Goal: Task Accomplishment & Management: Manage account settings

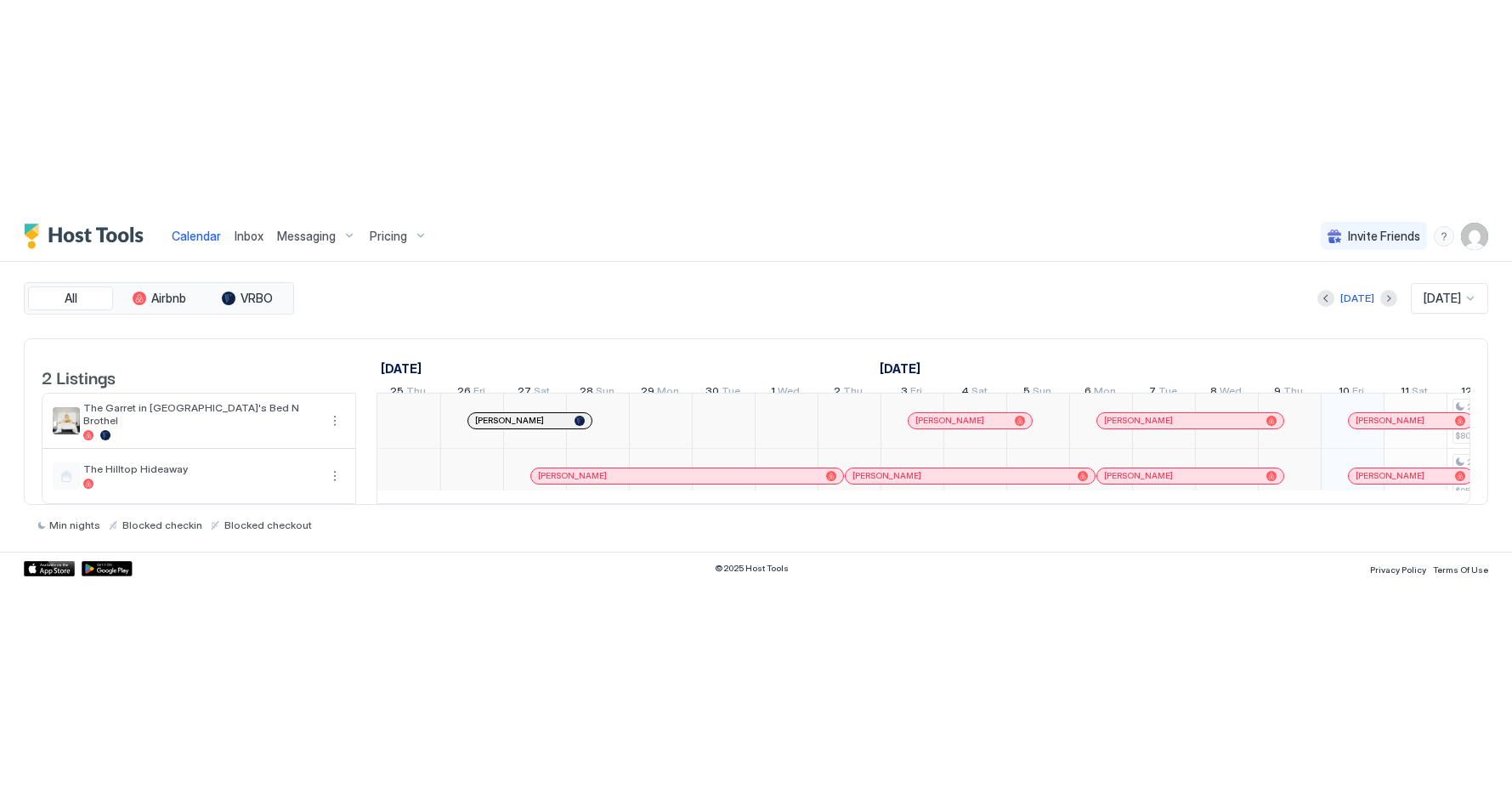
scroll to position [0, 944]
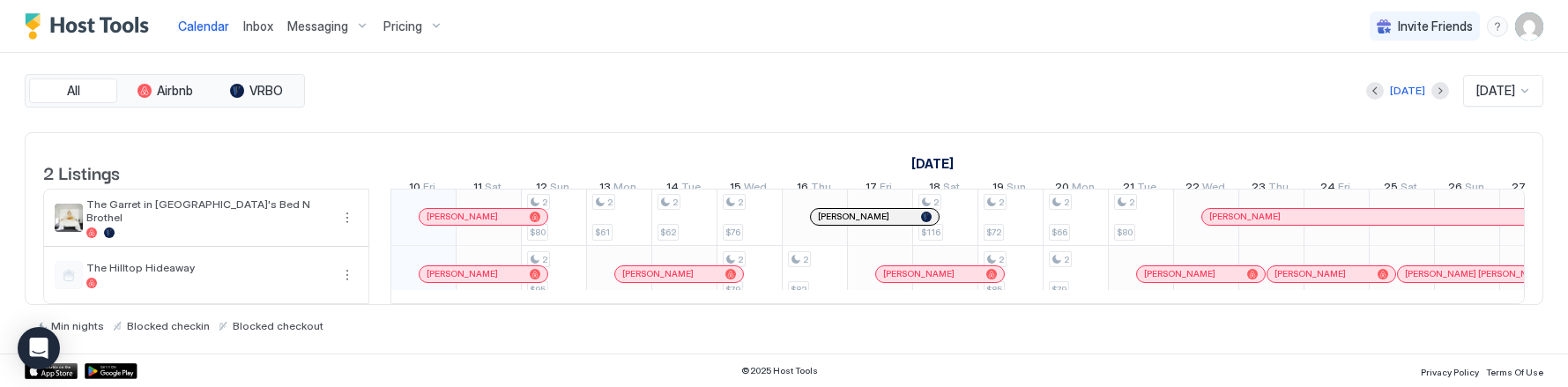
click at [1196, 385] on div "© 2025 Host Tools Privacy Policy Terms Of Use" at bounding box center [784, 370] width 1568 height 34
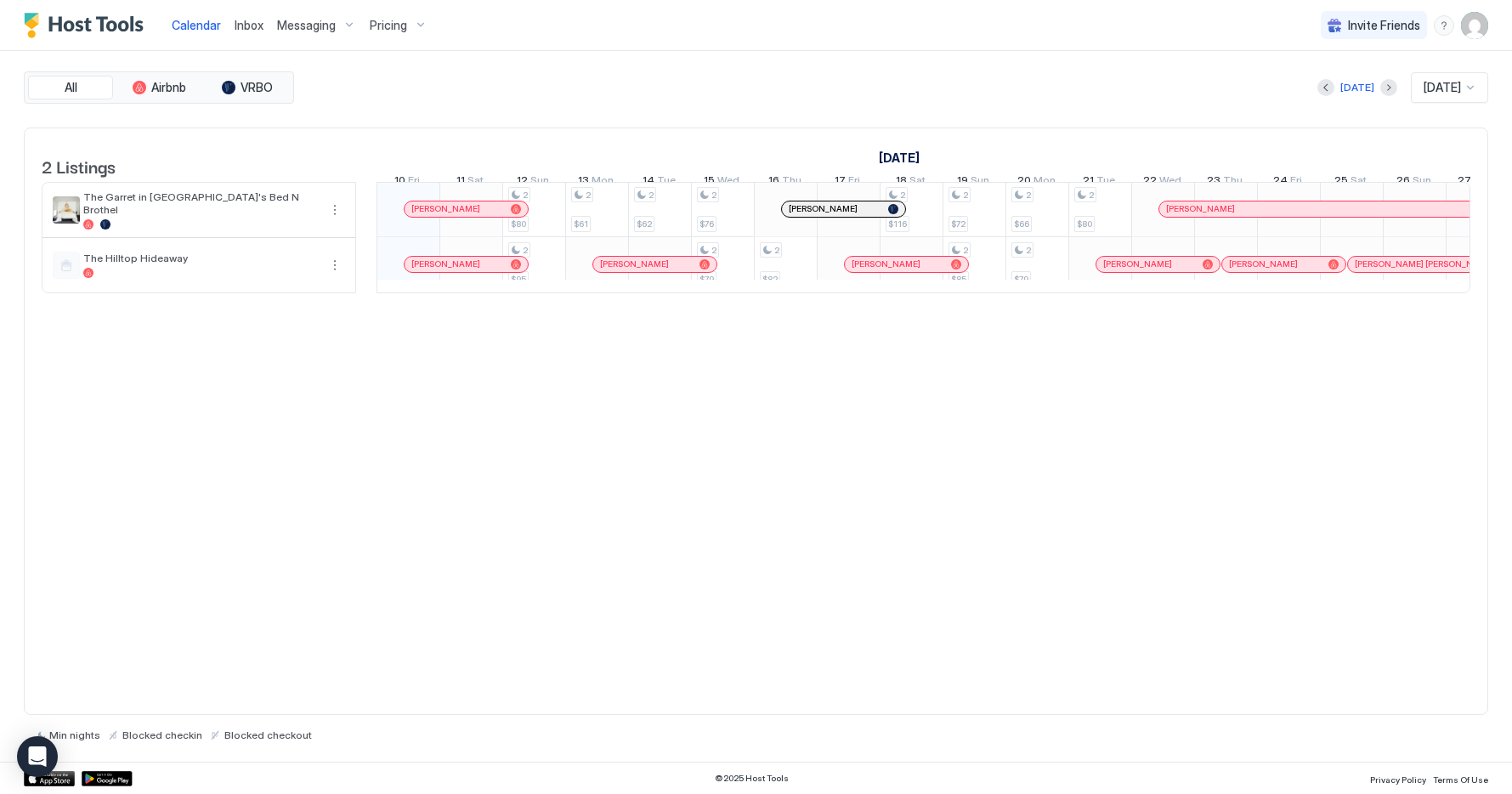
scroll to position [0, 942]
click at [1446, 26] on div "menu" at bounding box center [1444, 25] width 20 height 20
click at [1332, 48] on div "Help Center" at bounding box center [1346, 51] width 202 height 15
click at [227, 223] on div "The Garret in [GEOGRAPHIC_DATA]'s Bed N Brothel" at bounding box center [200, 210] width 235 height 39
click at [329, 220] on button "More options" at bounding box center [334, 209] width 20 height 20
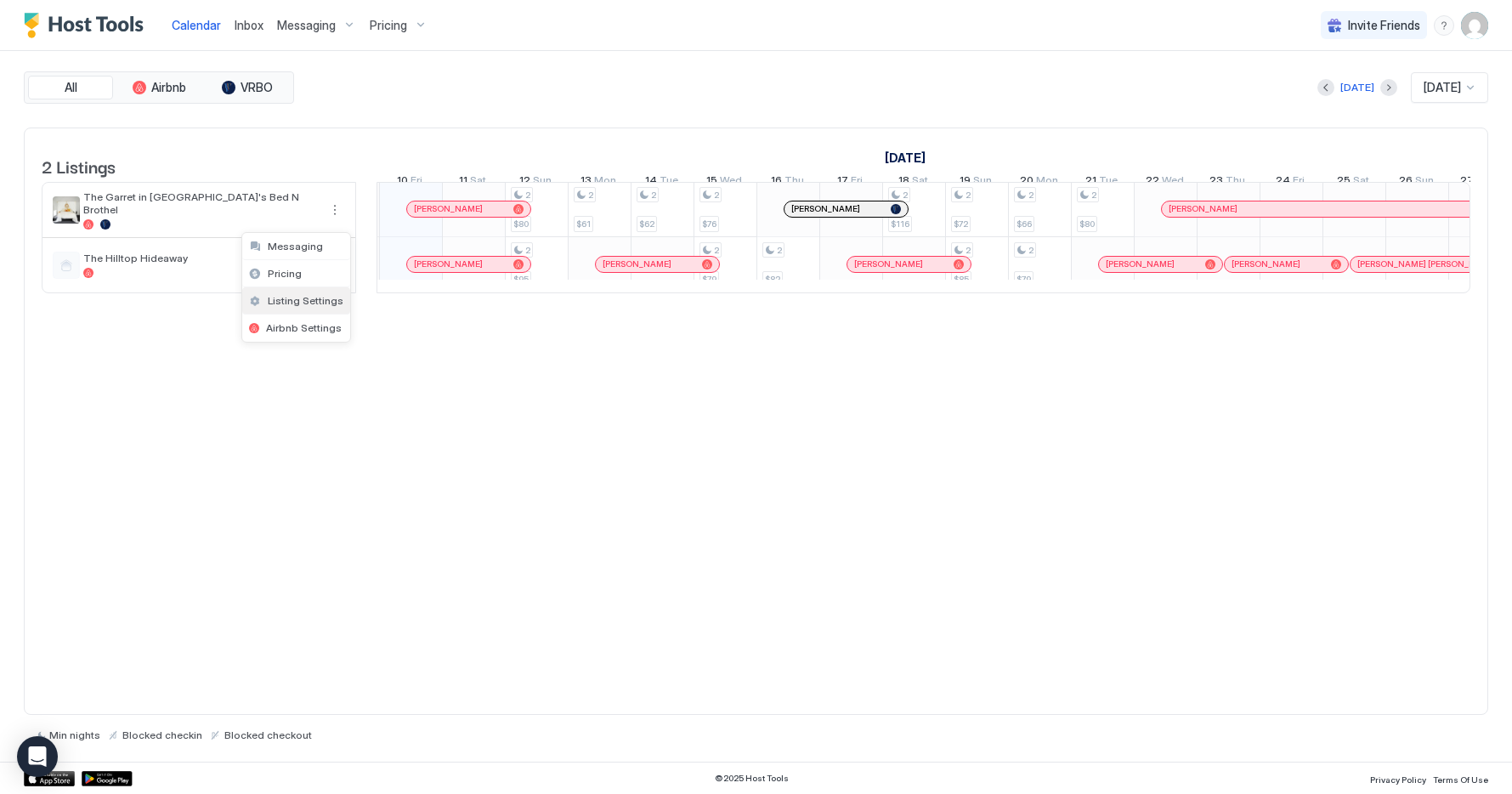
click at [309, 298] on span "Listing Settings" at bounding box center [305, 300] width 75 height 12
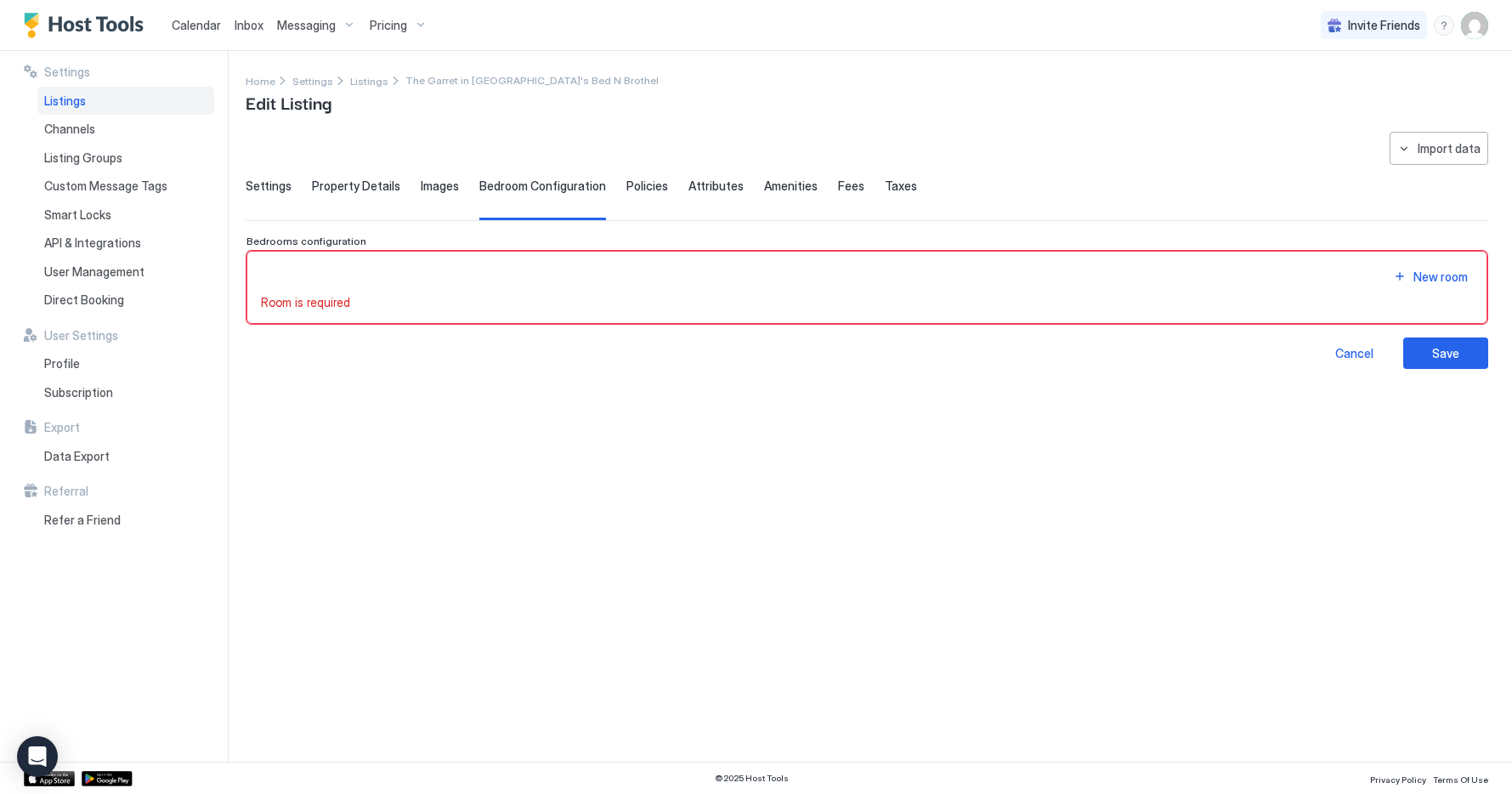
click at [332, 187] on span "Property Details" at bounding box center [356, 186] width 89 height 15
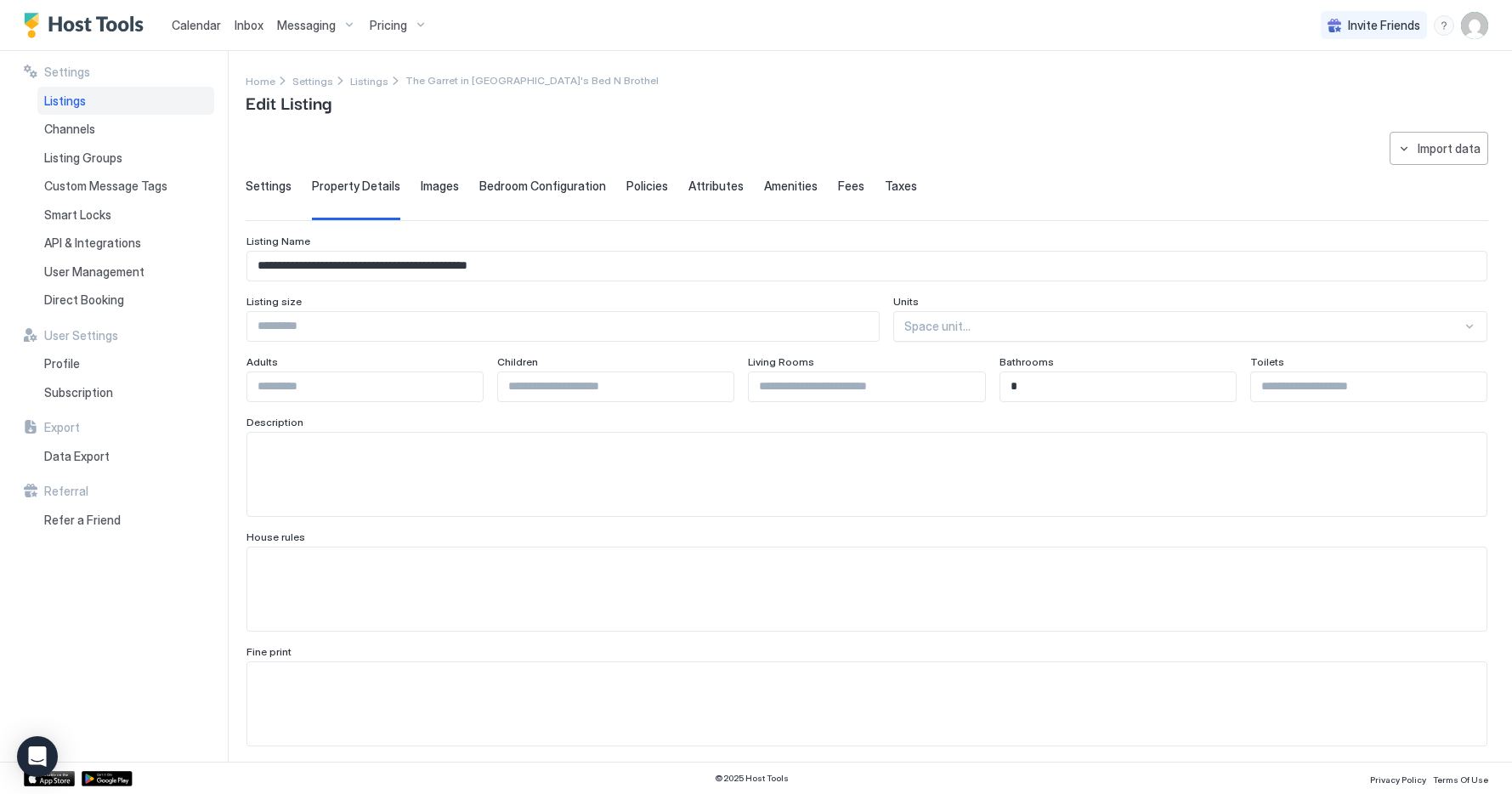
click at [266, 189] on span "Settings" at bounding box center [269, 186] width 46 height 15
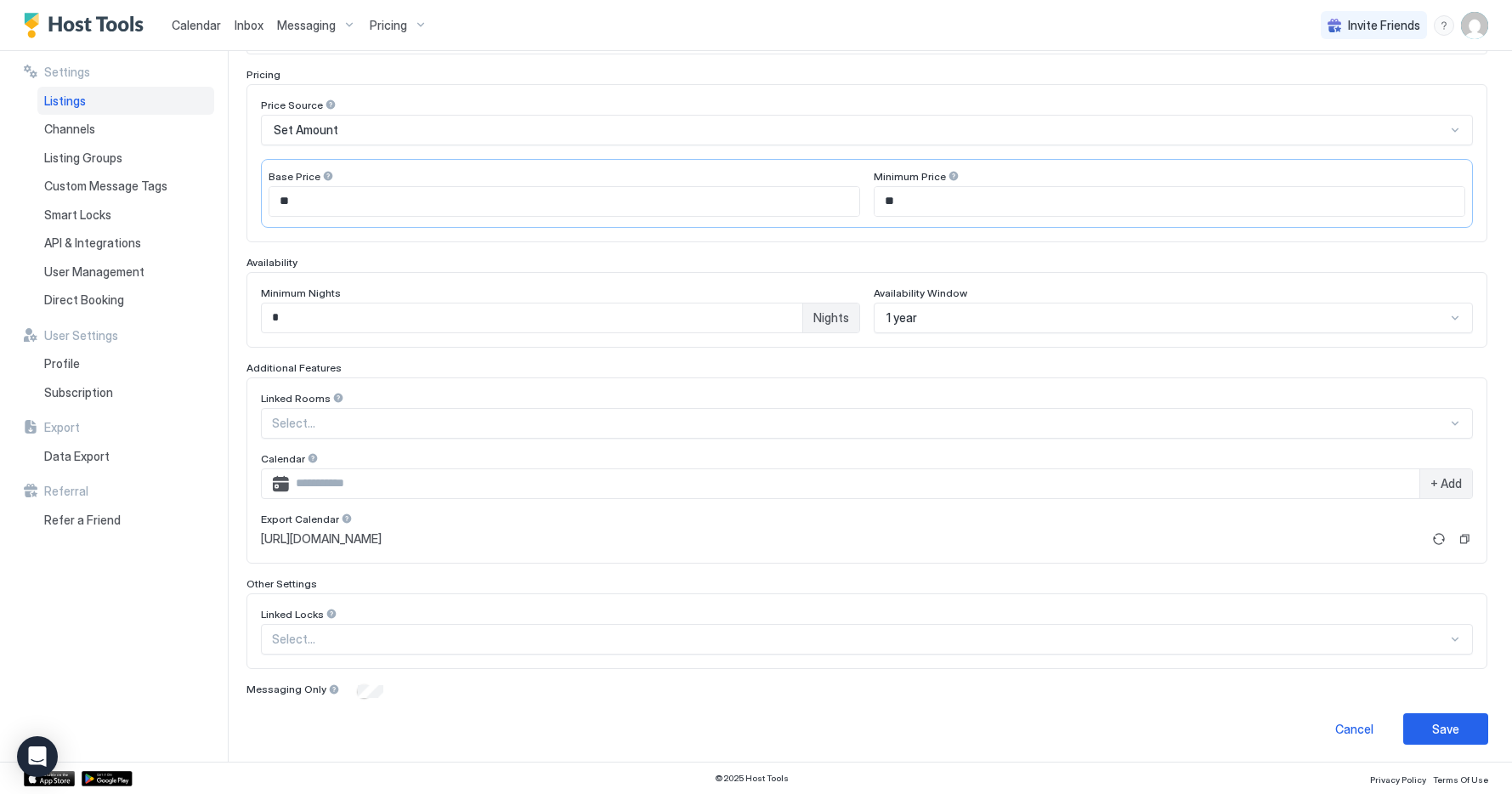
scroll to position [261, 0]
click at [1431, 372] on span "+ Add" at bounding box center [1446, 481] width 31 height 15
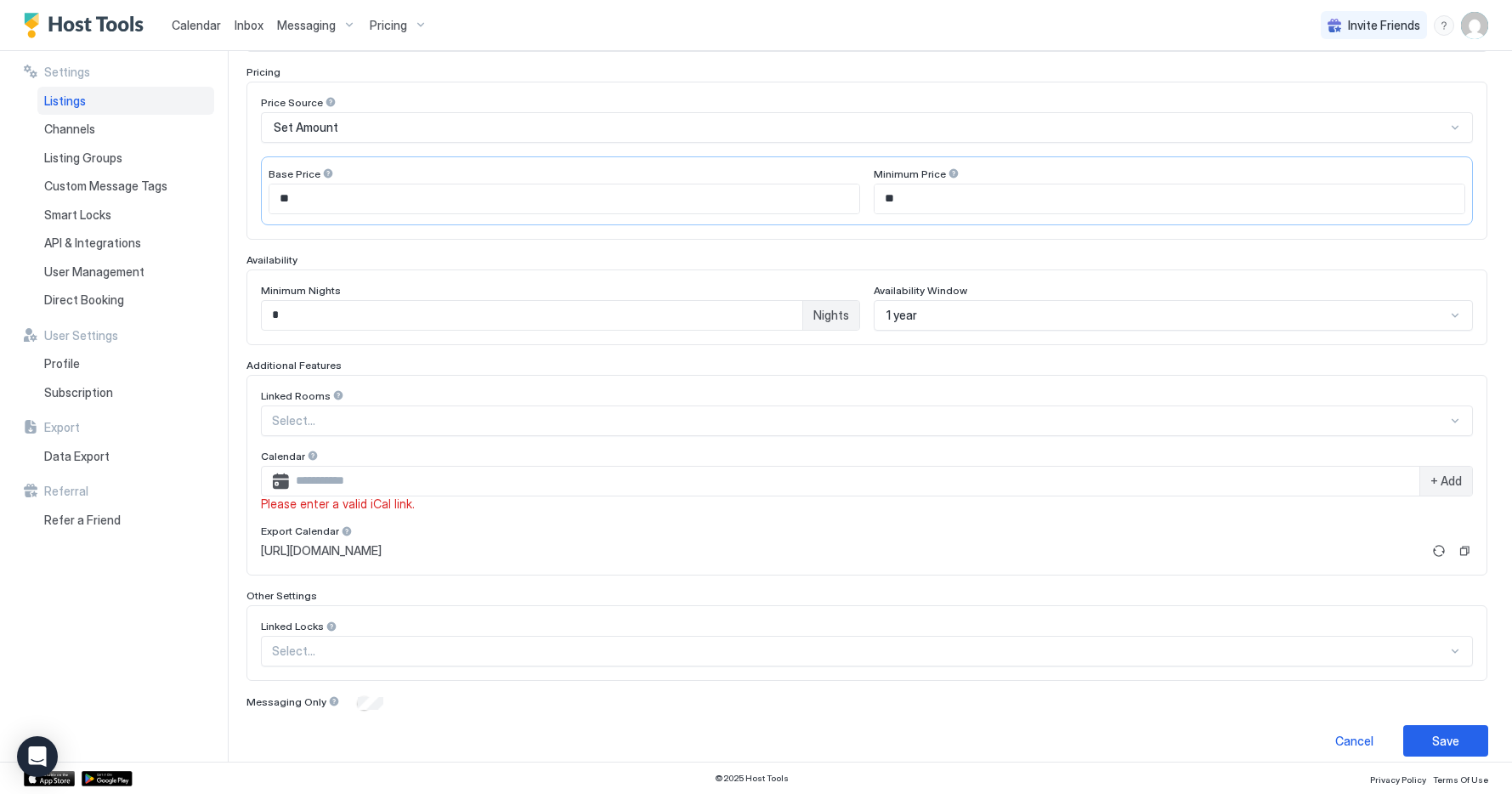
drag, startPoint x: 1317, startPoint y: 478, endPoint x: 1305, endPoint y: 478, distance: 12.0
click at [1317, 372] on input "Input Field" at bounding box center [854, 481] width 1130 height 29
click at [1194, 372] on div "Linked Rooms Select... Calendar + Add Please enter a valid iCal link. Export Ca…" at bounding box center [867, 475] width 1212 height 173
click at [142, 133] on div "Channels" at bounding box center [125, 129] width 176 height 29
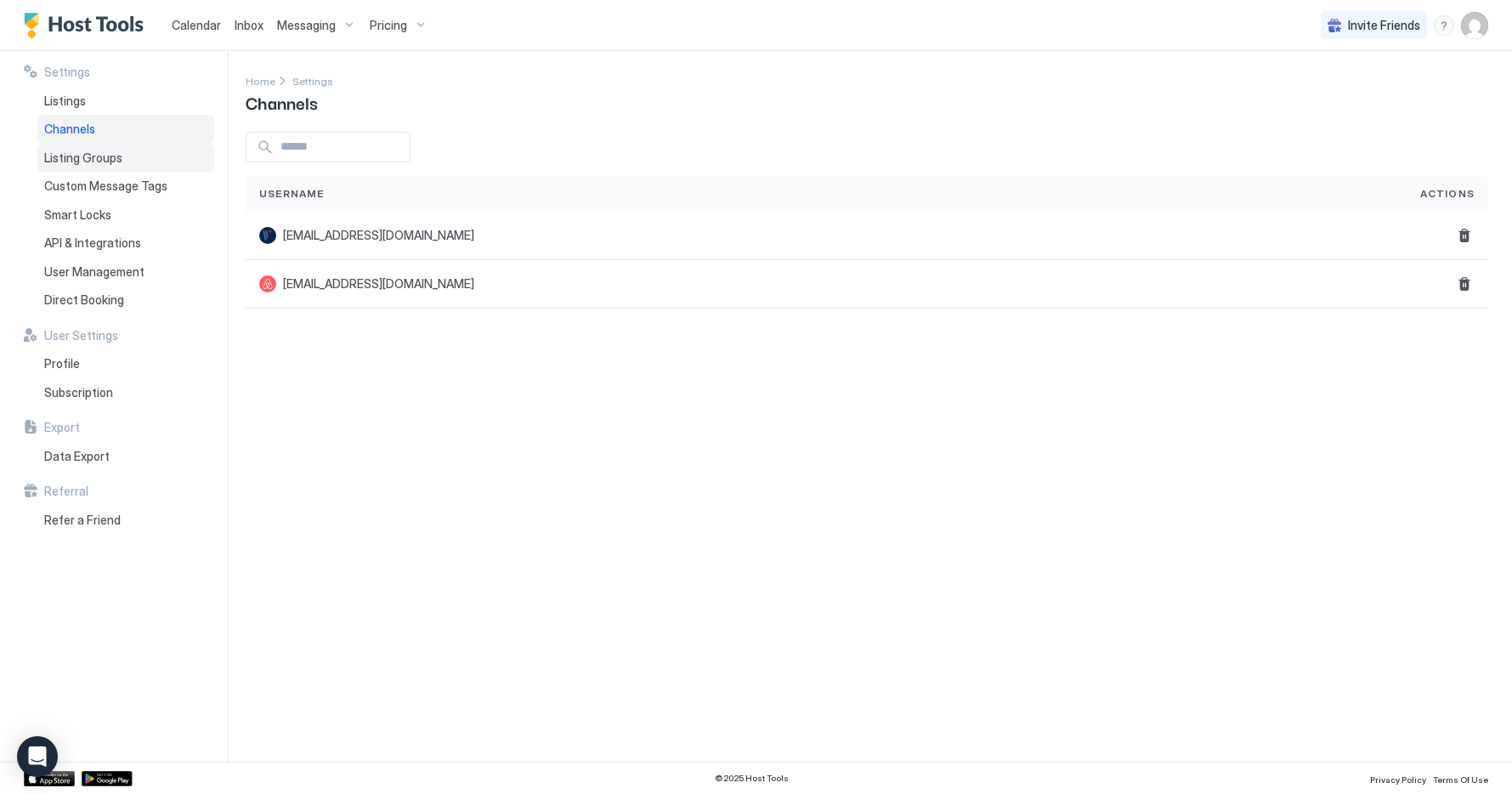
click at [141, 154] on div "Listing Groups" at bounding box center [125, 158] width 176 height 29
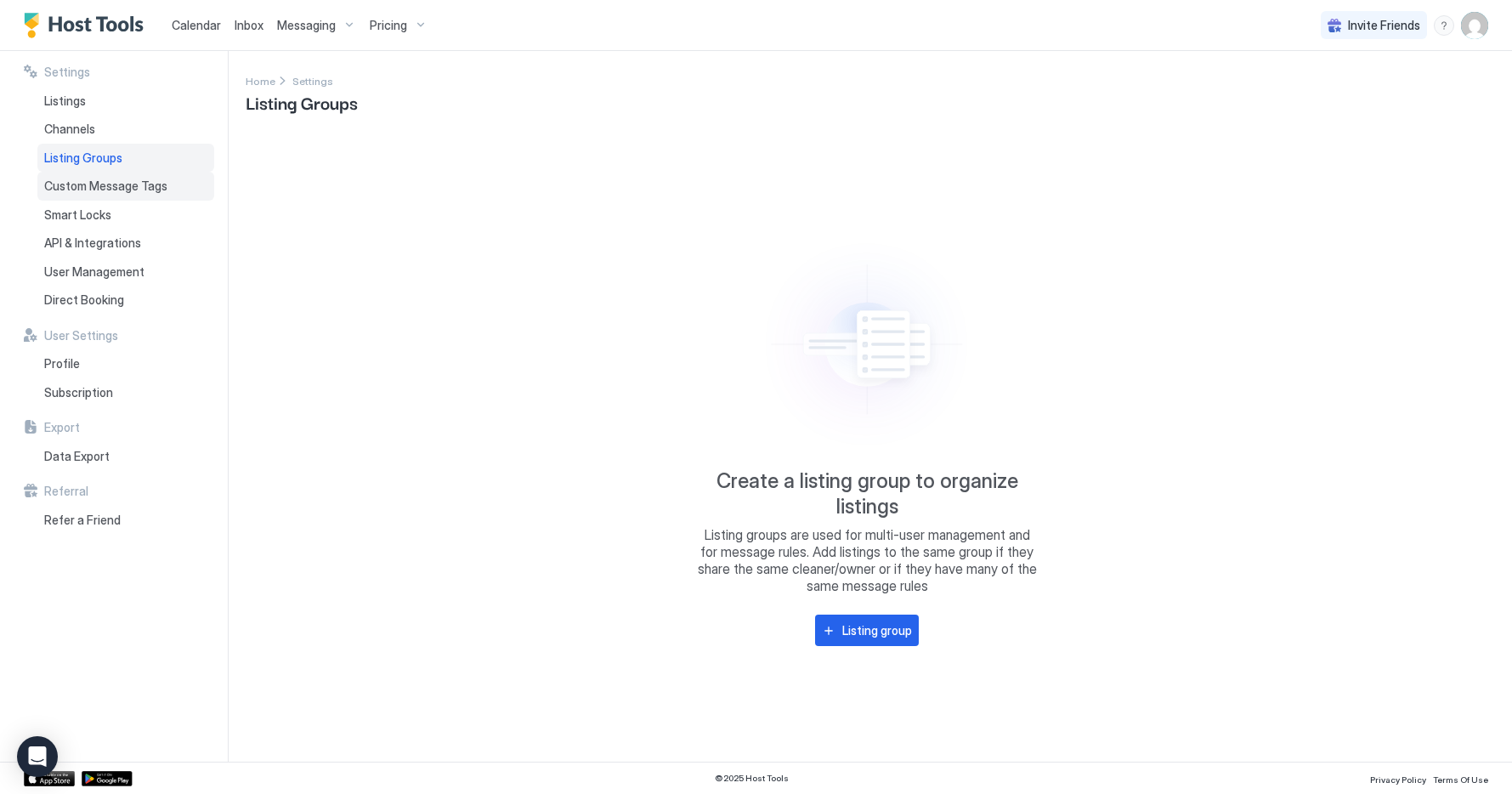
click at [121, 188] on span "Custom Message Tags" at bounding box center [105, 186] width 123 height 15
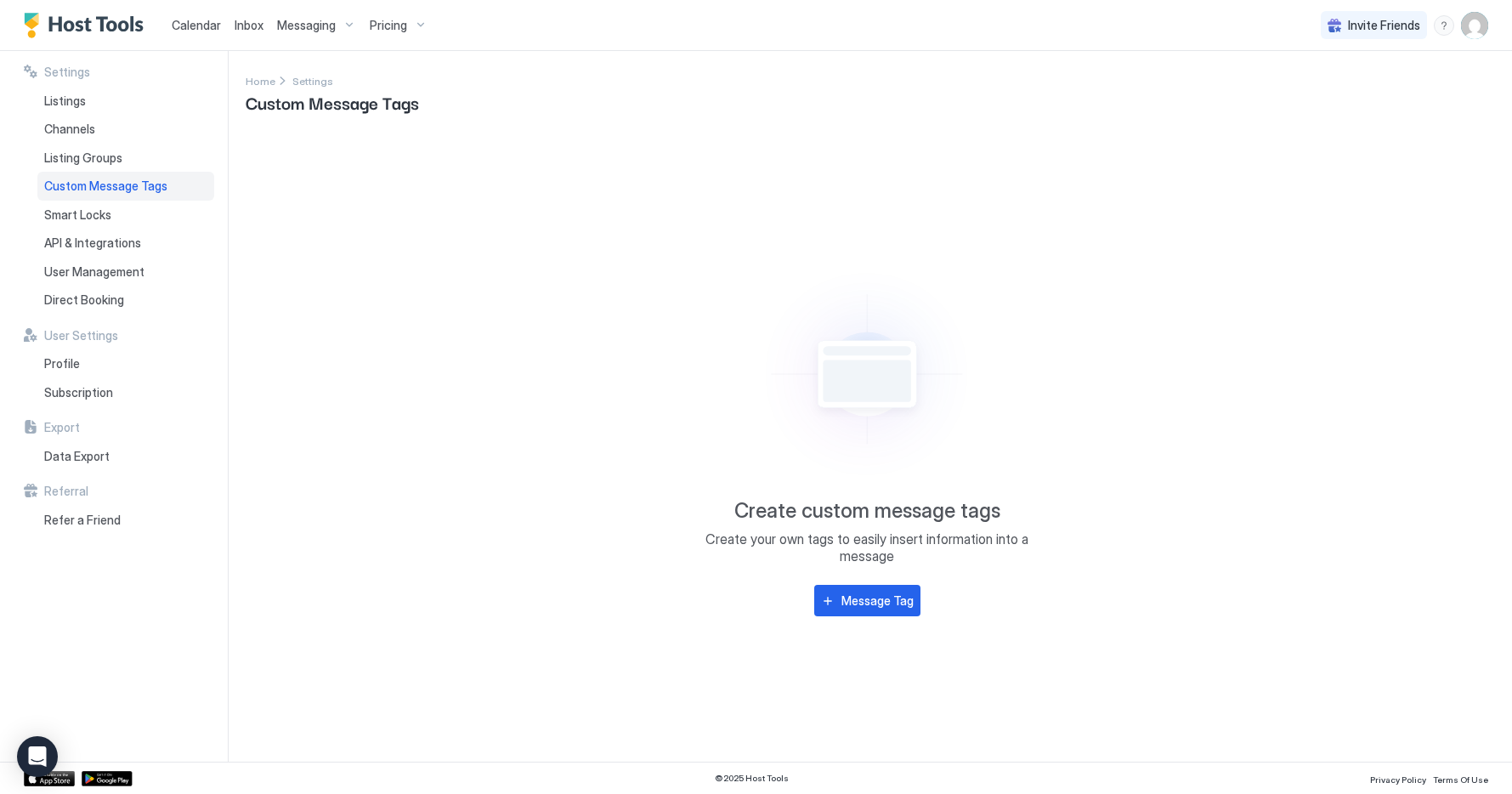
click at [1475, 33] on img "User profile" at bounding box center [1475, 25] width 28 height 28
click at [1345, 93] on div "Settings" at bounding box center [1379, 95] width 216 height 30
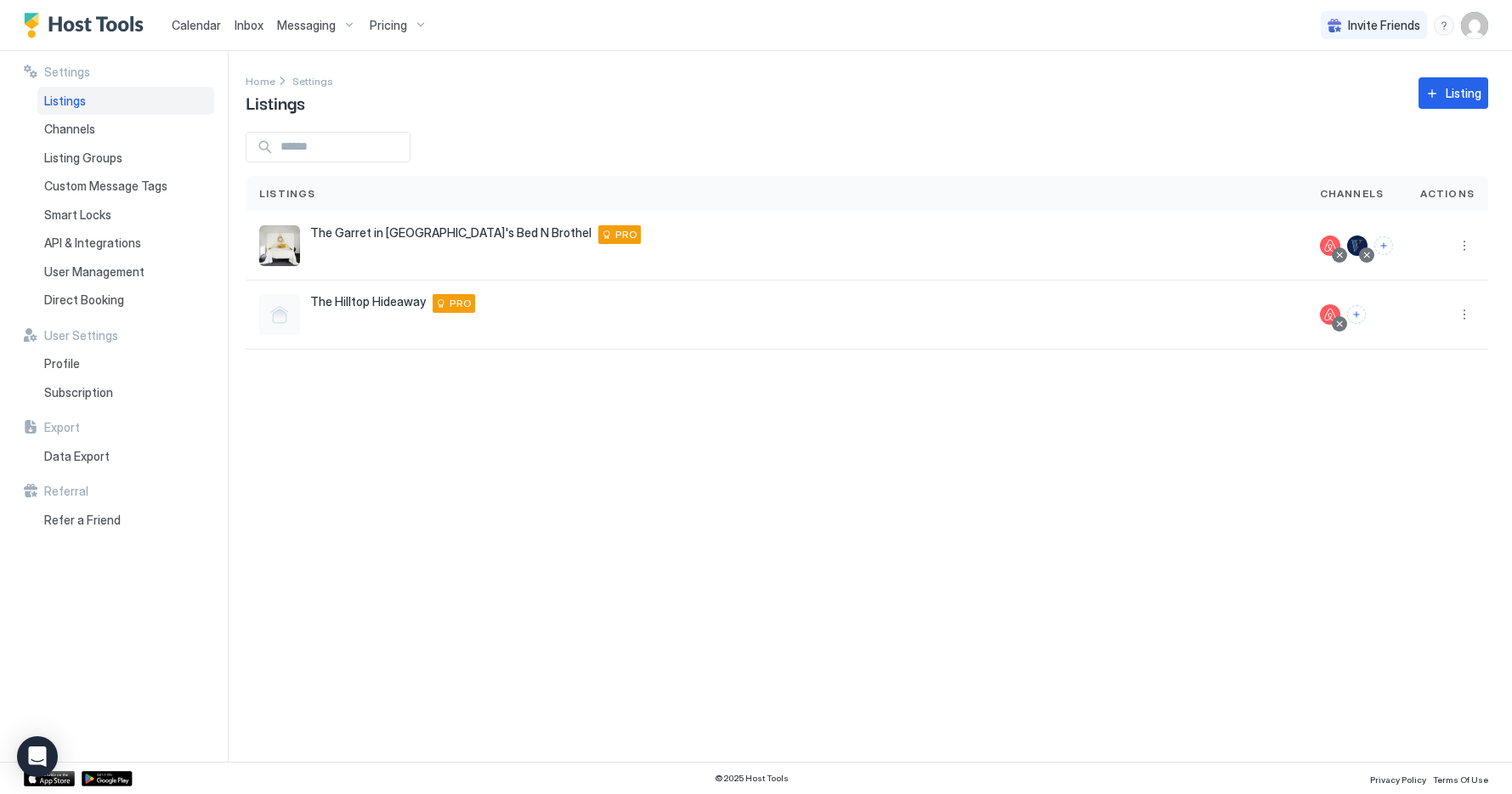
click at [1480, 25] on img "User profile" at bounding box center [1475, 25] width 28 height 28
click at [1322, 85] on div "Settings" at bounding box center [1379, 95] width 216 height 30
click at [63, 152] on span "Listing Groups" at bounding box center [83, 158] width 78 height 15
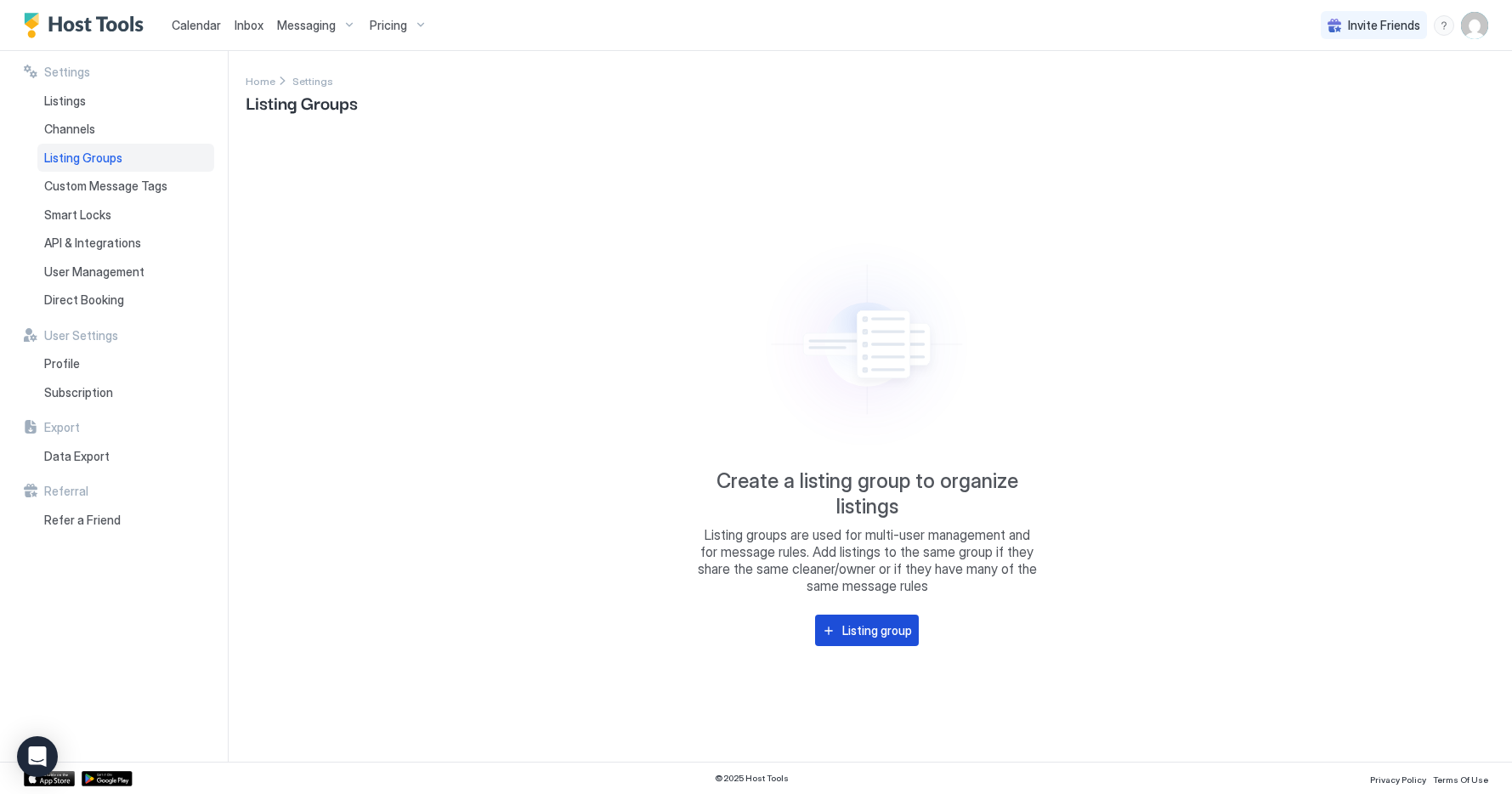
click at [872, 372] on div "Listing group" at bounding box center [877, 630] width 70 height 18
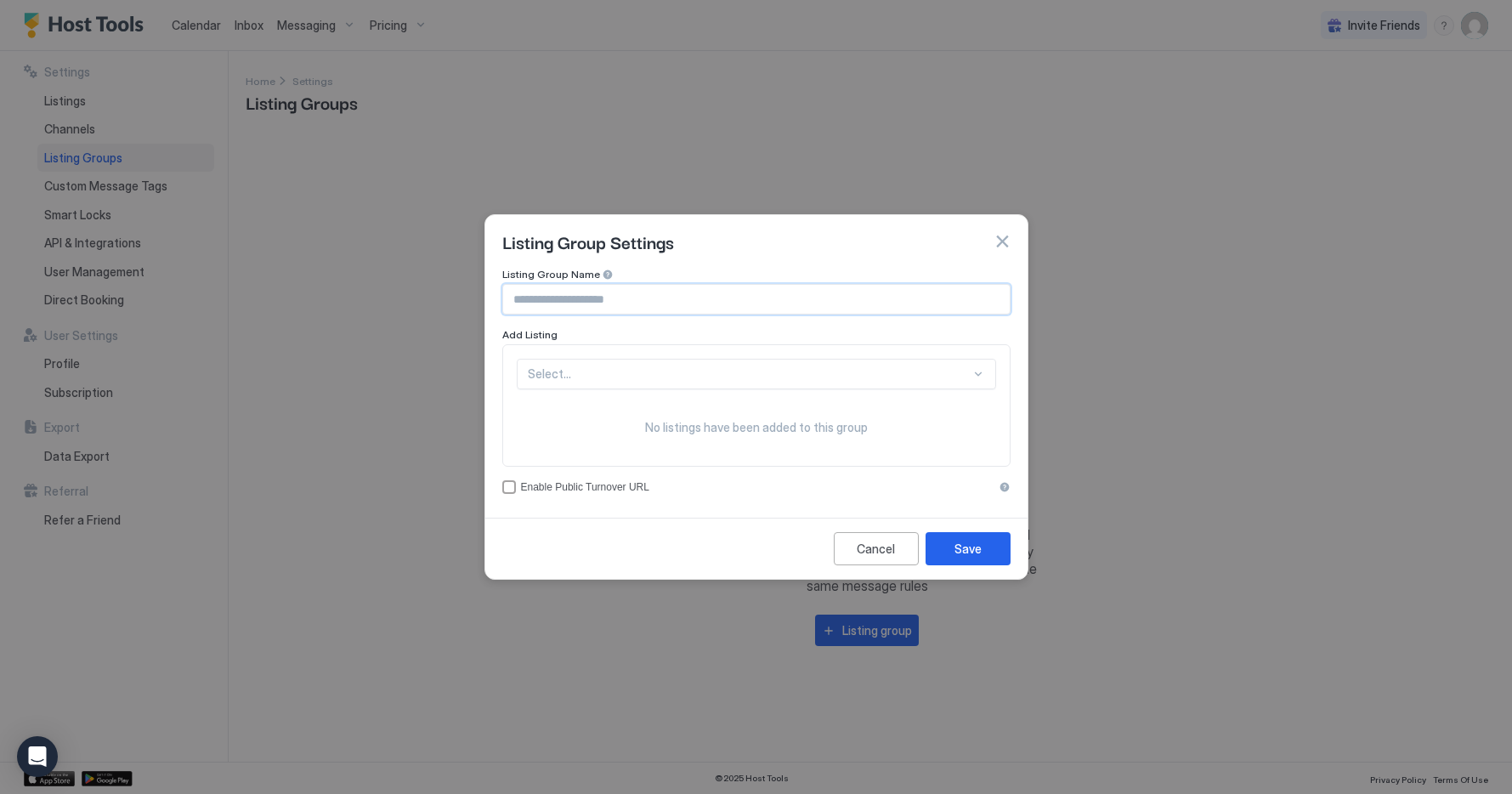
click at [587, 301] on input "Input Field" at bounding box center [756, 300] width 507 height 29
click at [669, 368] on div at bounding box center [749, 374] width 443 height 15
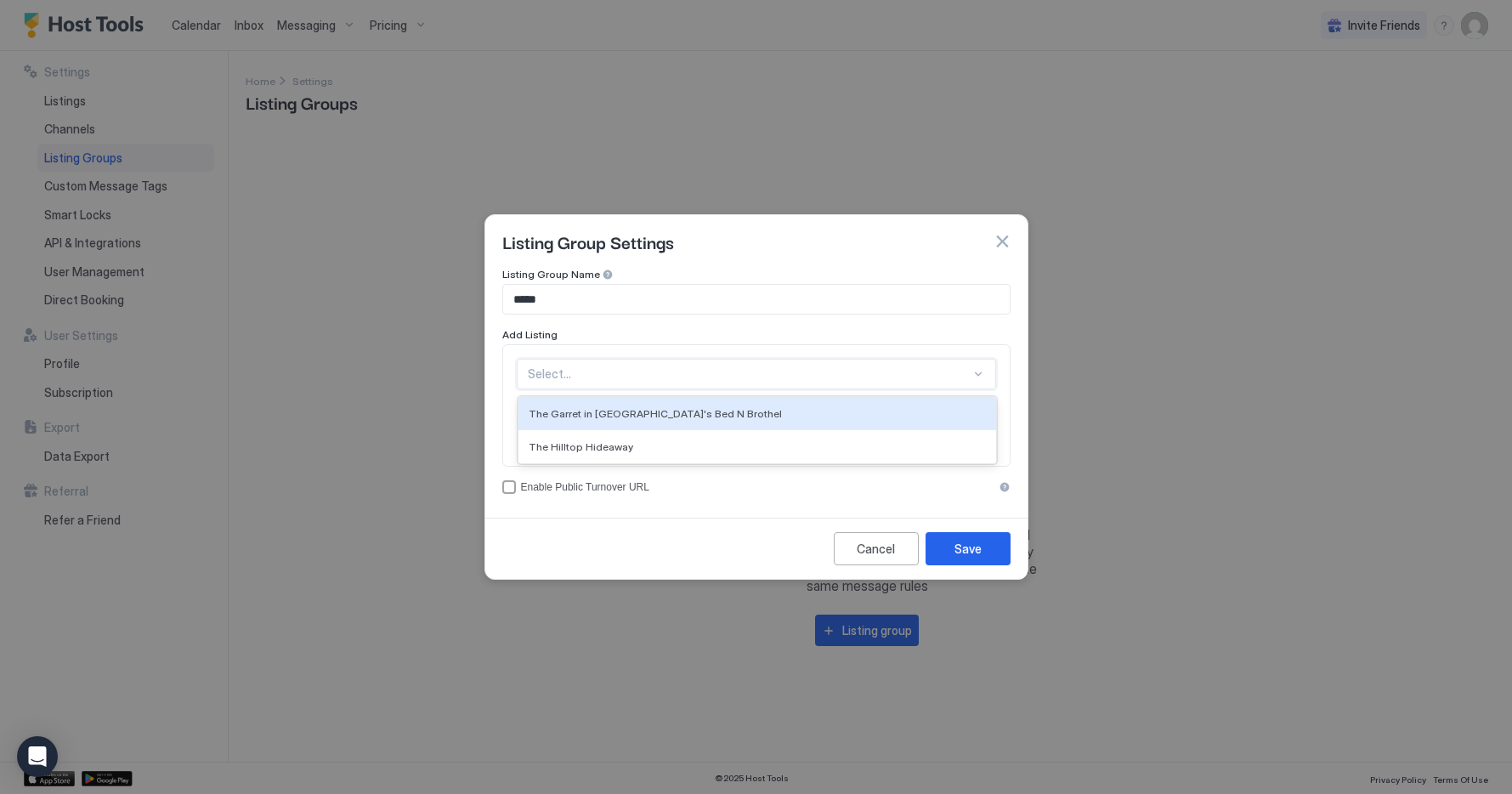
click at [652, 372] on span "The Garret in [GEOGRAPHIC_DATA]'s Bed N Brothel" at bounding box center [655, 413] width 254 height 12
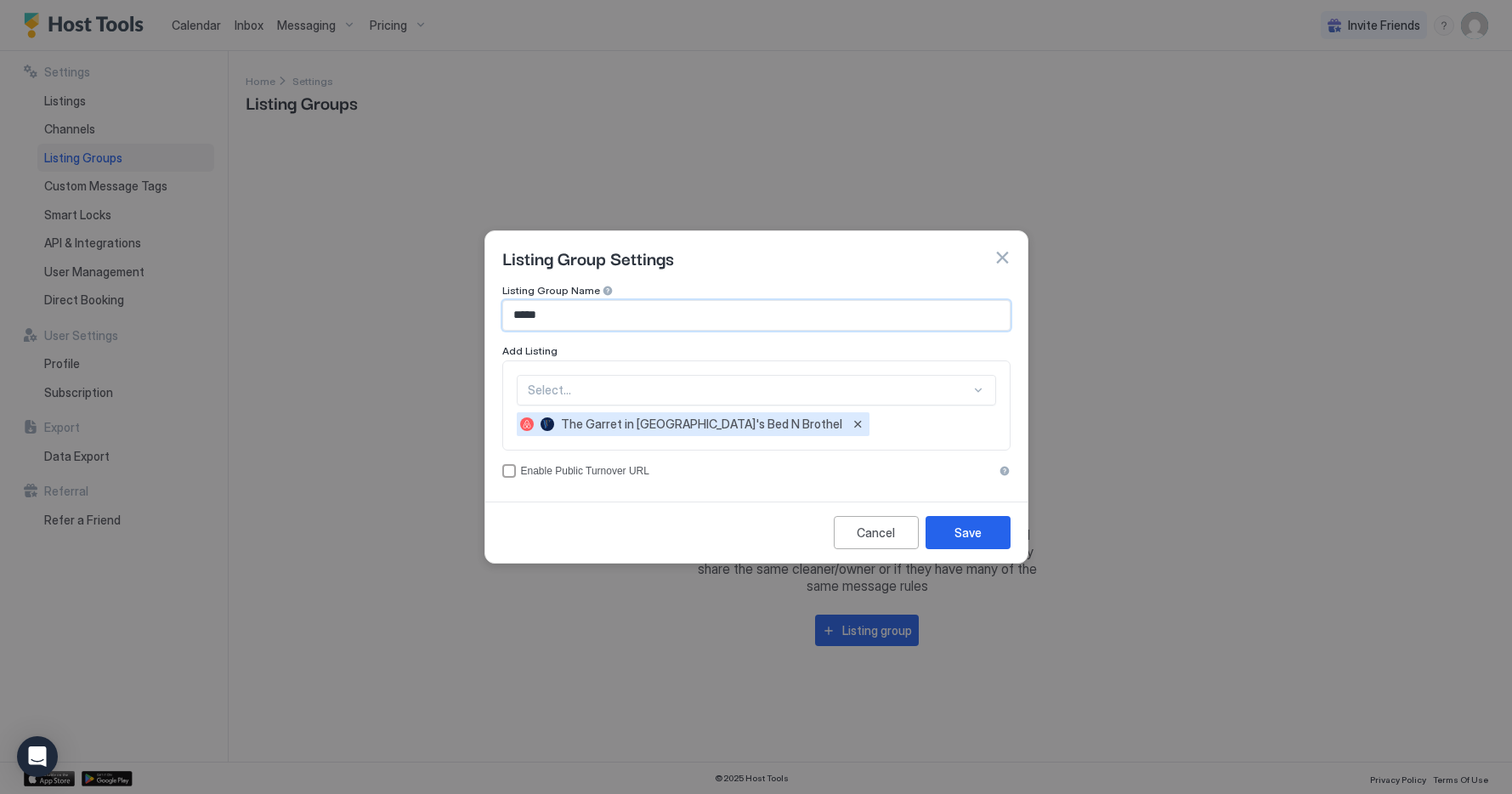
drag, startPoint x: 514, startPoint y: 317, endPoint x: 551, endPoint y: 317, distance: 37.0
click at [551, 317] on input "*****" at bounding box center [756, 315] width 507 height 29
type input "*"
type input "**********"
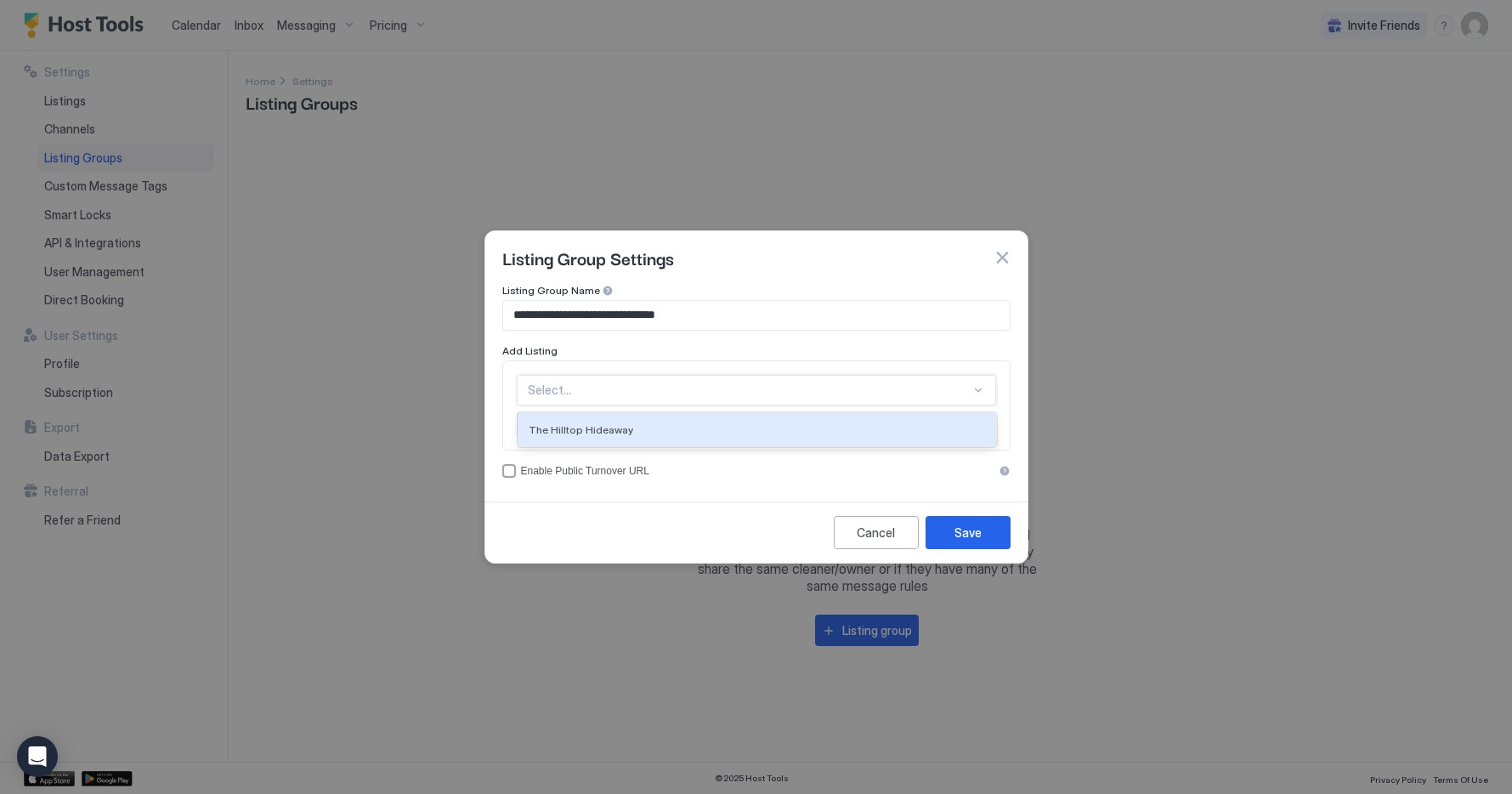
click at [843, 372] on div at bounding box center [749, 390] width 443 height 15
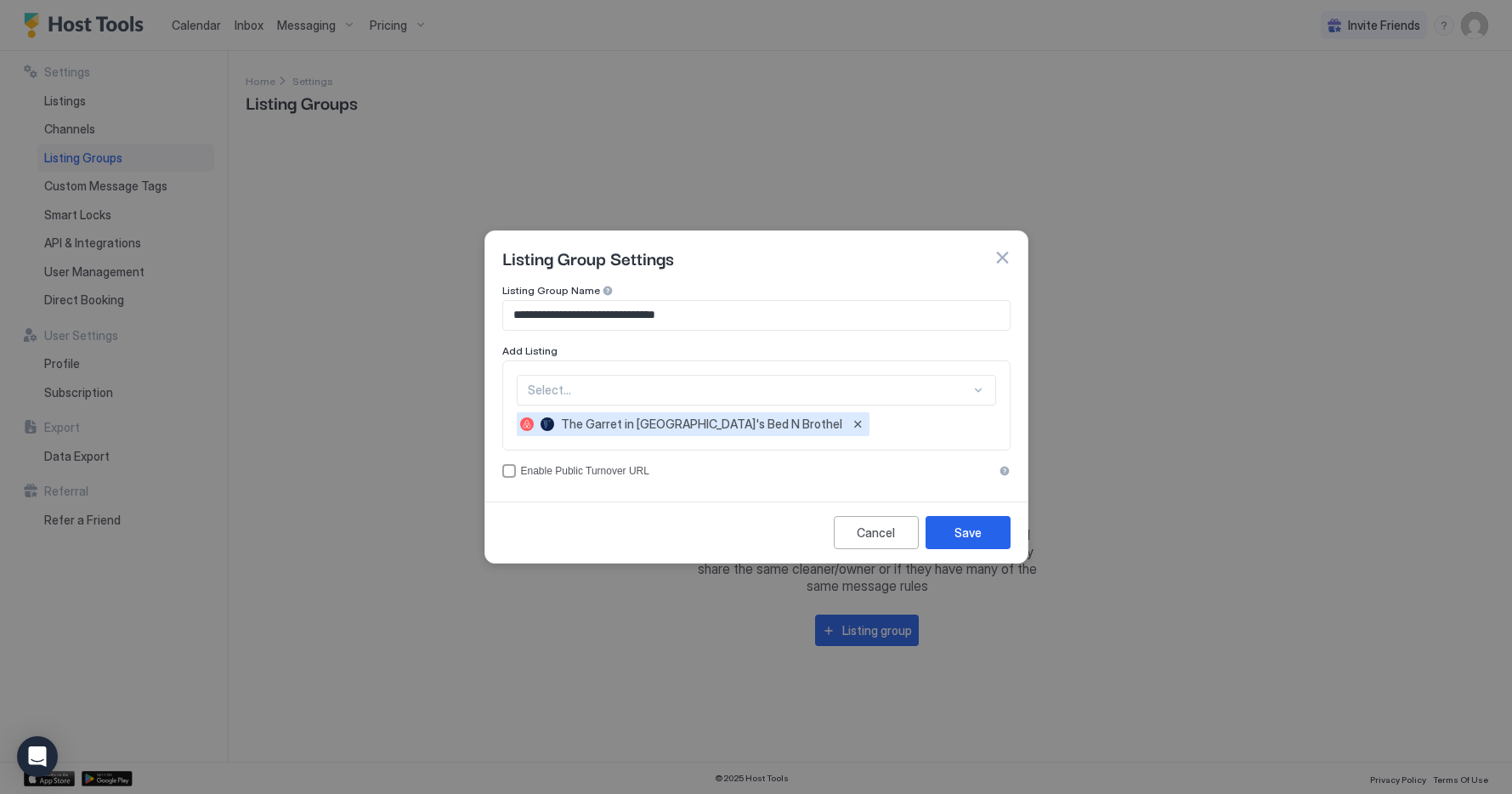
click at [718, 353] on div "Add Listing" at bounding box center [756, 350] width 508 height 12
click at [511, 372] on div "accessCode" at bounding box center [509, 471] width 13 height 13
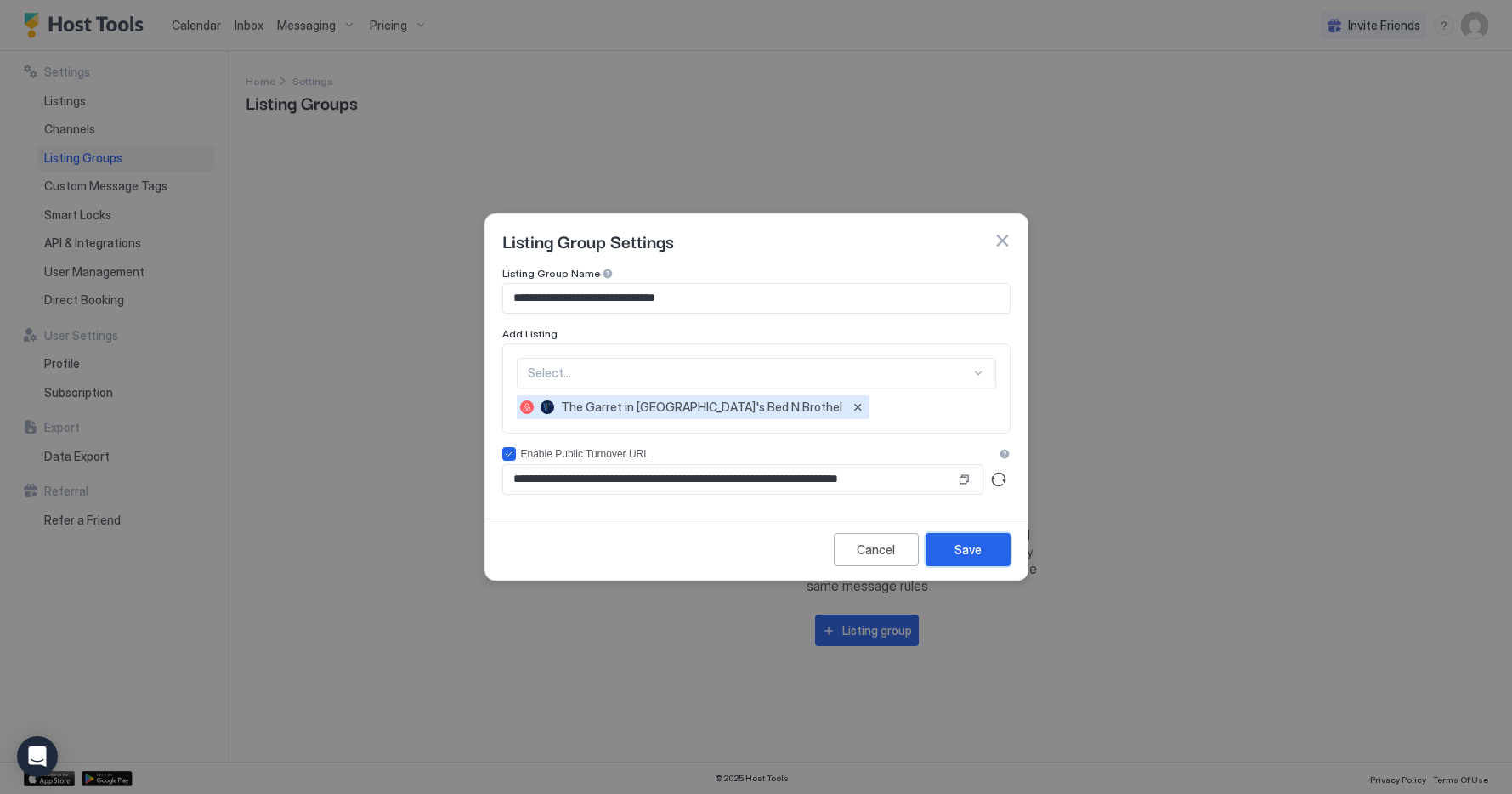
click at [964, 372] on div "Save" at bounding box center [968, 550] width 28 height 18
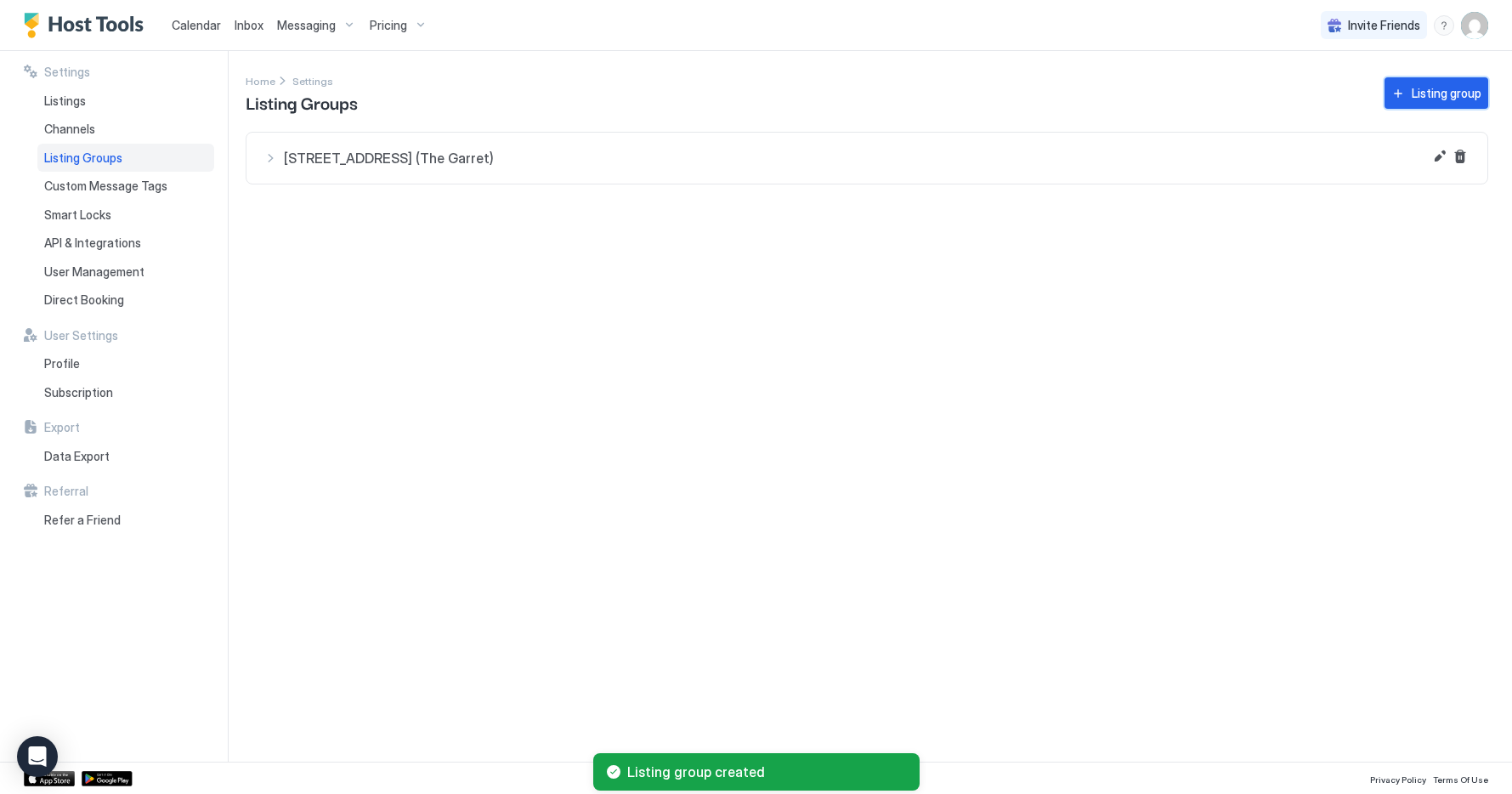
click at [1448, 96] on div "Listing group" at bounding box center [1446, 93] width 70 height 18
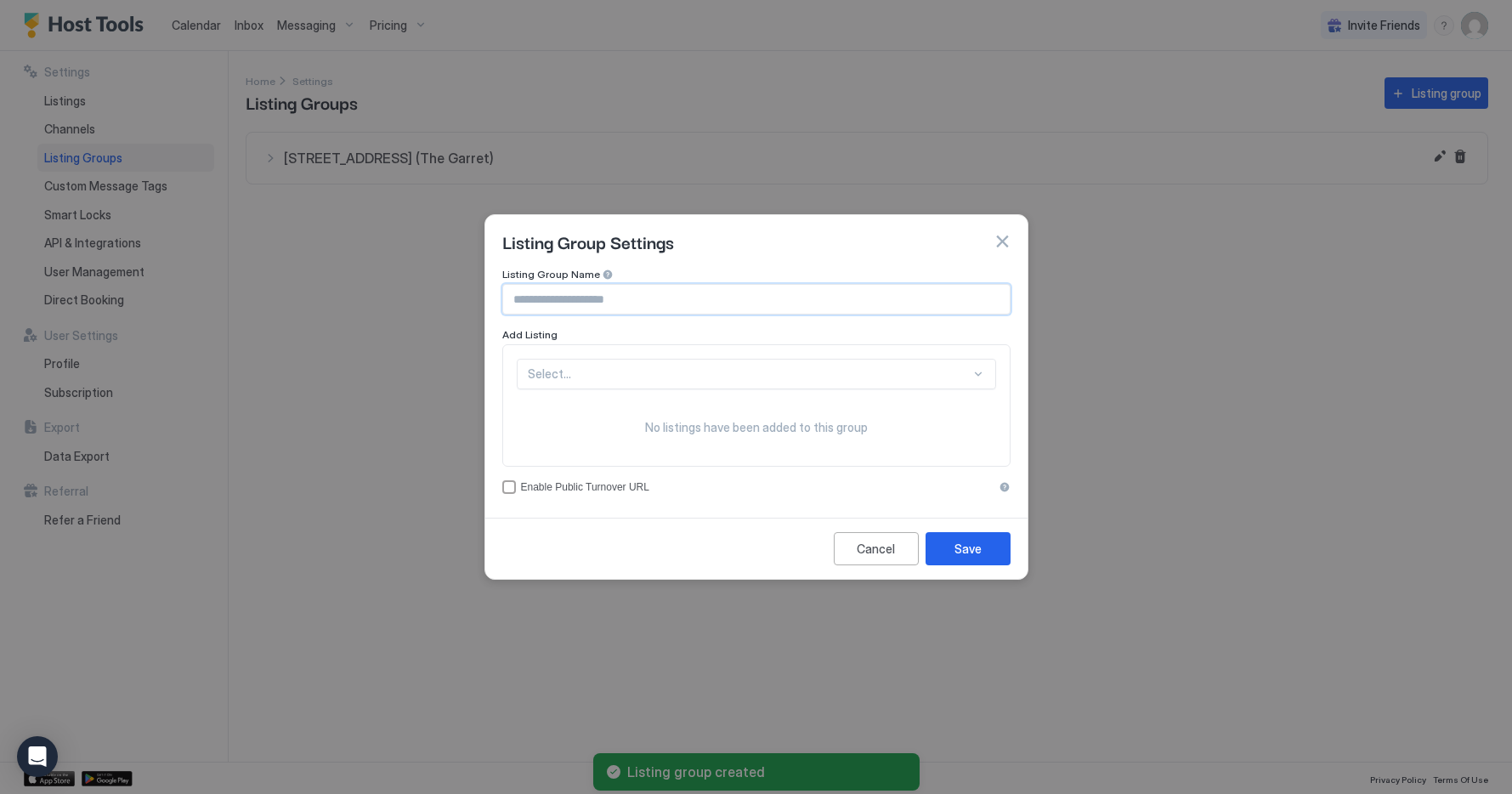
click at [604, 303] on input "Input Field" at bounding box center [756, 300] width 507 height 29
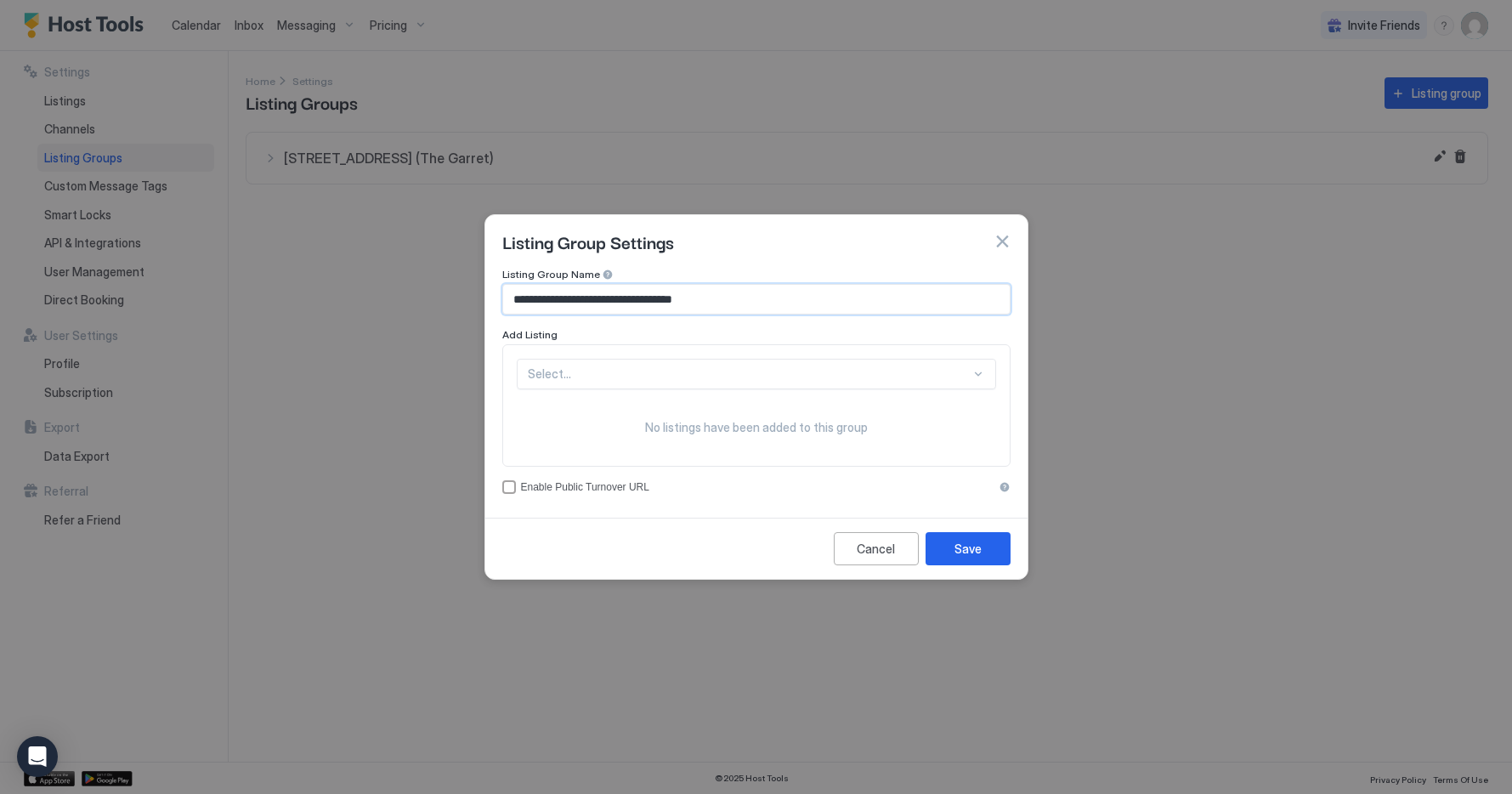
type input "**********"
click at [611, 372] on div at bounding box center [749, 374] width 443 height 15
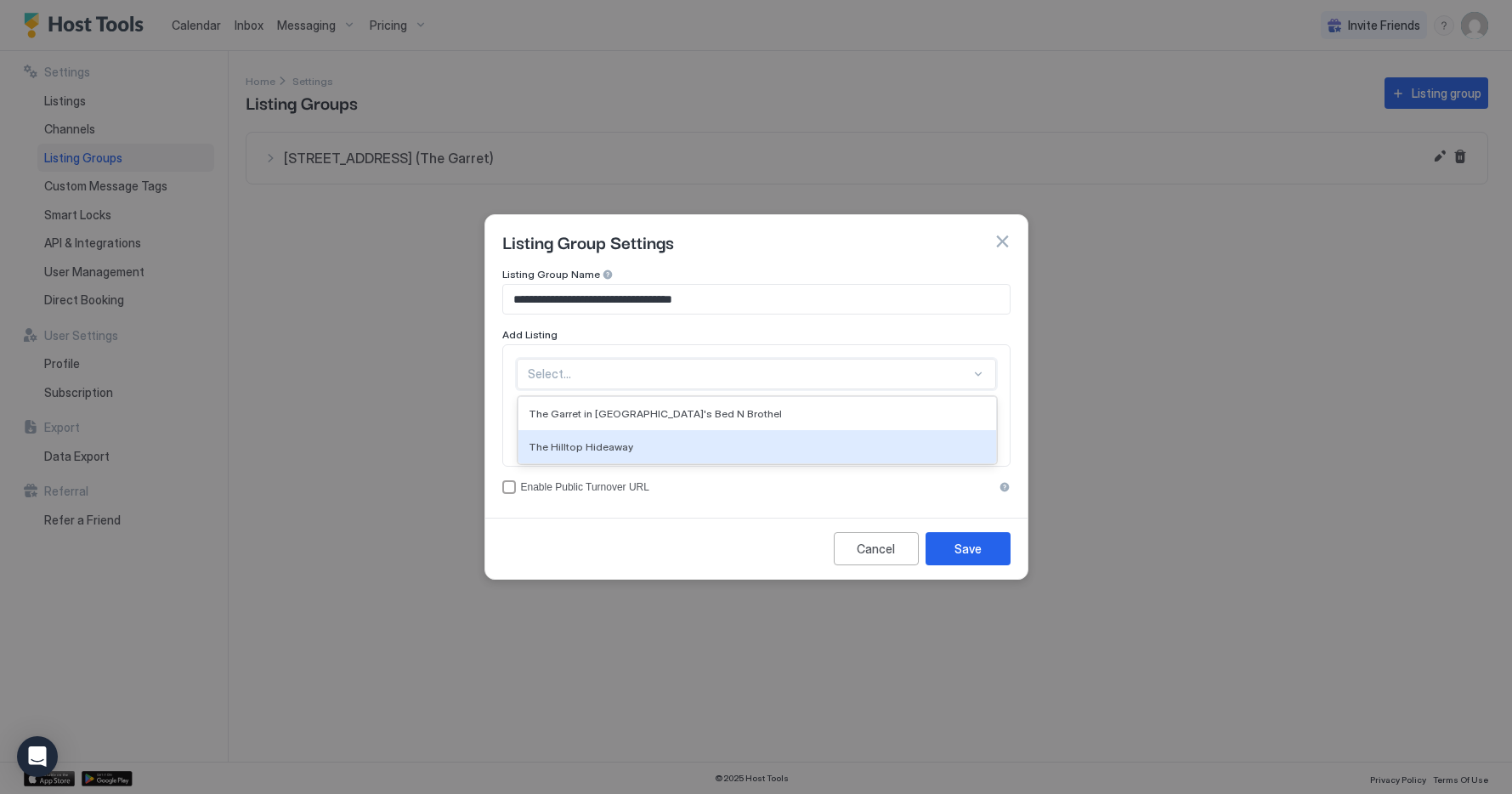
click at [556, 372] on div "The Hilltop Hideaway" at bounding box center [757, 447] width 478 height 33
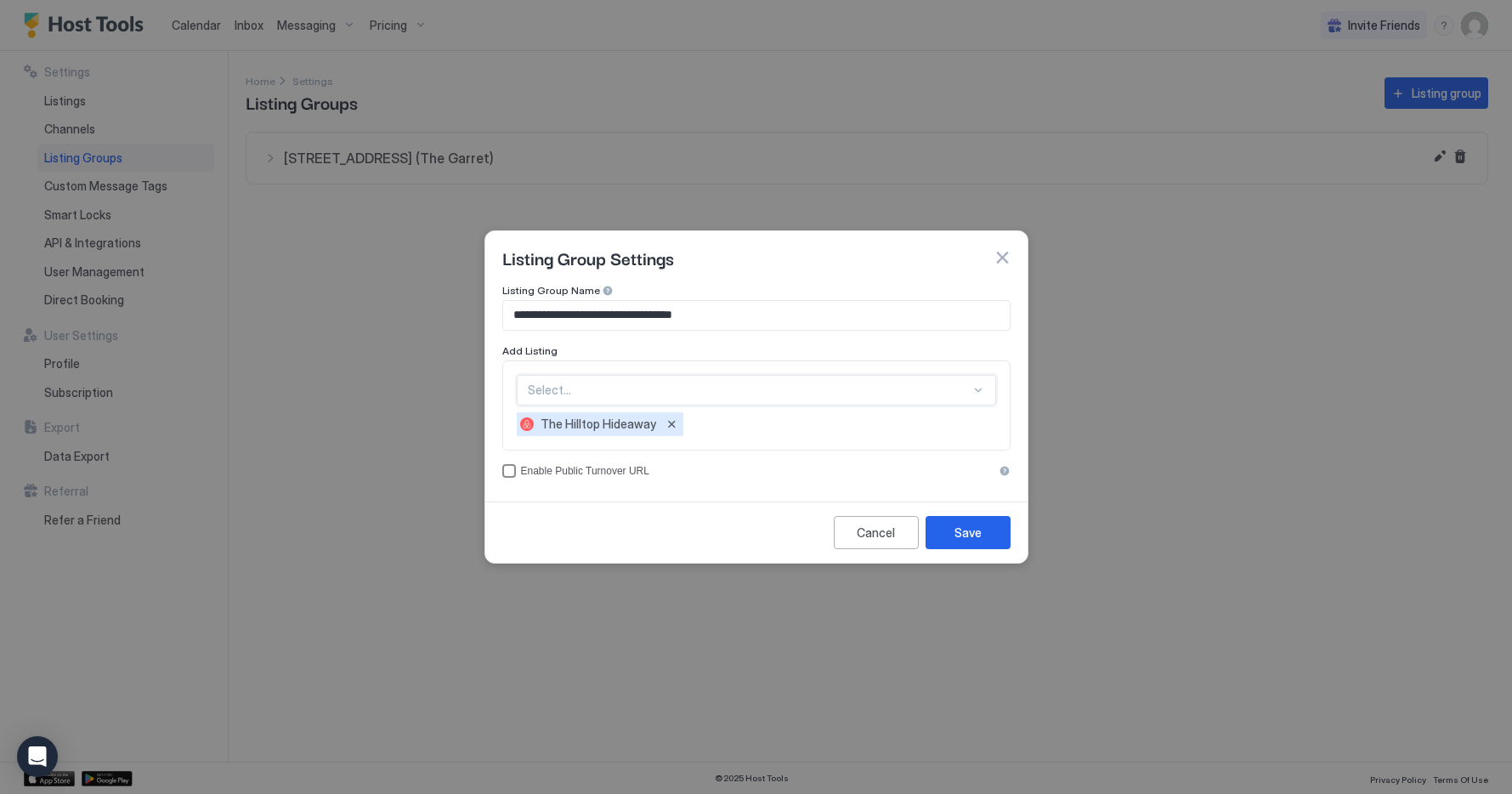
click at [508, 372] on div "accessCode" at bounding box center [509, 471] width 13 height 13
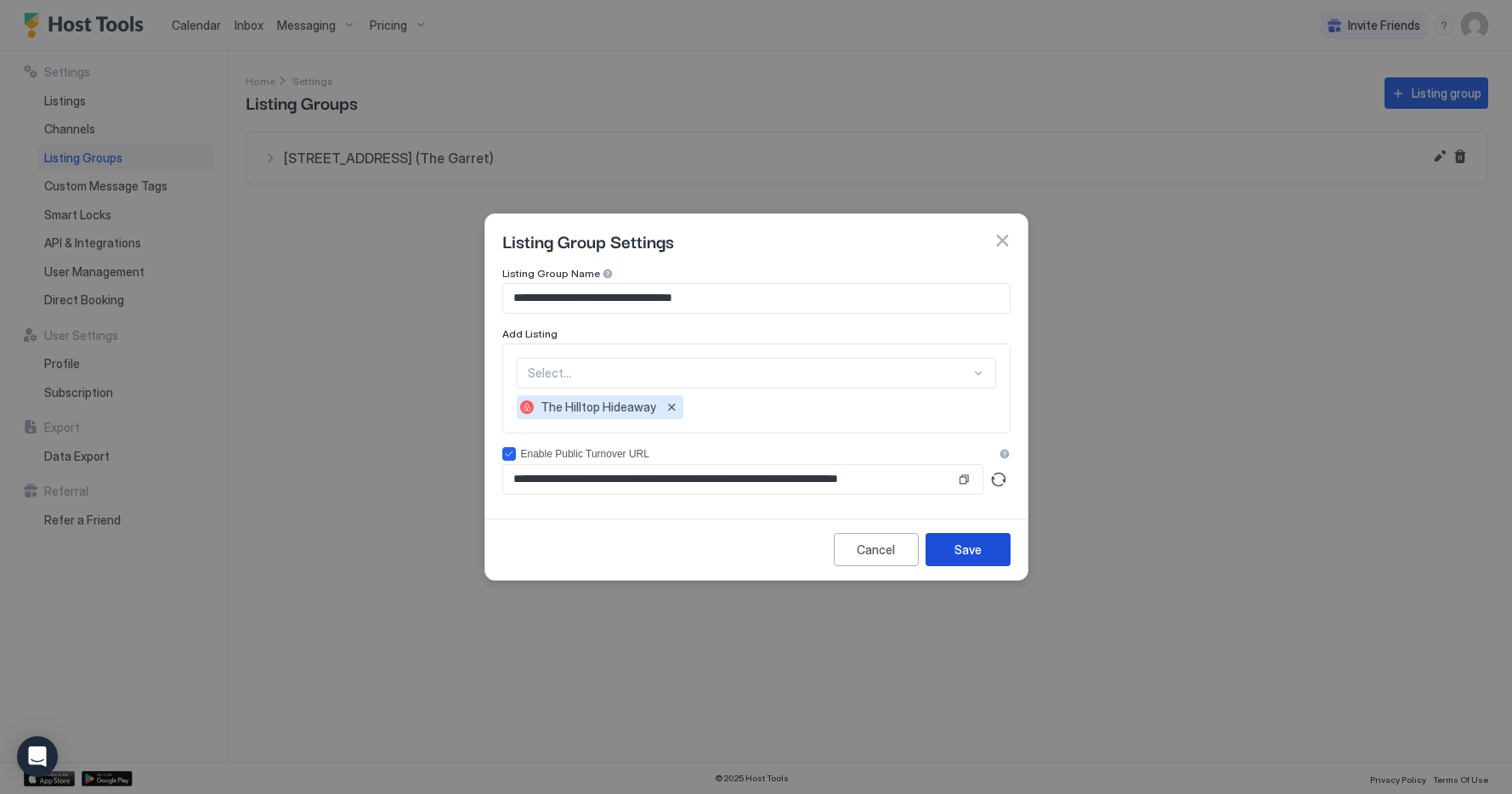
click at [948, 372] on button "Save" at bounding box center [968, 550] width 85 height 33
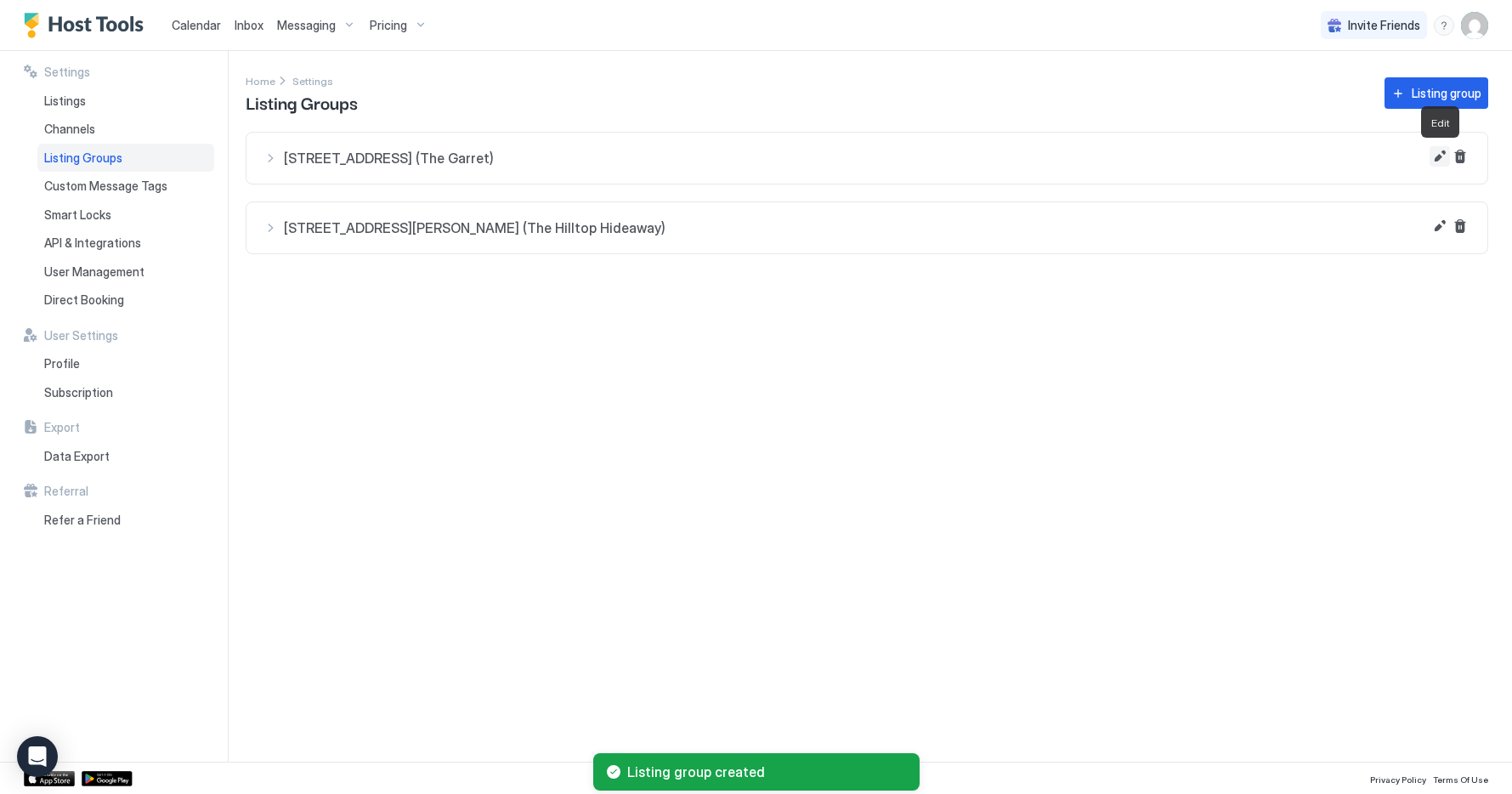
click at [1439, 158] on button "Edit" at bounding box center [1440, 156] width 20 height 20
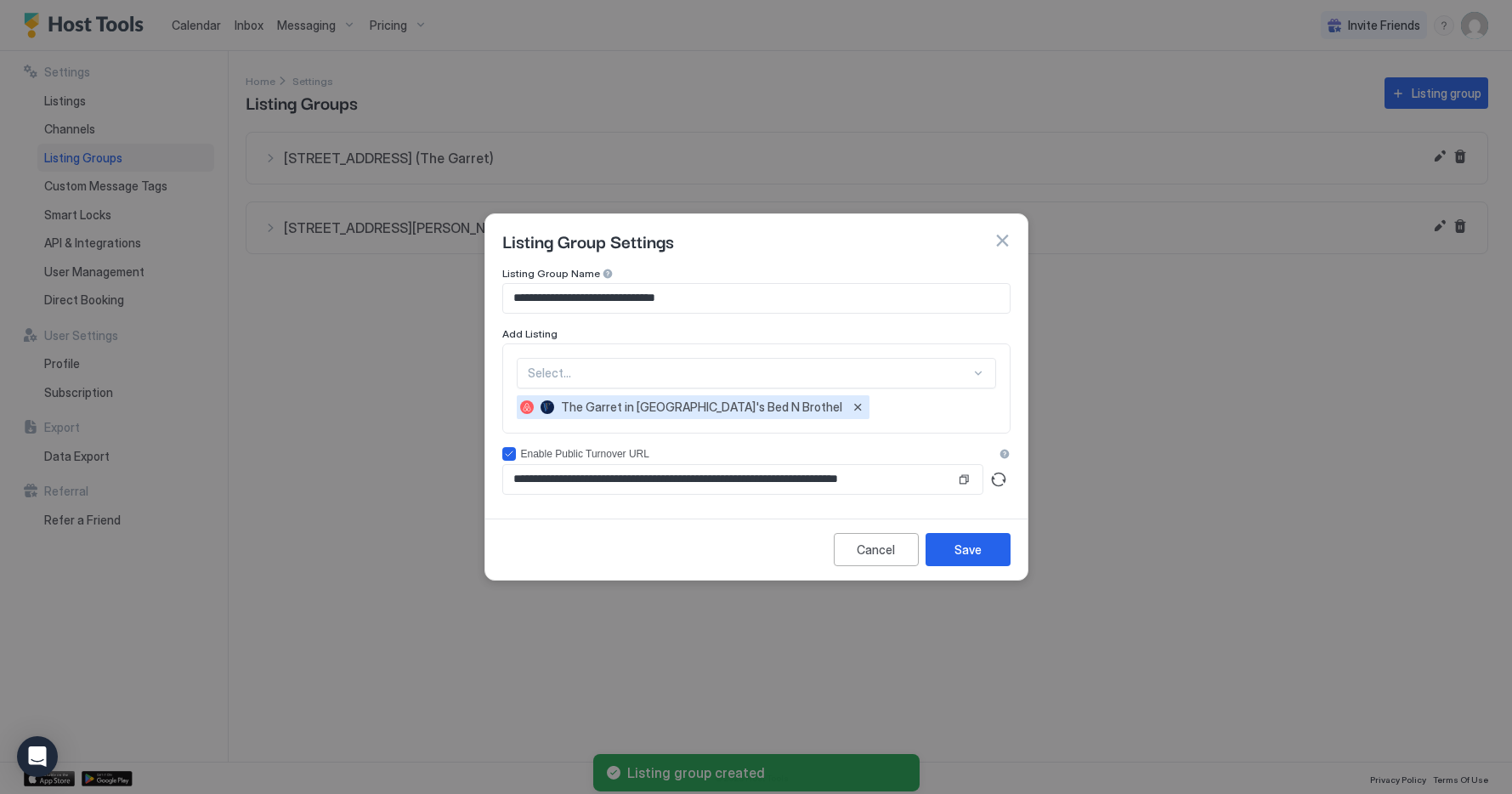
click at [1003, 240] on button "button" at bounding box center [1003, 240] width 17 height 17
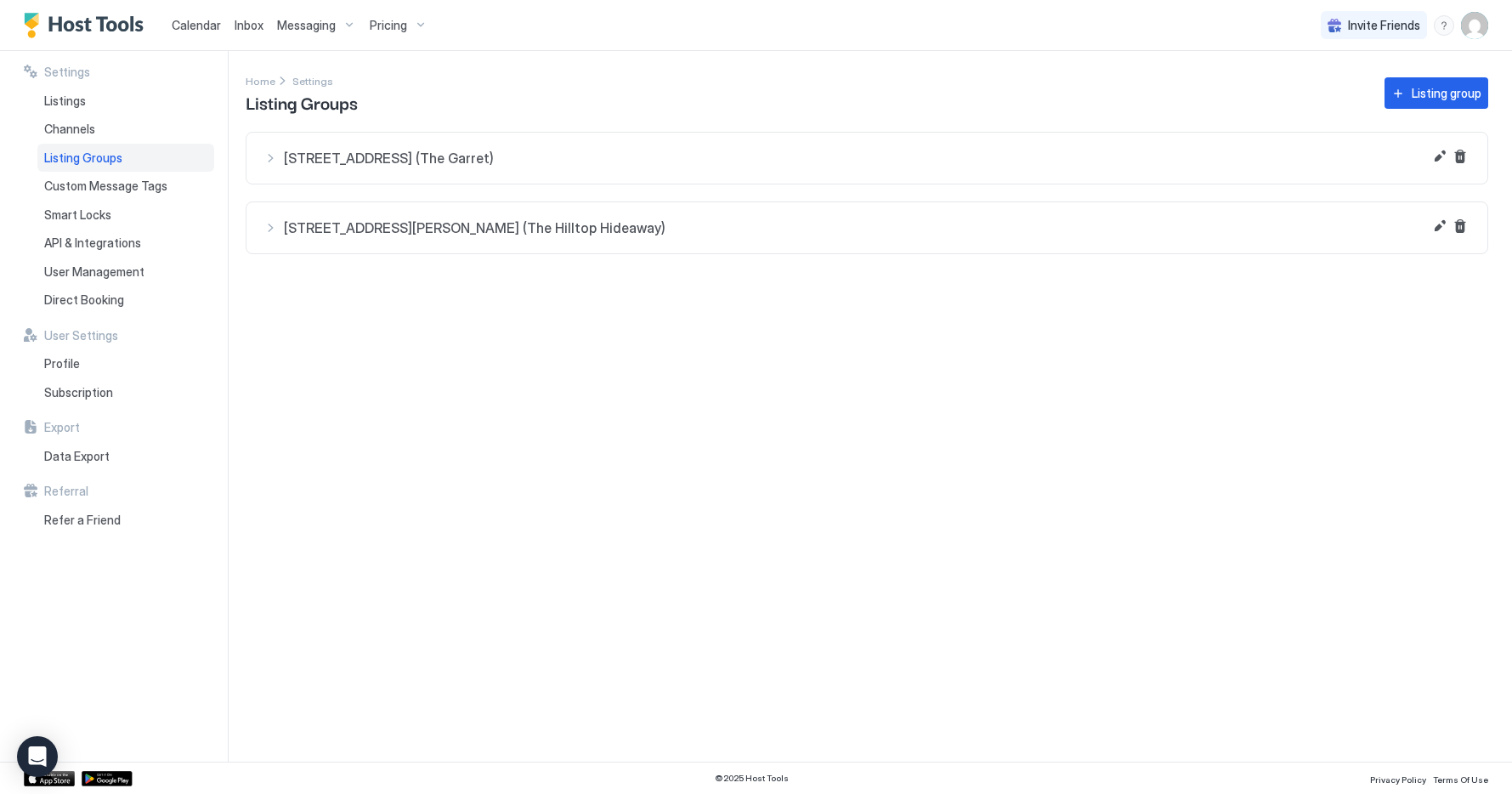
click at [998, 221] on span "[STREET_ADDRESS][PERSON_NAME] (The Hilltop Hideaway)" at bounding box center [878, 228] width 1187 height 17
click at [404, 275] on span "The Hilltop Hideaway" at bounding box center [893, 276] width 1128 height 15
click at [457, 165] on span "[STREET_ADDRESS] (The Garret)" at bounding box center [878, 158] width 1187 height 17
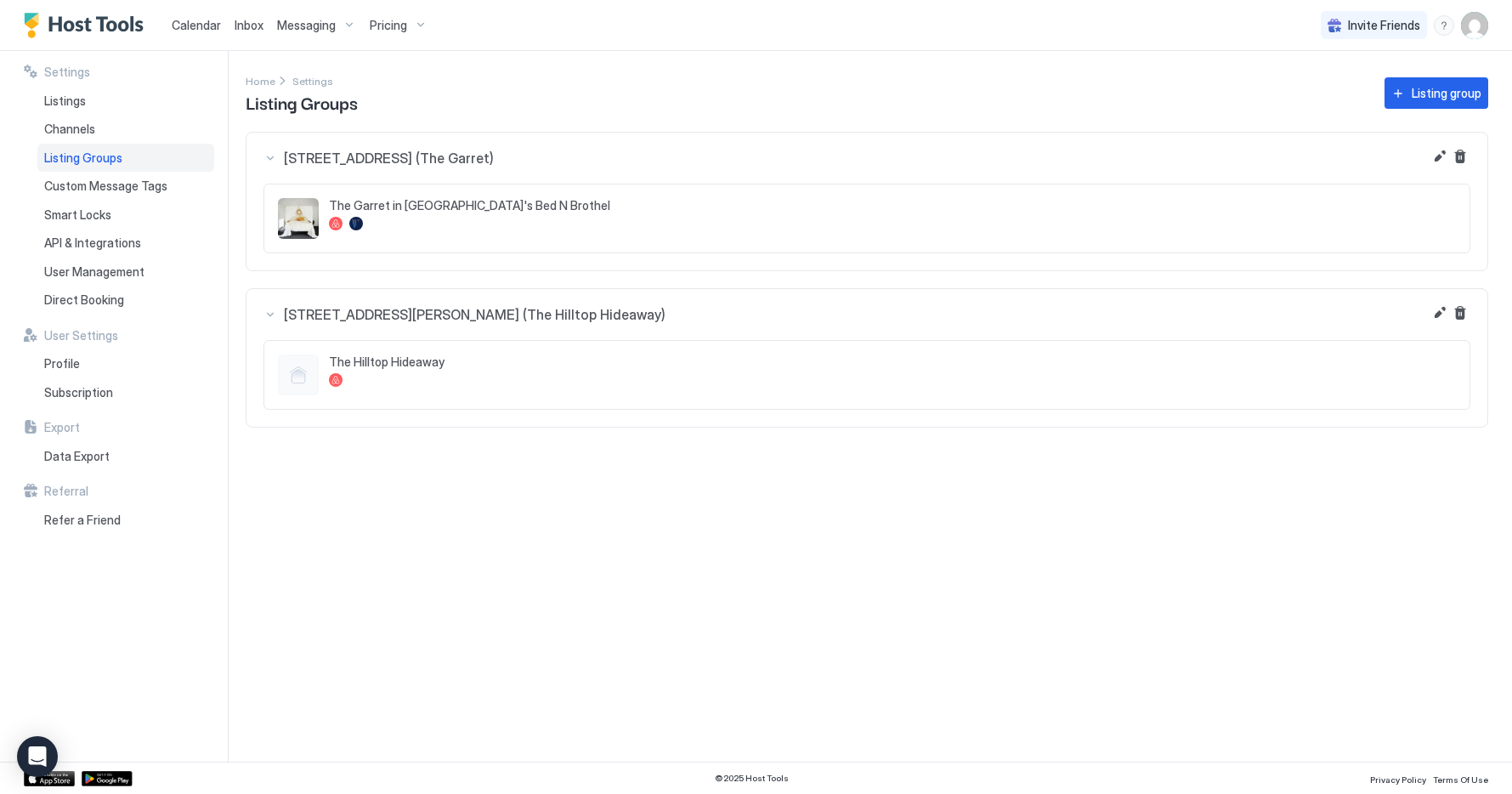
click at [1027, 215] on div "The Garret in [GEOGRAPHIC_DATA]'s Bed N Brothel" at bounding box center [893, 219] width 1128 height 41
drag, startPoint x: 764, startPoint y: 224, endPoint x: 901, endPoint y: 209, distance: 137.8
click at [764, 225] on div at bounding box center [893, 223] width 1128 height 13
click at [1439, 157] on button "Edit" at bounding box center [1440, 156] width 20 height 20
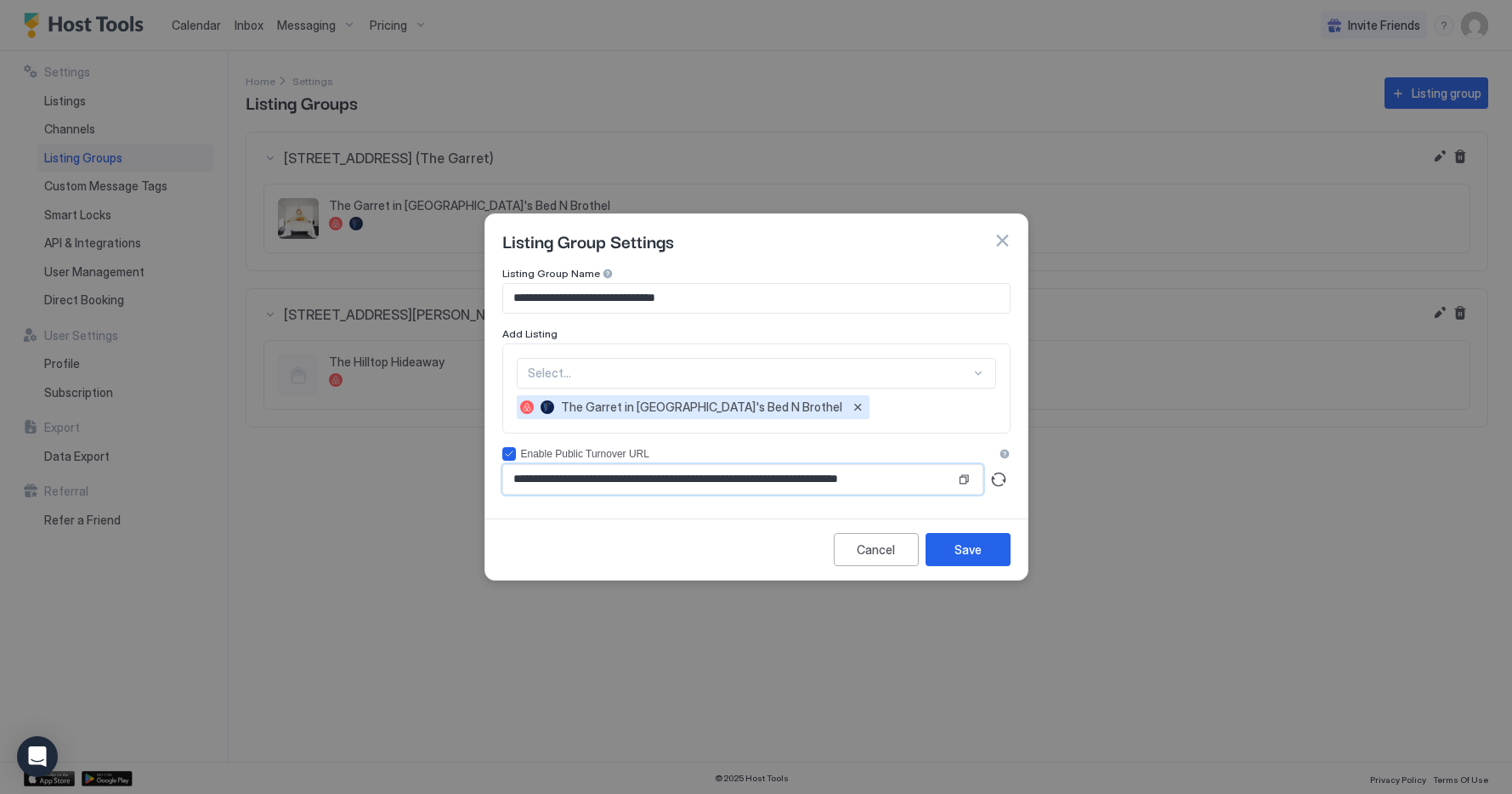
click at [750, 372] on input "**********" at bounding box center [730, 480] width 452 height 29
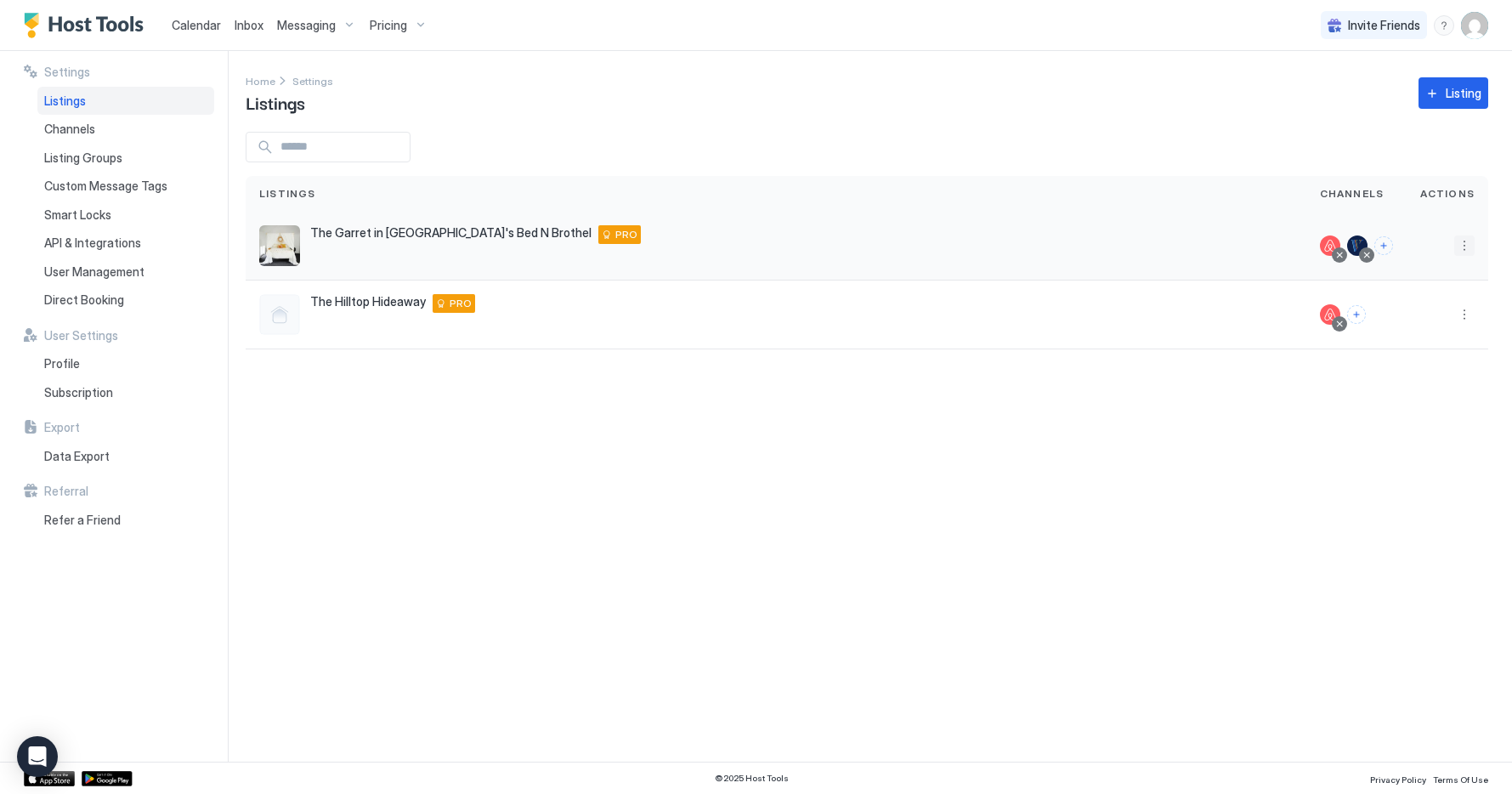
click at [1462, 243] on button "More options" at bounding box center [1464, 245] width 20 height 20
click at [1238, 123] on div at bounding box center [756, 397] width 1512 height 794
drag, startPoint x: 97, startPoint y: 154, endPoint x: 116, endPoint y: 153, distance: 19.0
click at [97, 154] on span "Listing Groups" at bounding box center [83, 158] width 78 height 15
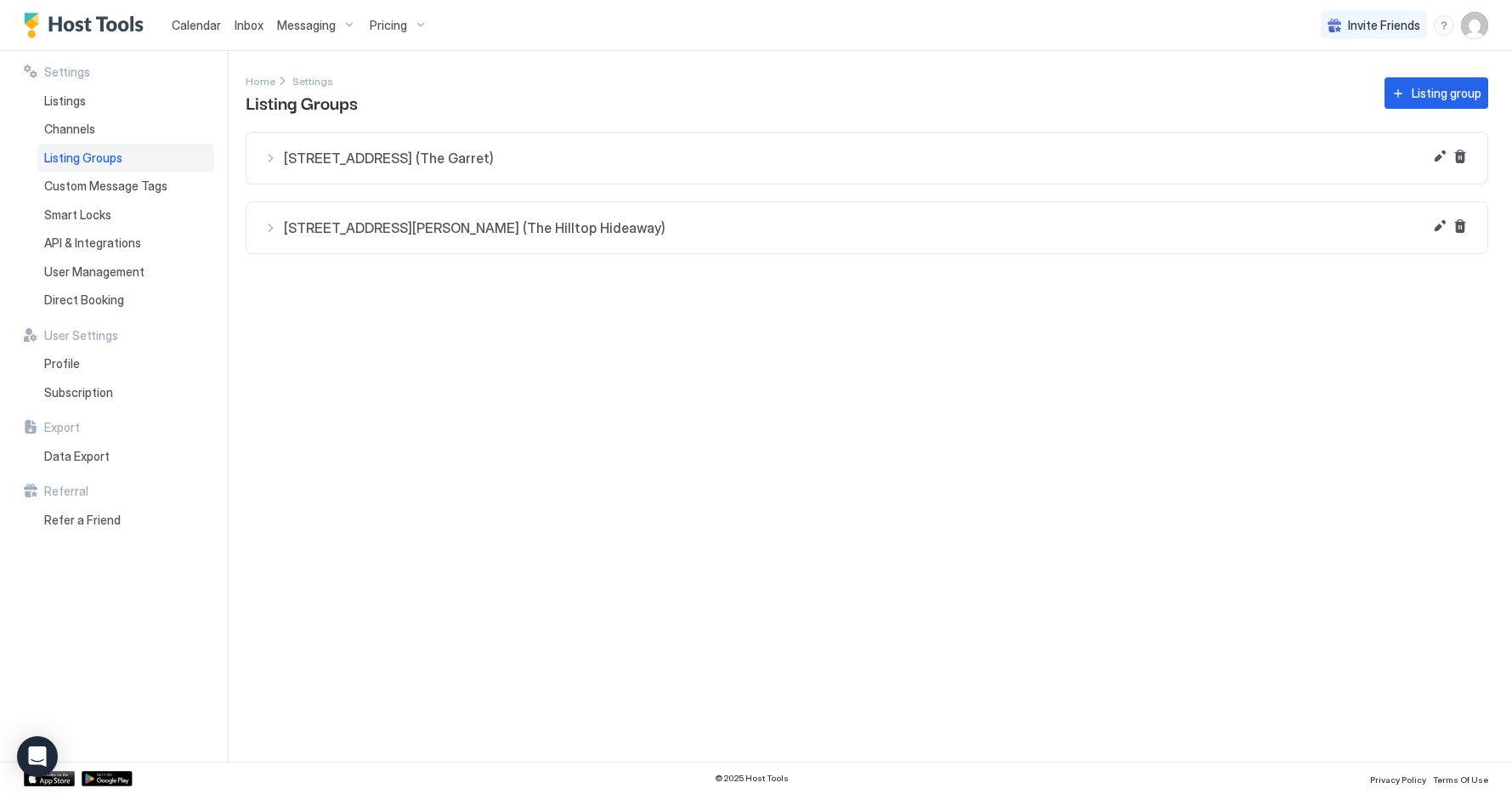
click at [735, 172] on button "[STREET_ADDRESS] (The Garret)" at bounding box center [866, 157] width 1241 height 51
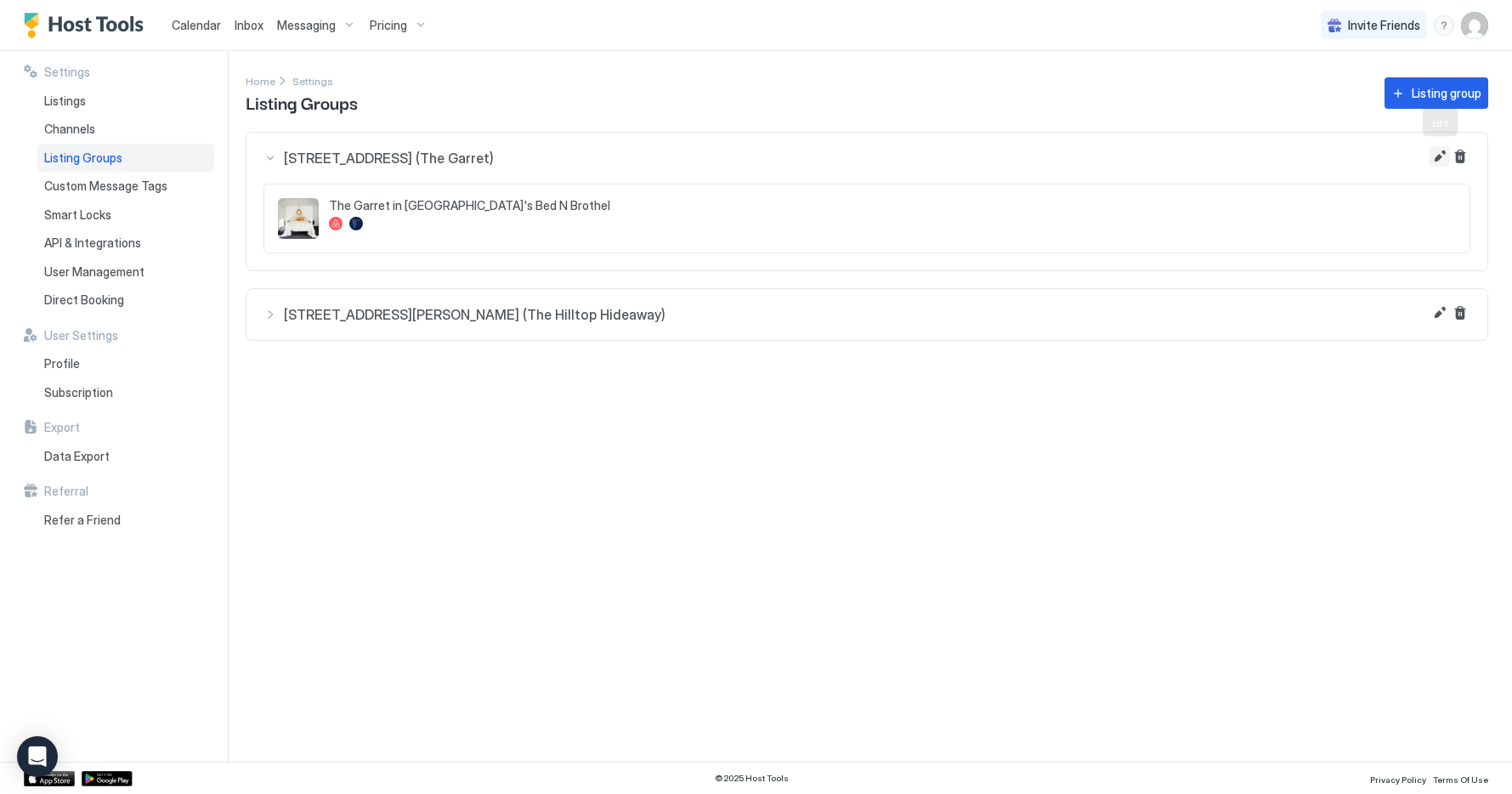
click at [1438, 158] on button "Edit" at bounding box center [1440, 156] width 20 height 20
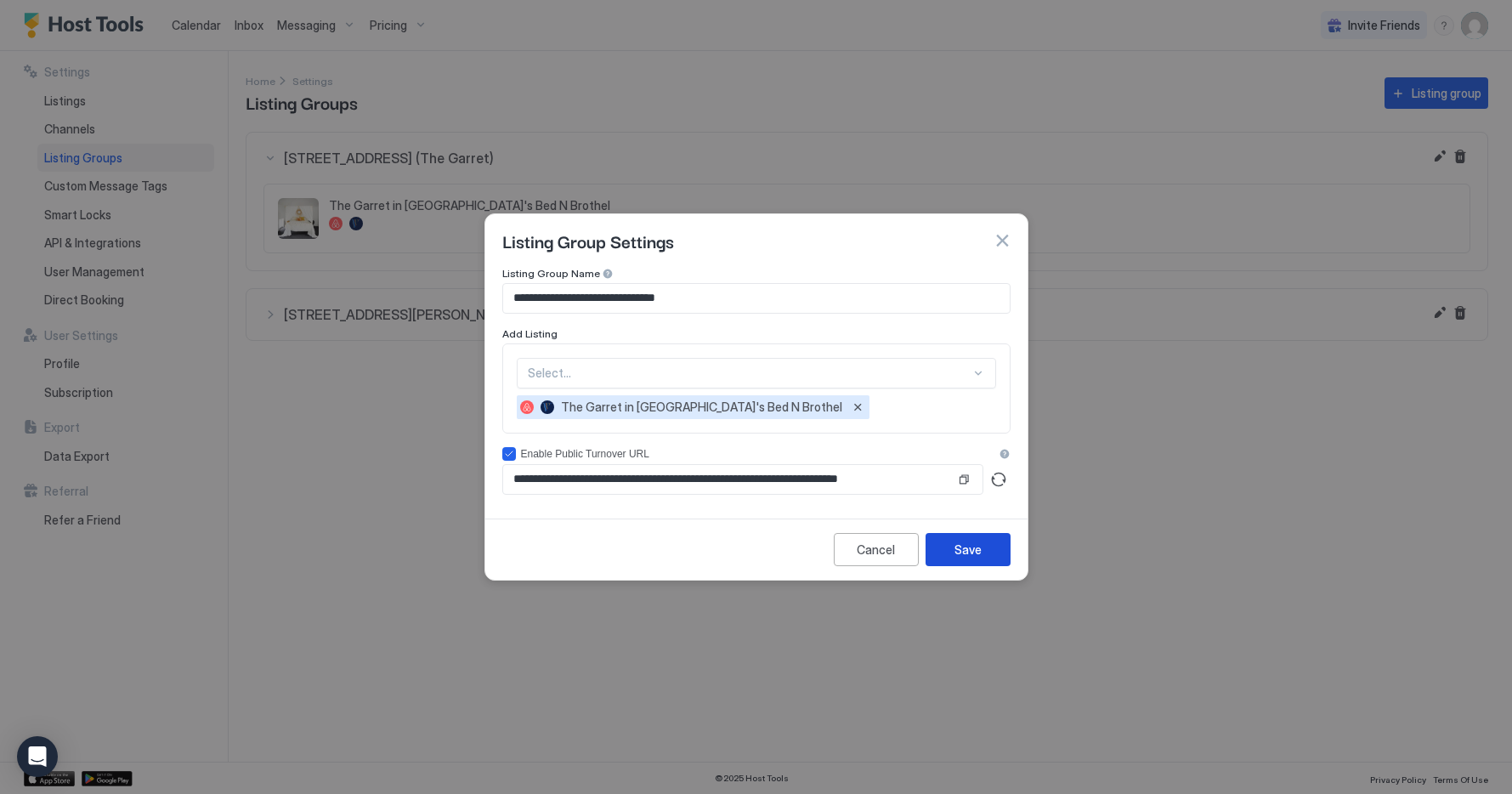
click at [976, 372] on div "Save" at bounding box center [968, 550] width 28 height 18
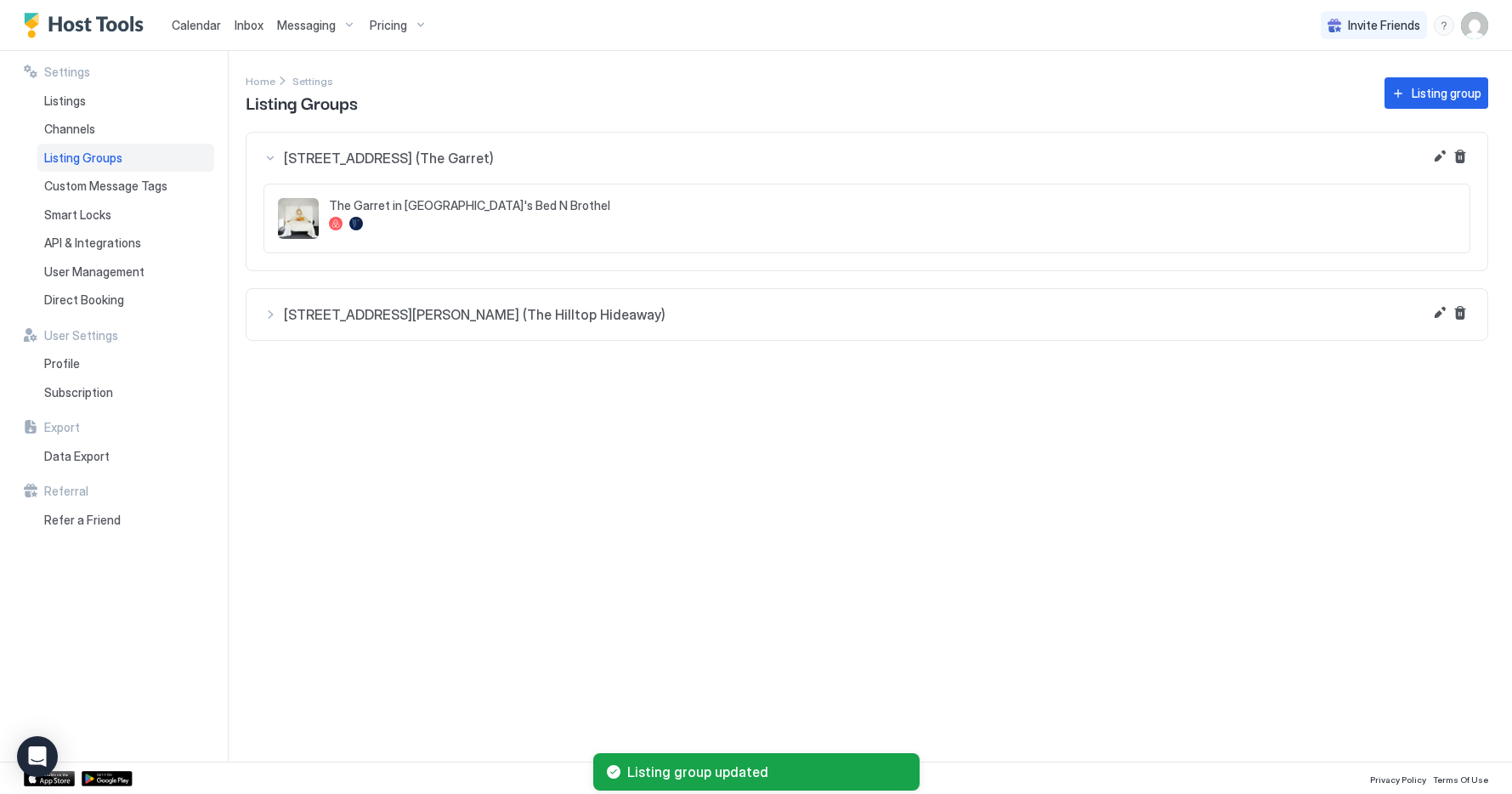
drag, startPoint x: 707, startPoint y: 309, endPoint x: 726, endPoint y: 309, distance: 19.0
click at [707, 309] on span "[STREET_ADDRESS][PERSON_NAME] (The Hilltop Hideaway)" at bounding box center [878, 315] width 1187 height 17
click at [1438, 312] on button "Edit" at bounding box center [1440, 312] width 20 height 20
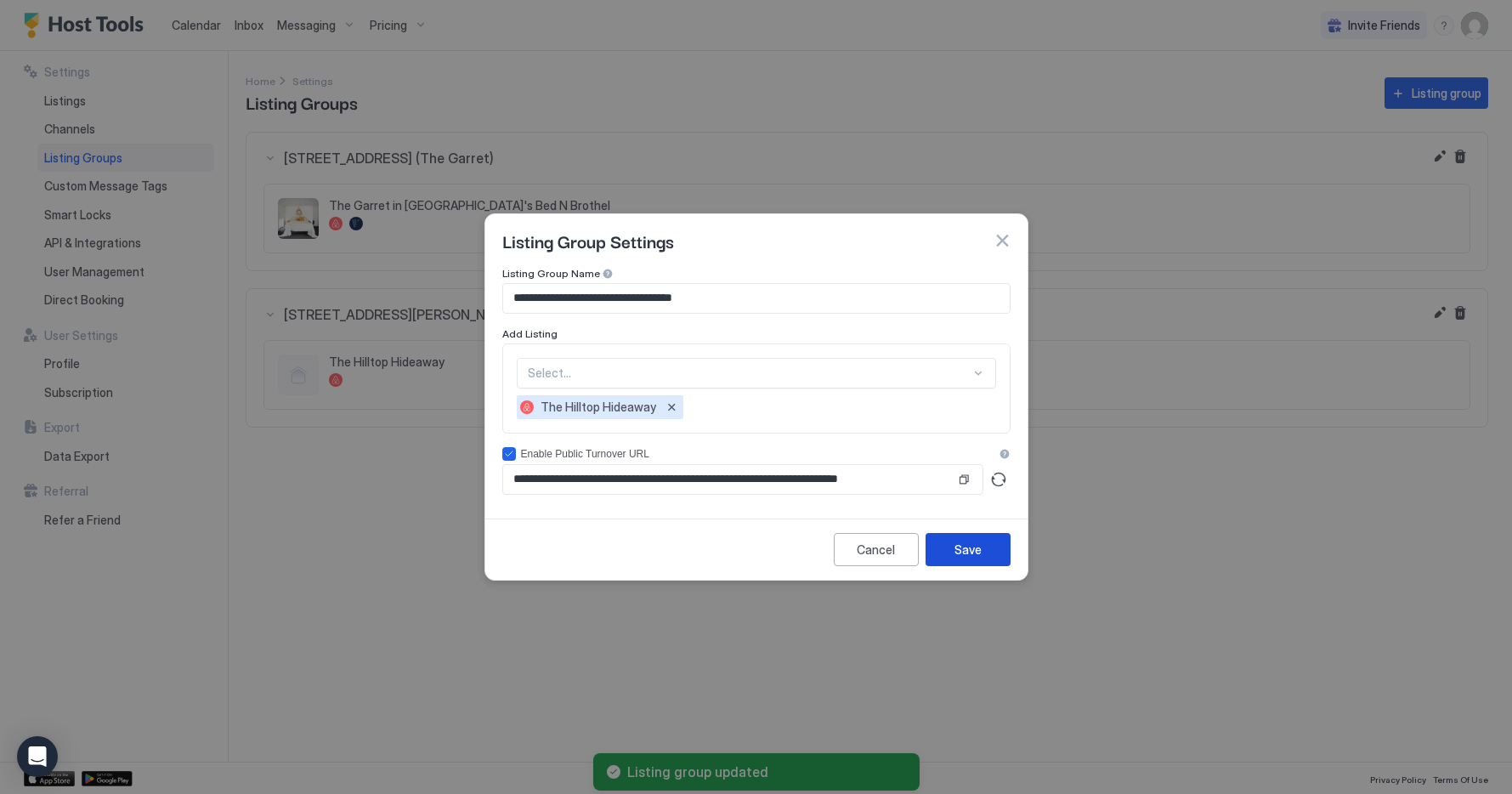
click at [949, 372] on button "Save" at bounding box center [968, 550] width 85 height 33
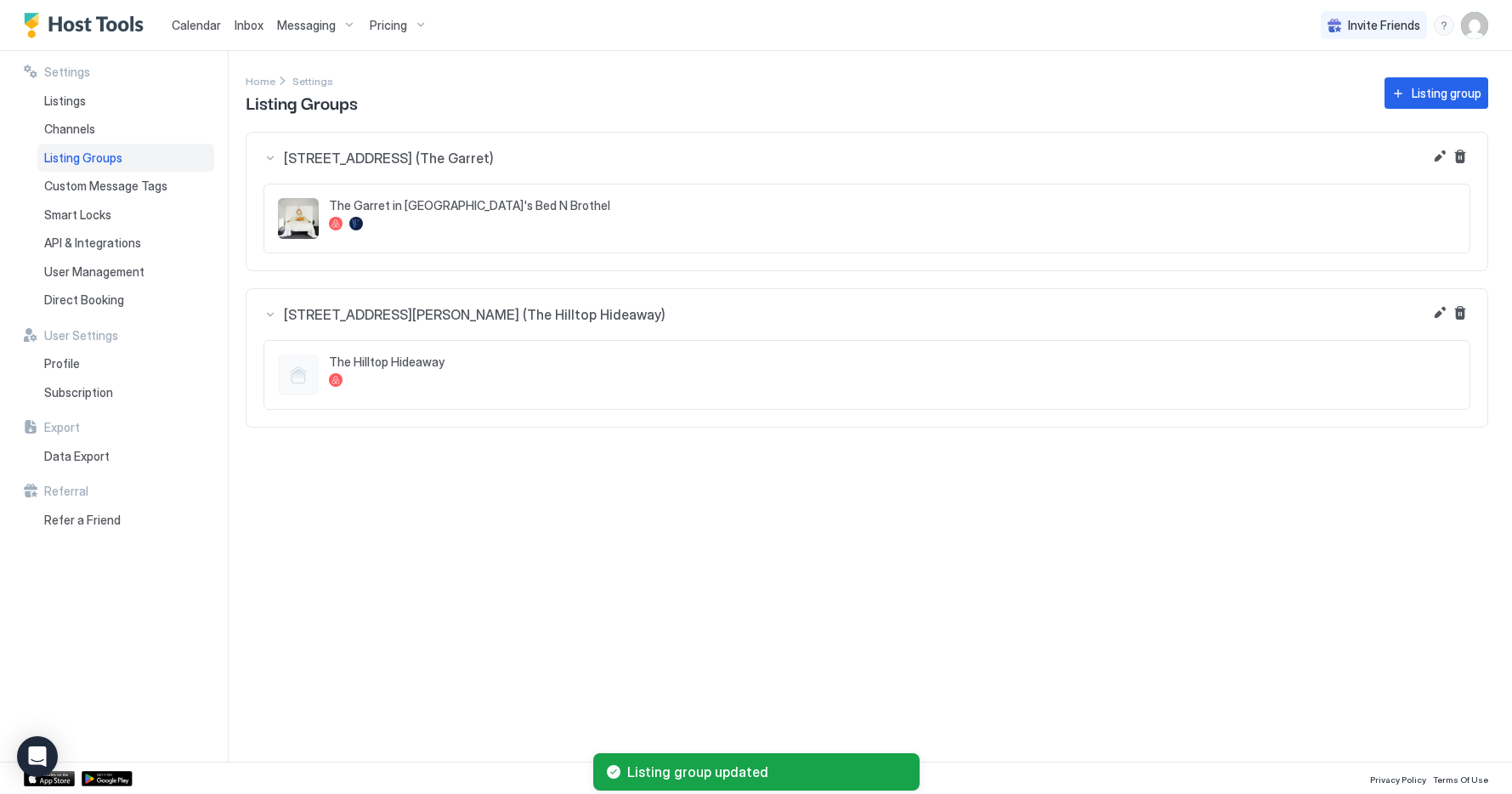
click at [582, 371] on div "The Hilltop Hideaway" at bounding box center [893, 375] width 1128 height 41
click at [1435, 313] on button "Edit" at bounding box center [1440, 312] width 20 height 20
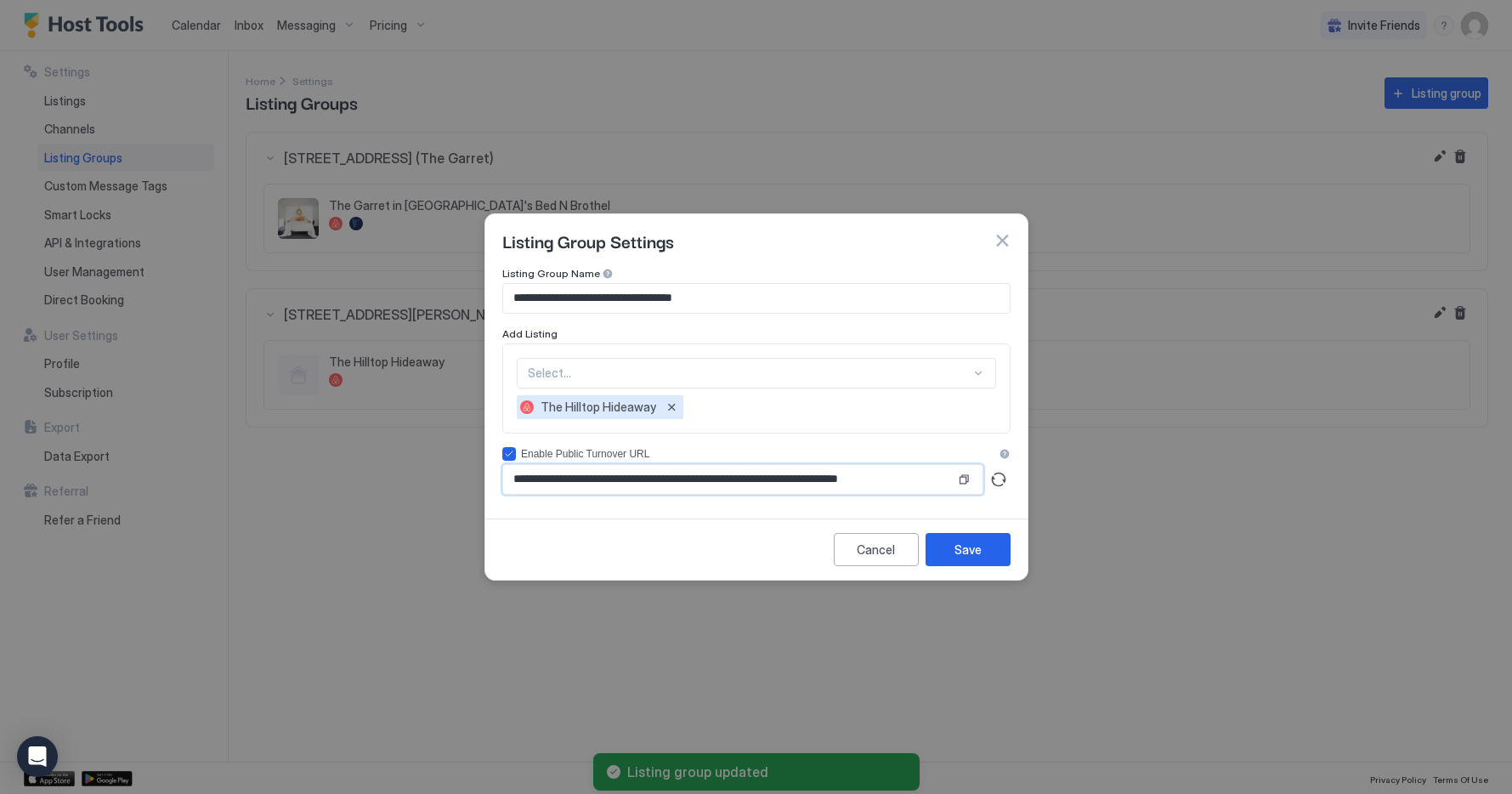
click at [776, 372] on input "**********" at bounding box center [730, 480] width 452 height 29
click at [724, 372] on input "**********" at bounding box center [730, 480] width 452 height 29
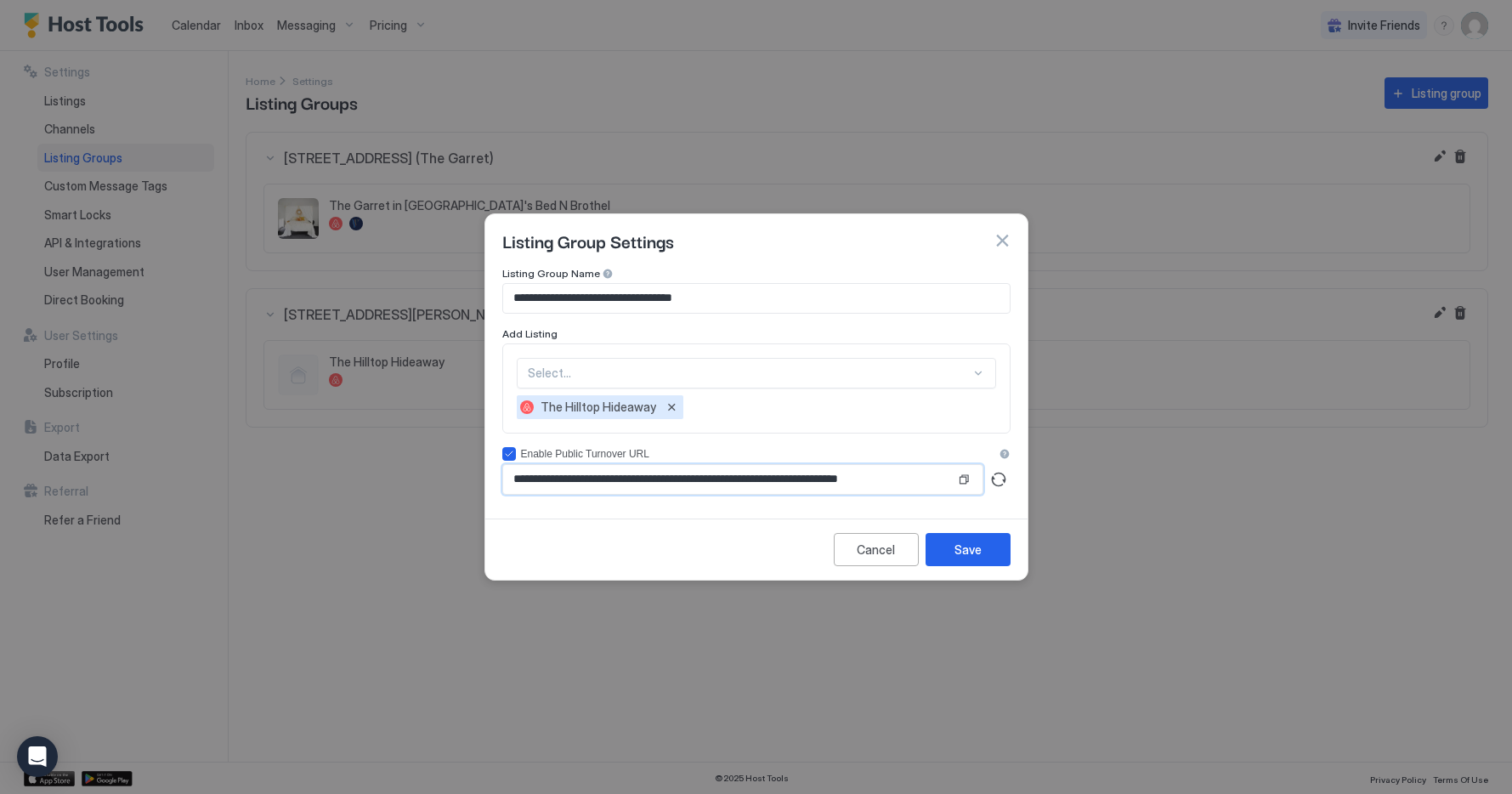
drag, startPoint x: 724, startPoint y: 480, endPoint x: 992, endPoint y: 467, distance: 268.3
click at [992, 372] on div "**********" at bounding box center [756, 480] width 508 height 31
click at [886, 372] on input "**********" at bounding box center [730, 480] width 452 height 29
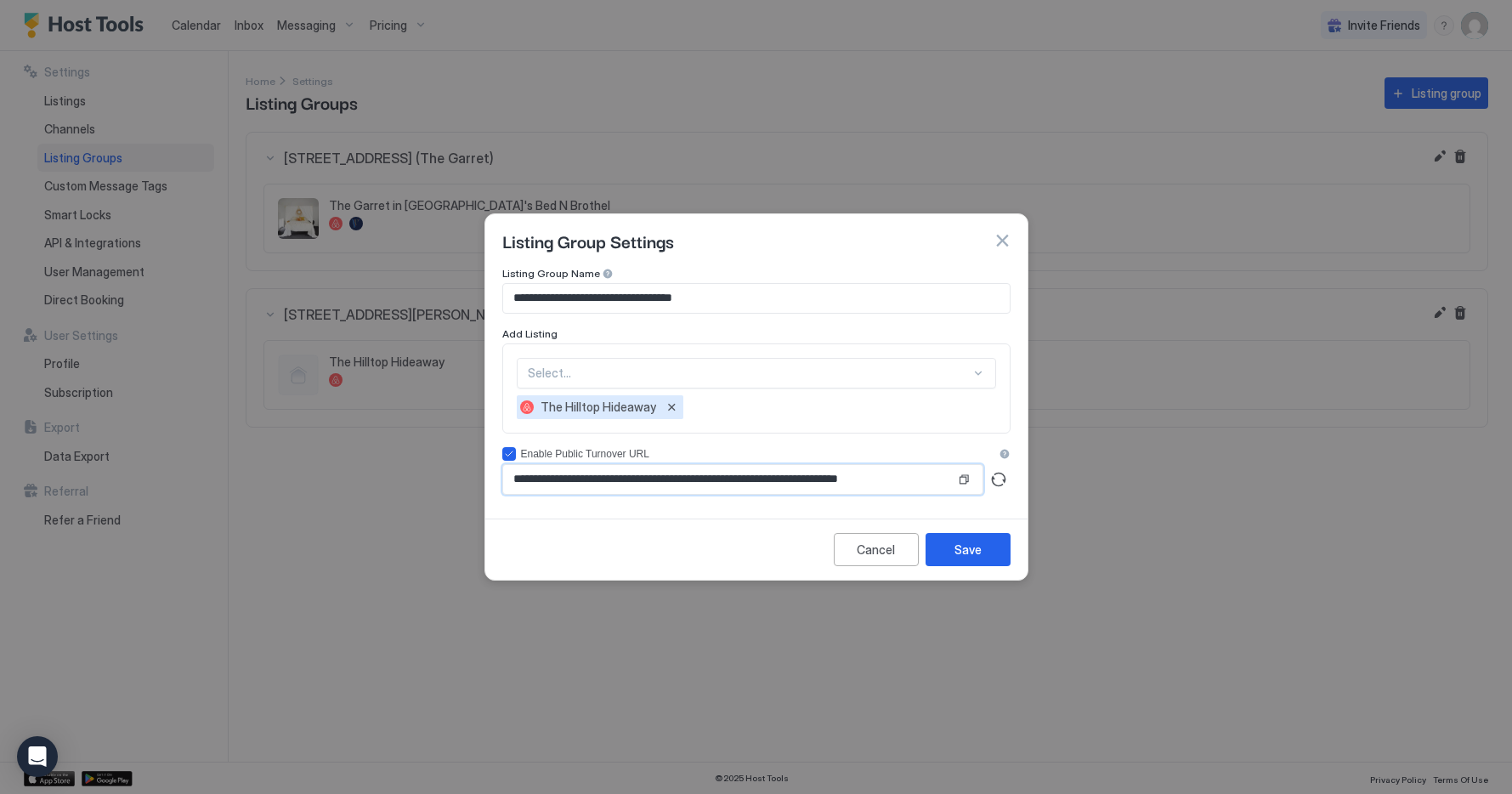
click at [886, 372] on input "**********" at bounding box center [730, 480] width 452 height 29
drag, startPoint x: 900, startPoint y: 476, endPoint x: 892, endPoint y: 481, distance: 9.4
click at [900, 372] on input "**********" at bounding box center [730, 480] width 452 height 29
drag, startPoint x: 903, startPoint y: 481, endPoint x: 996, endPoint y: 486, distance: 93.1
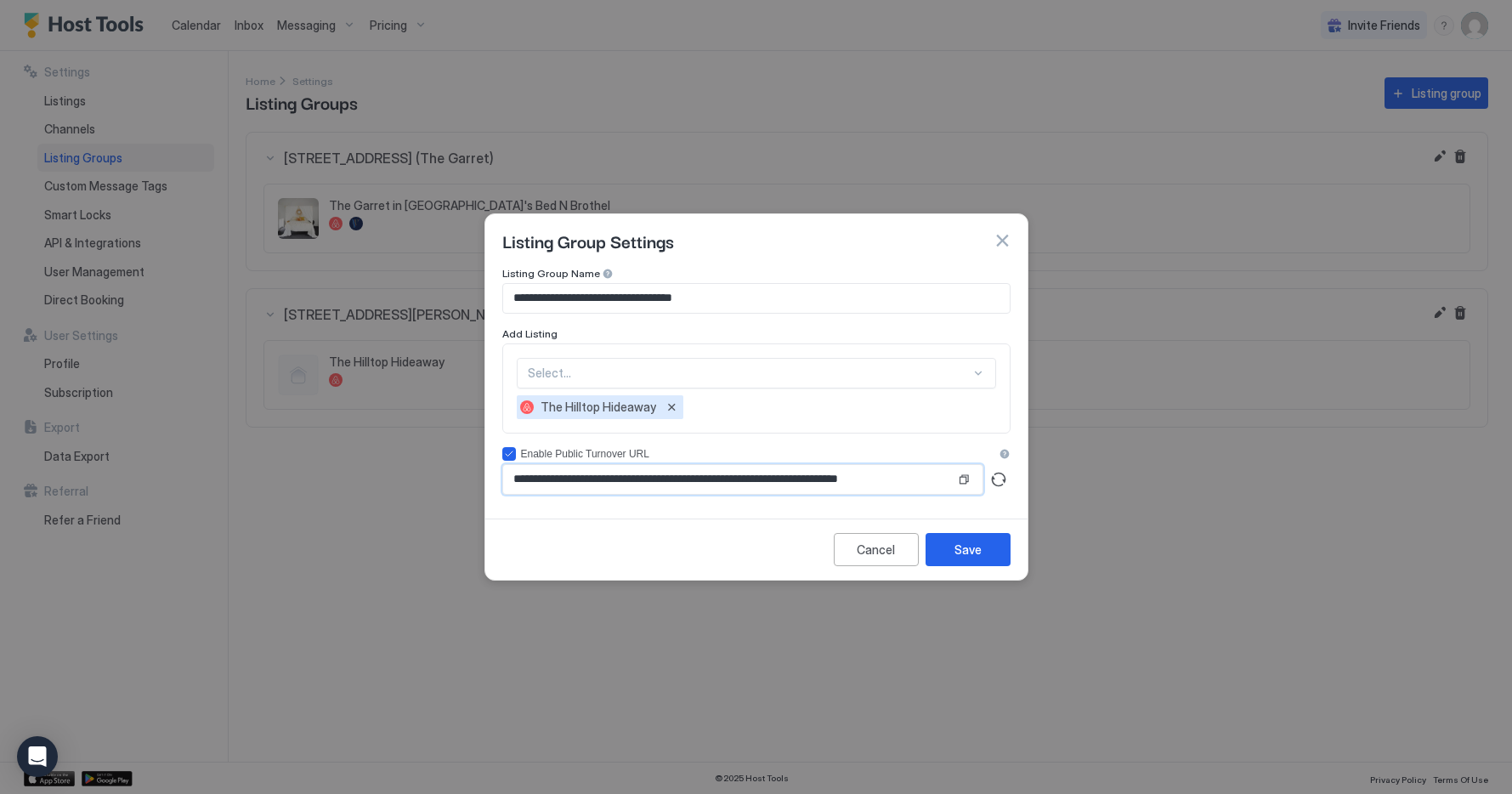
click at [1020, 372] on div "**********" at bounding box center [756, 389] width 543 height 245
click at [962, 372] on div "Save" at bounding box center [968, 550] width 28 height 18
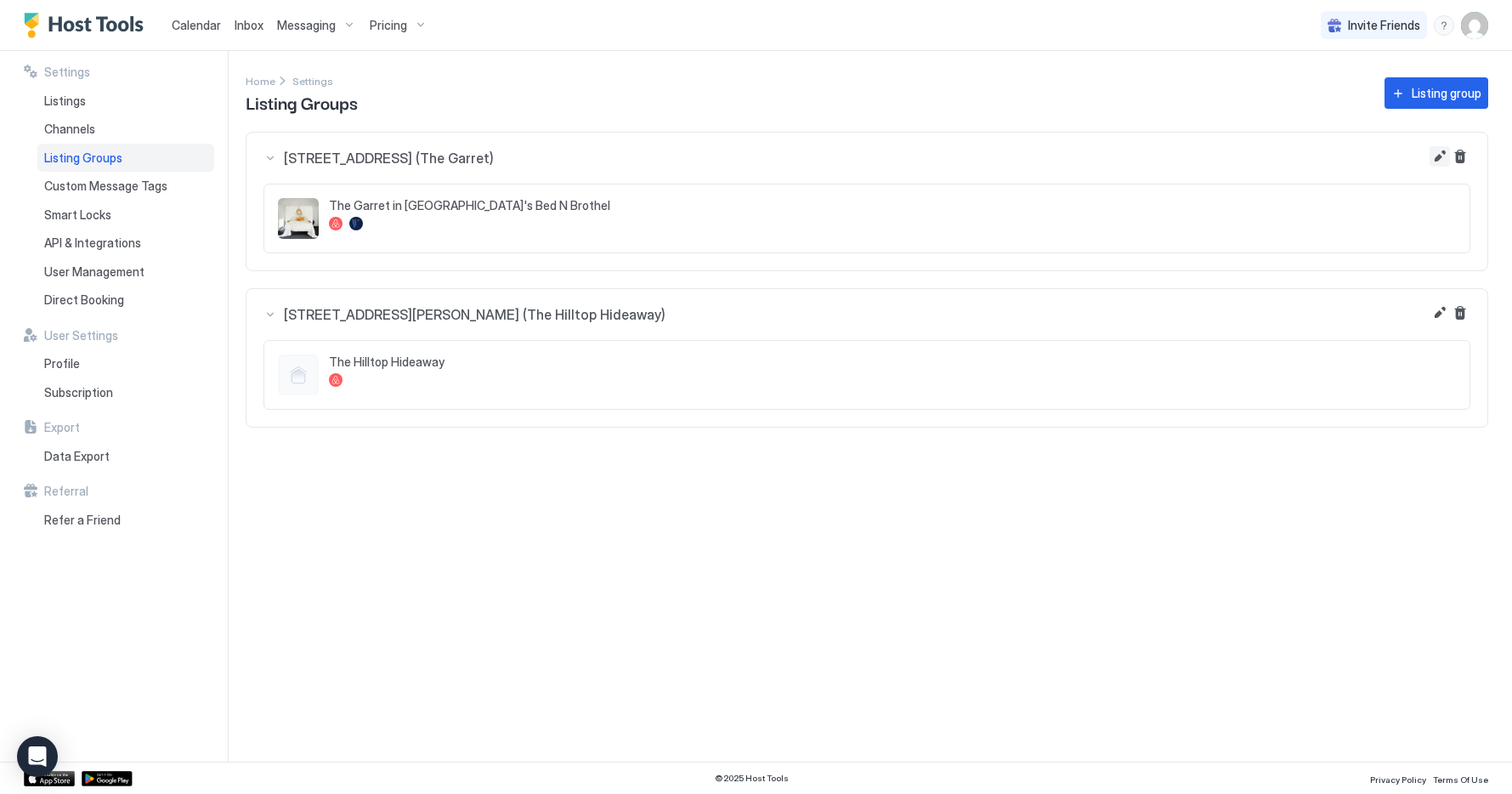
click at [1437, 154] on button "Edit" at bounding box center [1440, 156] width 20 height 20
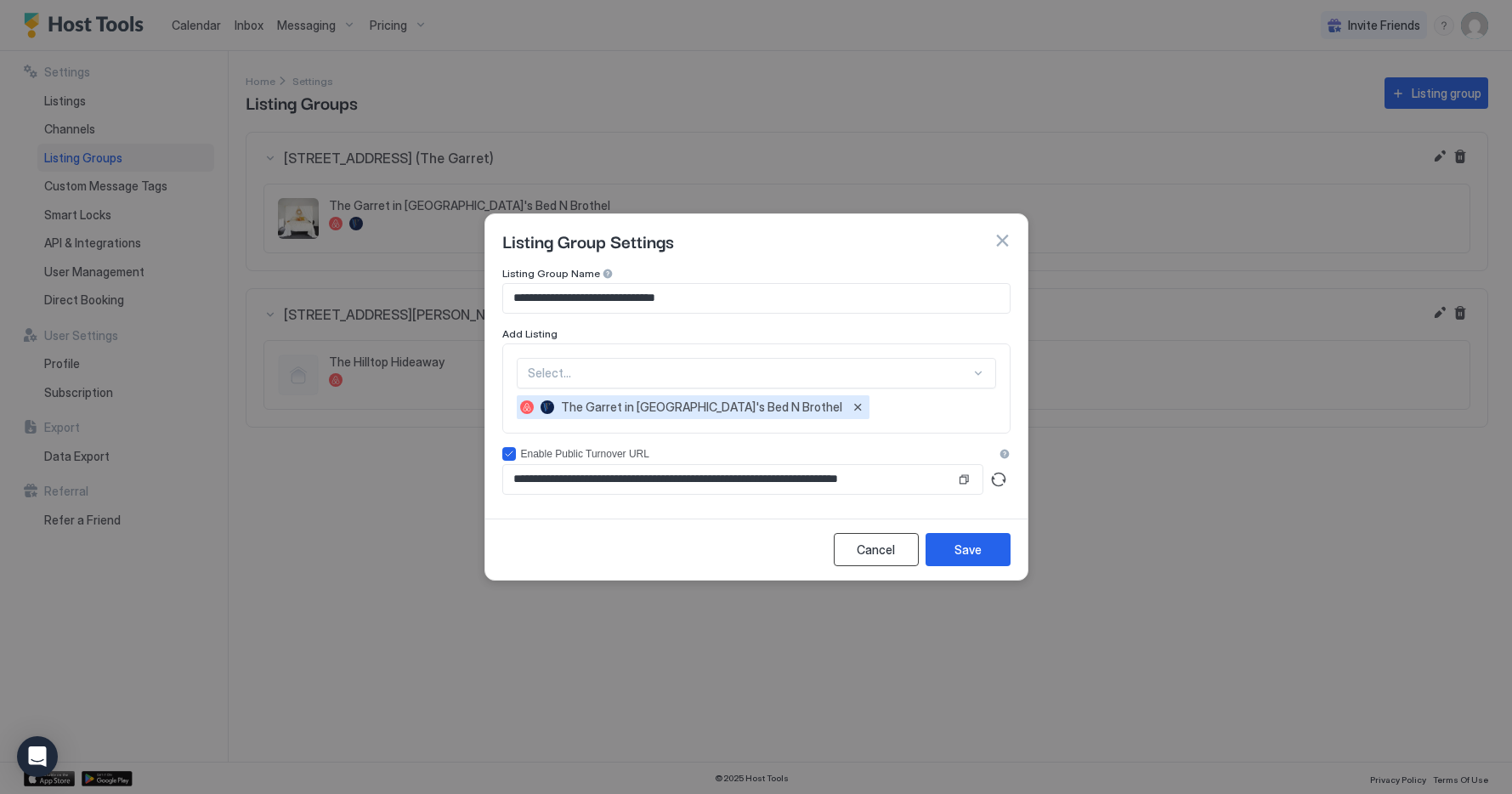
drag, startPoint x: 901, startPoint y: 560, endPoint x: 1138, endPoint y: 479, distance: 250.5
click at [911, 372] on button "Cancel" at bounding box center [876, 550] width 85 height 33
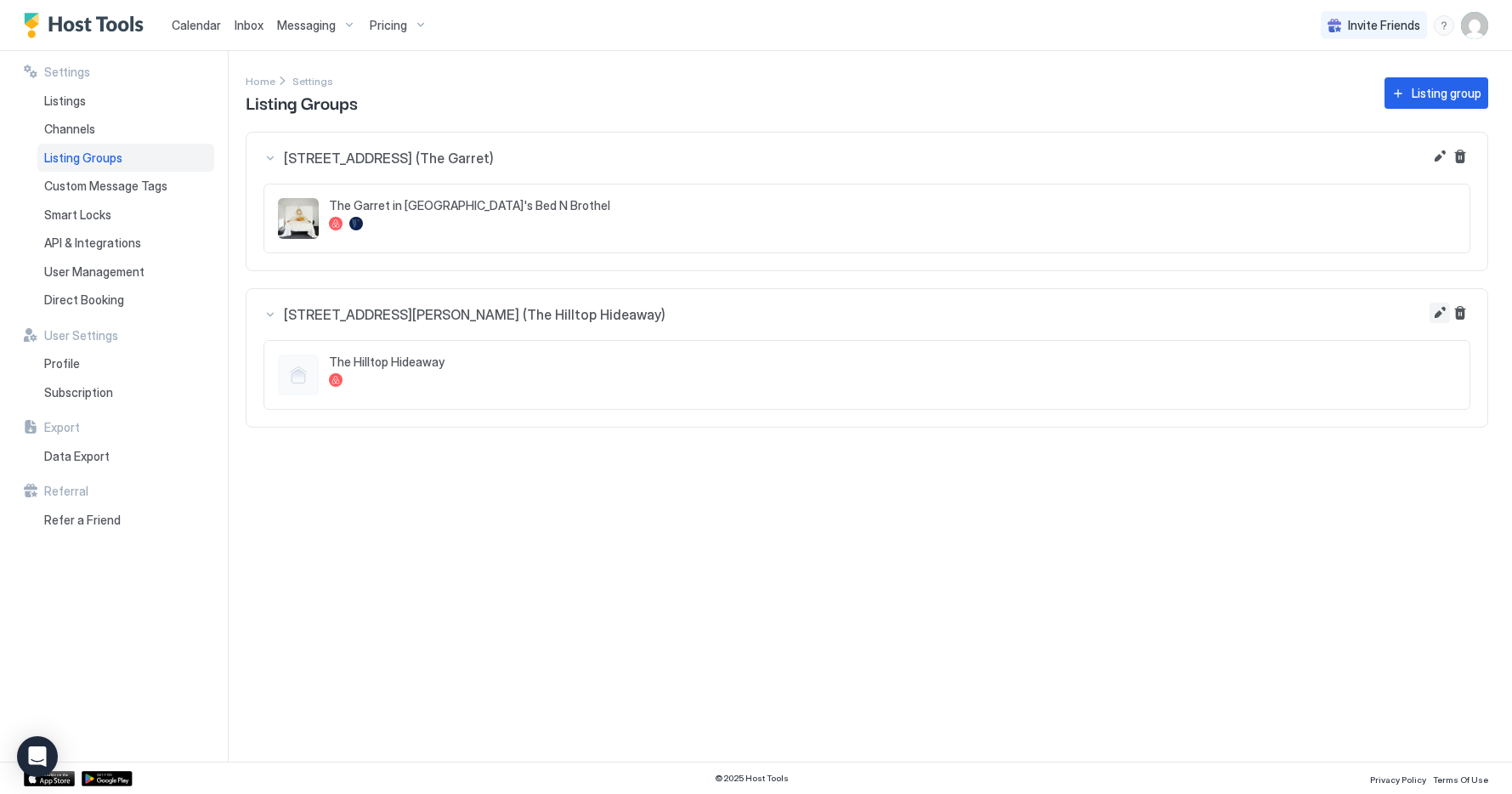
click at [1440, 310] on button "Edit" at bounding box center [1440, 312] width 20 height 20
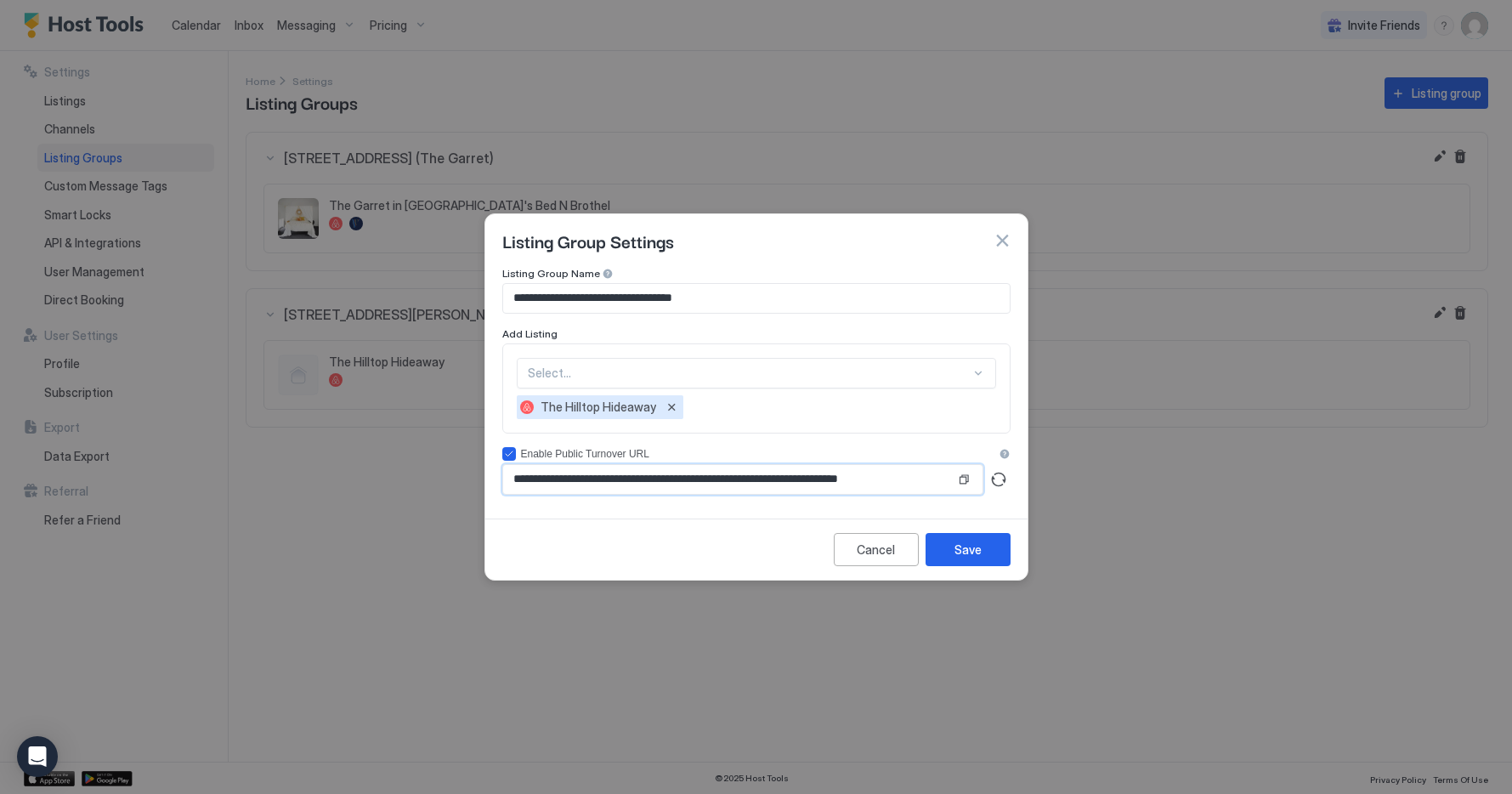
drag, startPoint x: 938, startPoint y: 476, endPoint x: 916, endPoint y: 478, distance: 22.1
click at [938, 372] on input "**********" at bounding box center [730, 480] width 452 height 29
drag, startPoint x: 906, startPoint y: 480, endPoint x: 1003, endPoint y: 482, distance: 97.0
click at [1002, 372] on div "**********" at bounding box center [756, 480] width 508 height 31
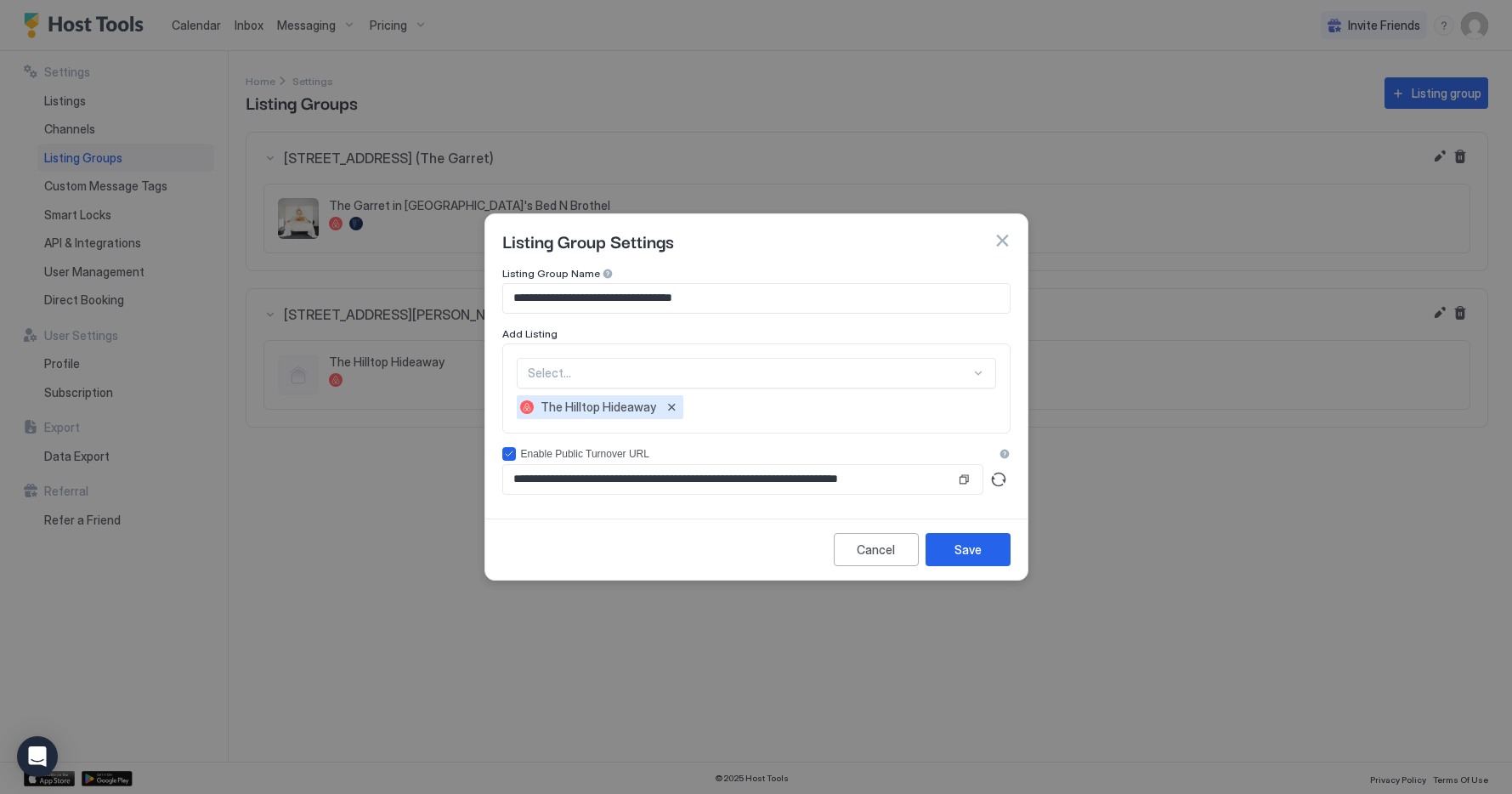
scroll to position [0, 0]
drag, startPoint x: 1078, startPoint y: 492, endPoint x: 1056, endPoint y: 494, distance: 22.1
click at [1078, 372] on div at bounding box center [756, 397] width 1512 height 794
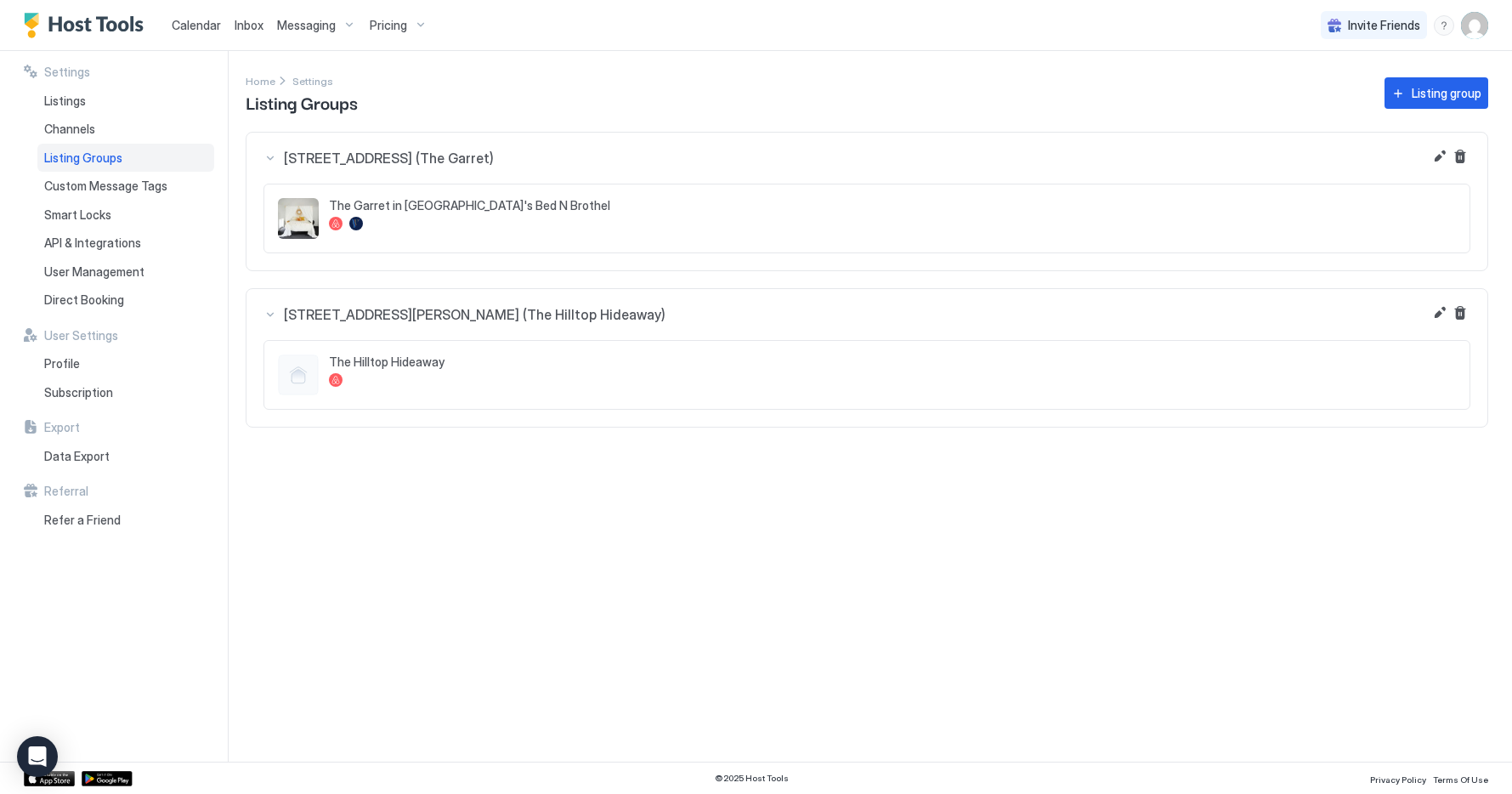
click at [434, 372] on div at bounding box center [893, 380] width 1128 height 13
click at [1438, 317] on button "Edit" at bounding box center [1440, 312] width 20 height 20
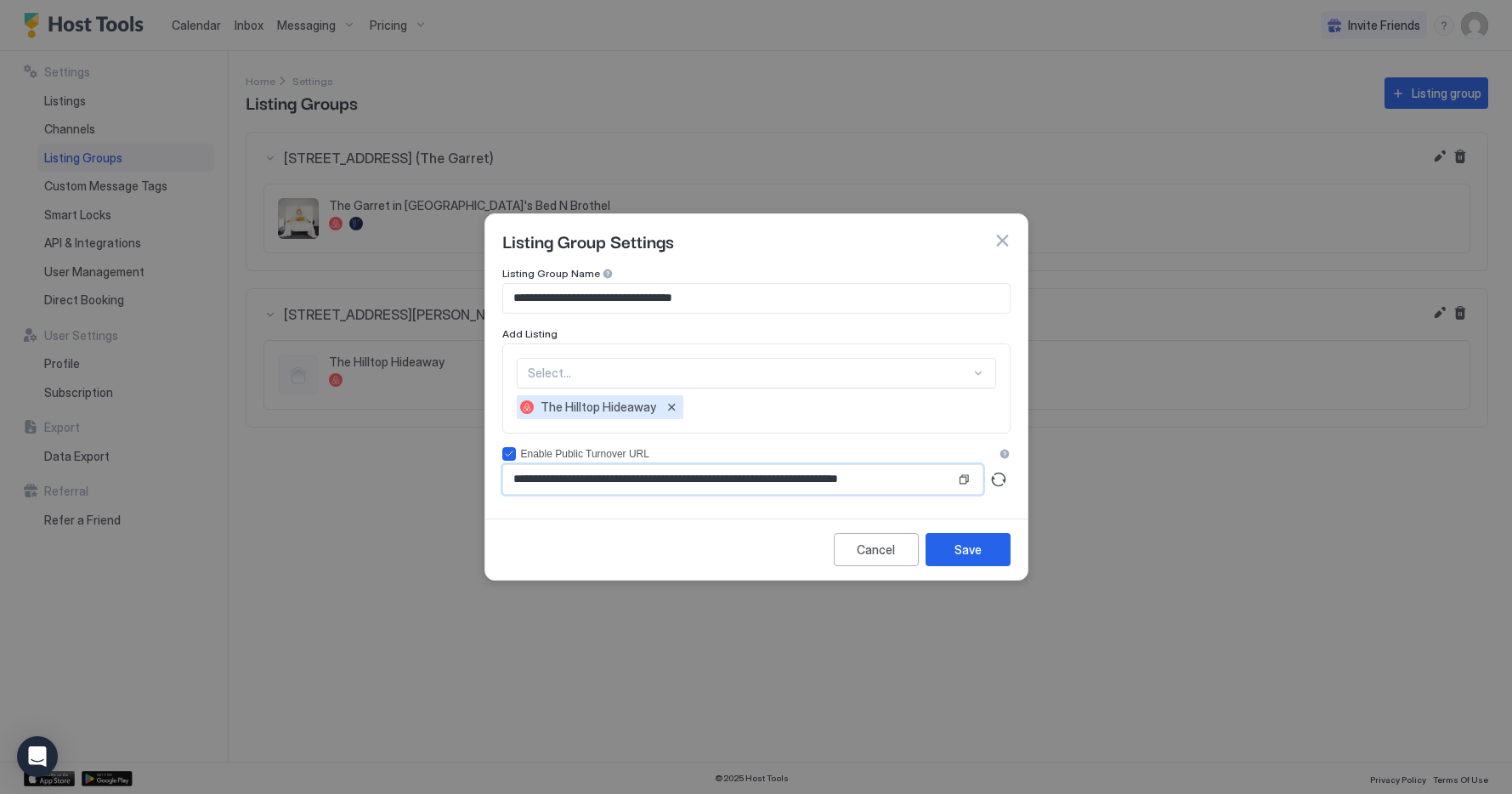
click at [694, 372] on input "**********" at bounding box center [730, 480] width 452 height 29
click at [967, 372] on button "Copy" at bounding box center [964, 480] width 17 height 17
drag, startPoint x: 1005, startPoint y: 239, endPoint x: 807, endPoint y: 233, distance: 198.1
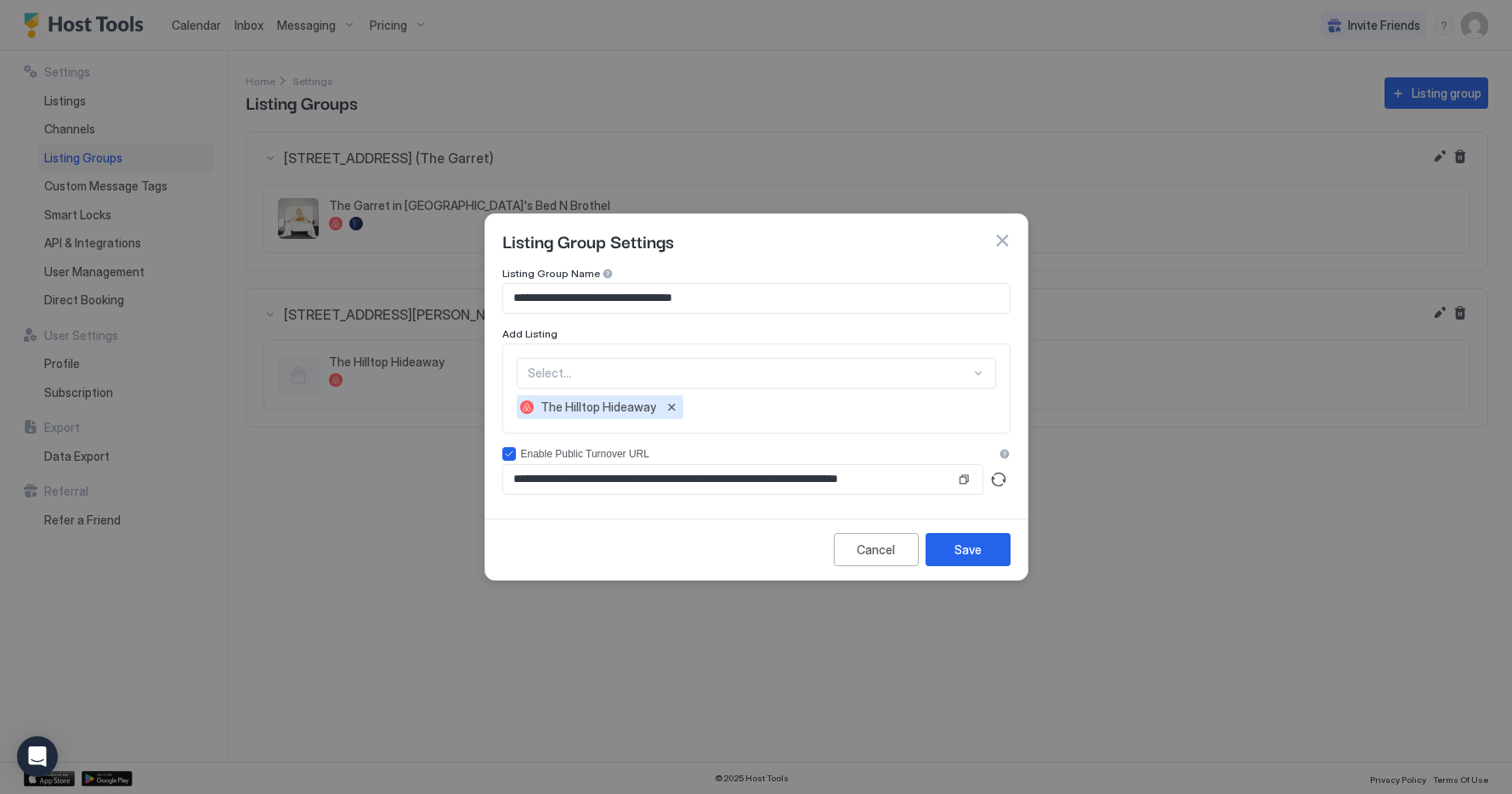
click at [1005, 239] on button "button" at bounding box center [1003, 240] width 17 height 17
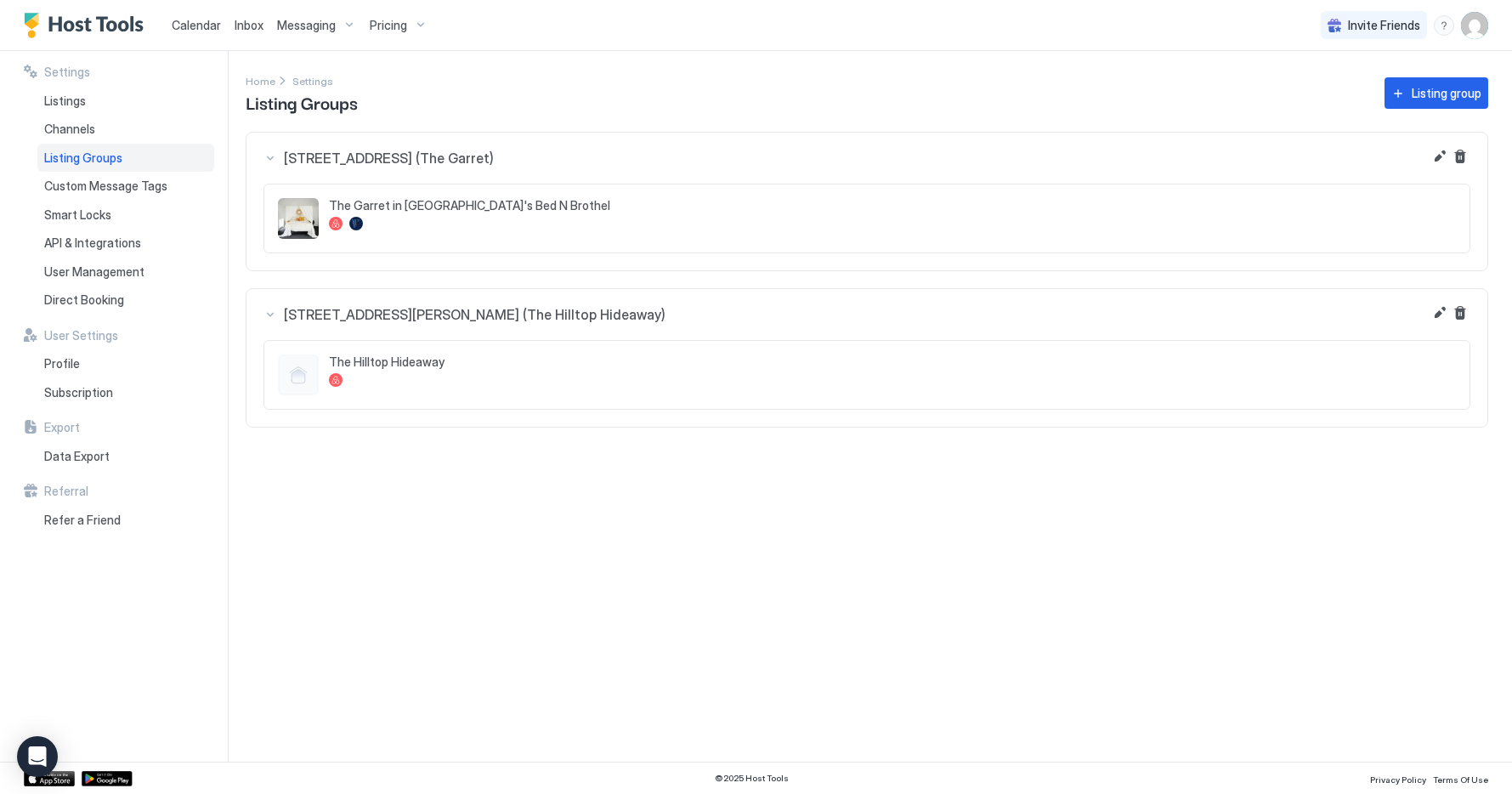
drag, startPoint x: 661, startPoint y: 223, endPoint x: 714, endPoint y: 213, distance: 53.9
click at [661, 223] on div at bounding box center [893, 223] width 1128 height 13
click at [1437, 155] on button "Edit" at bounding box center [1440, 156] width 20 height 20
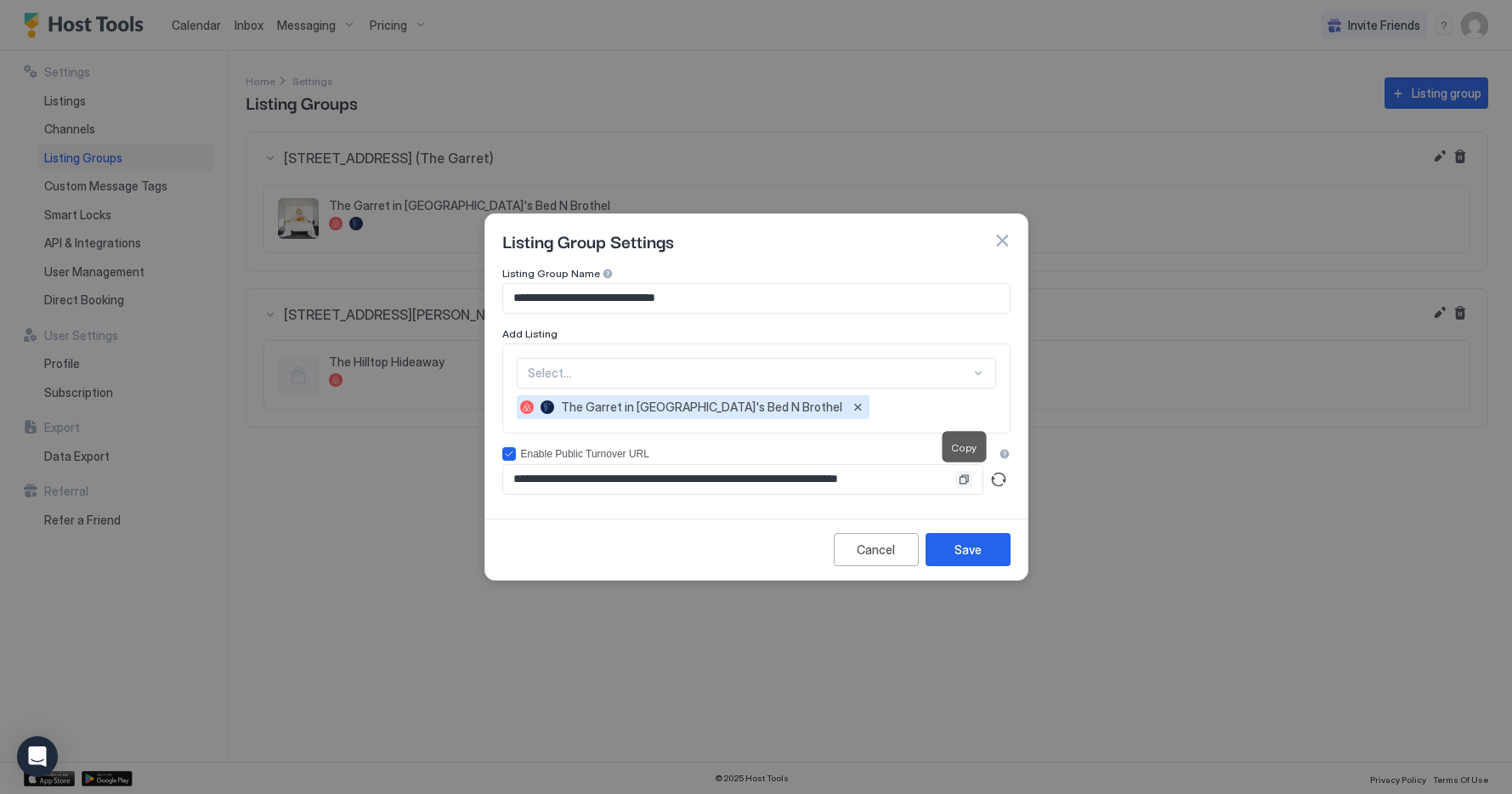
click at [965, 372] on button "Copy" at bounding box center [964, 480] width 17 height 17
click at [971, 372] on div "Save" at bounding box center [968, 550] width 28 height 18
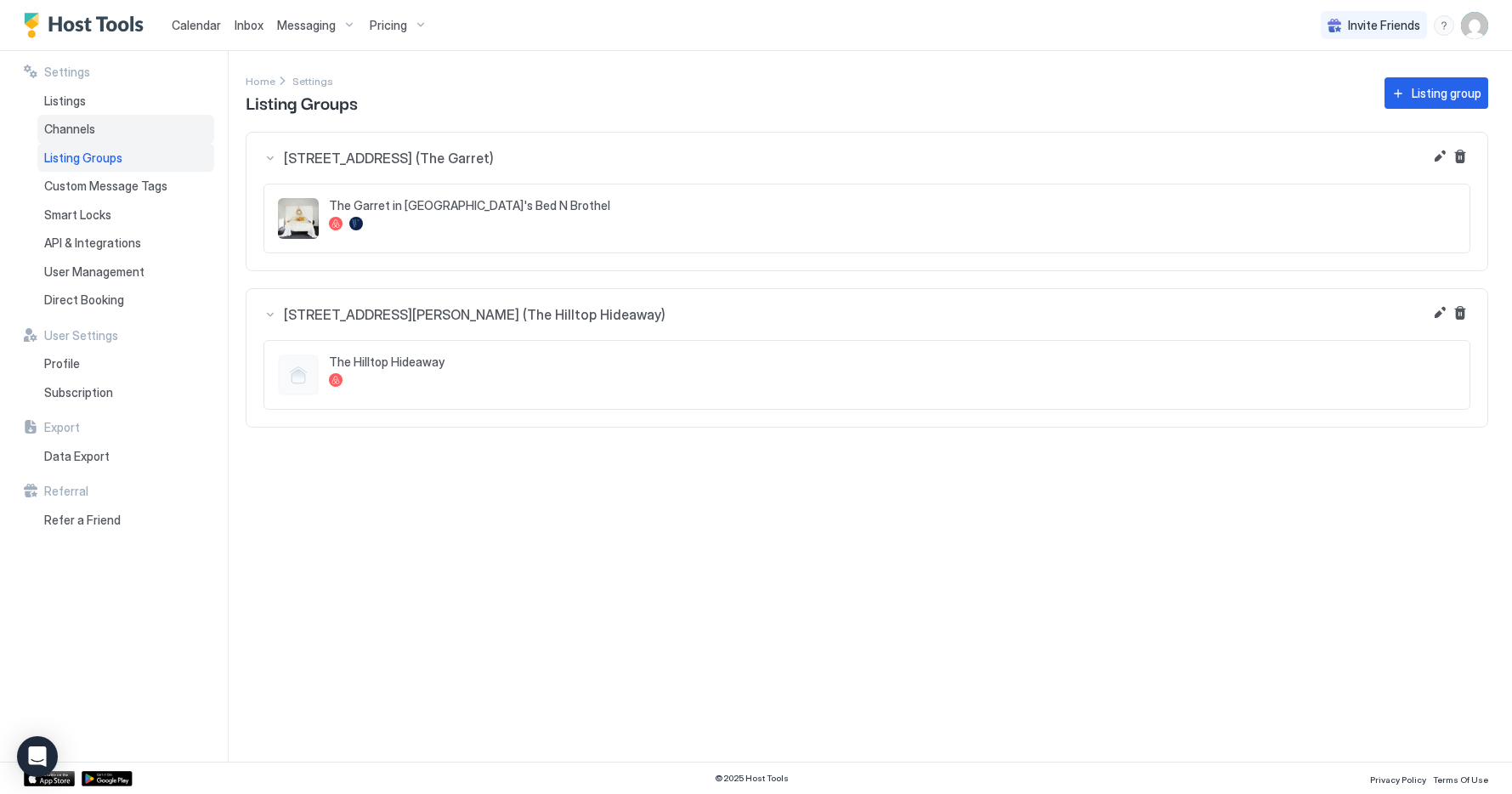
click at [56, 116] on div "Channels" at bounding box center [125, 129] width 176 height 29
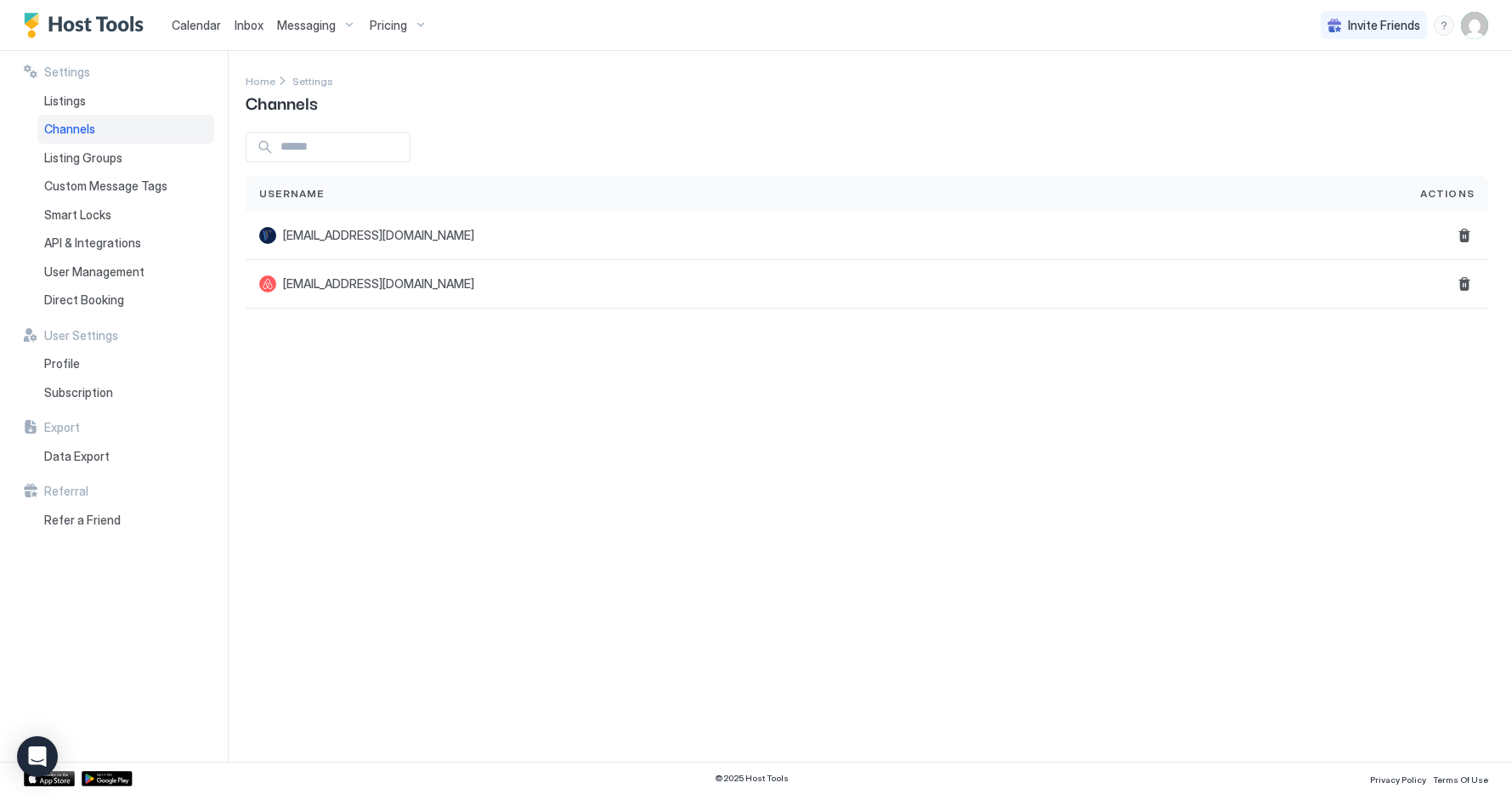
drag, startPoint x: 57, startPoint y: 101, endPoint x: 102, endPoint y: 77, distance: 51.0
click at [57, 101] on span "Listings" at bounding box center [65, 101] width 42 height 15
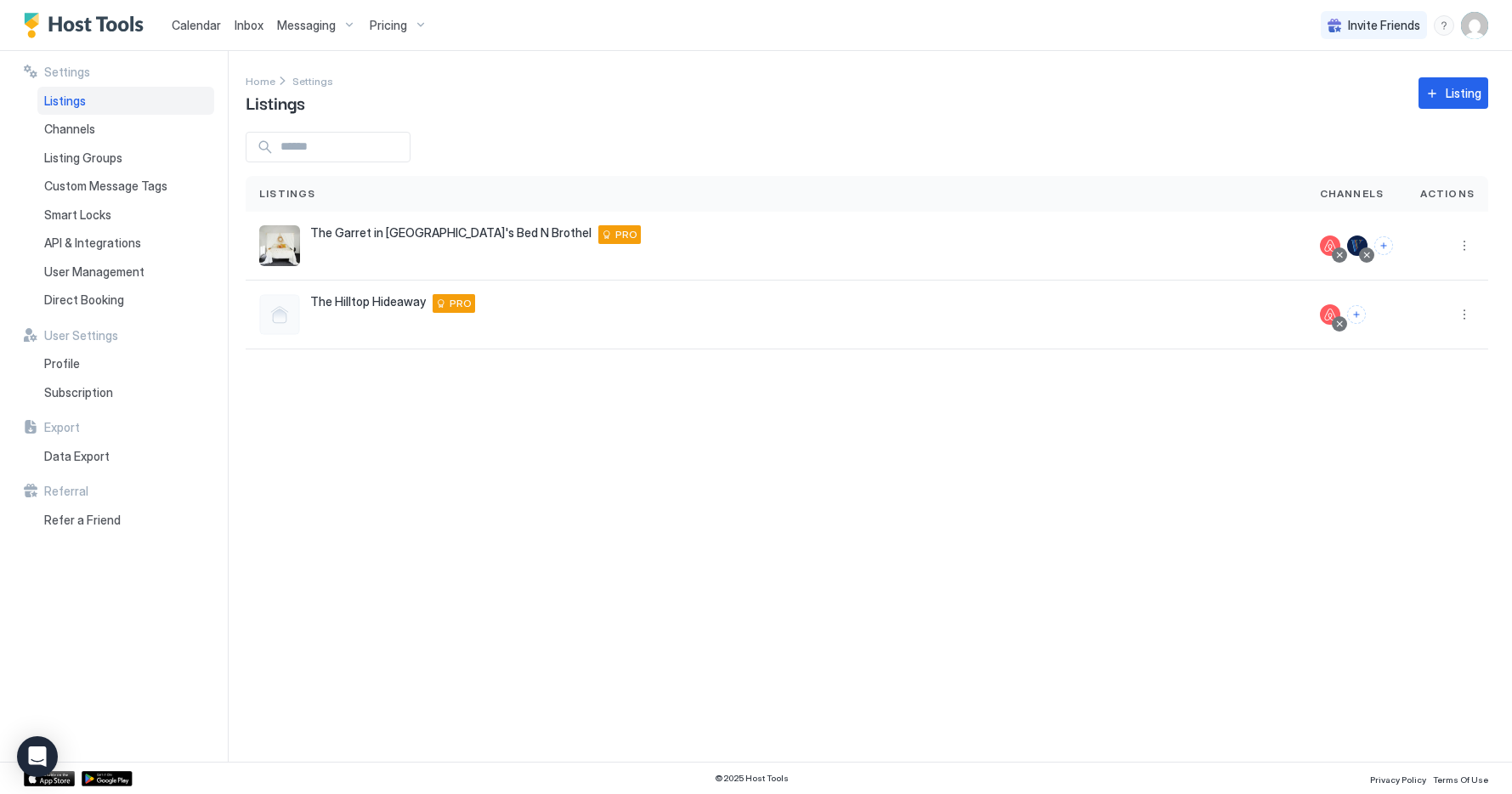
click at [134, 27] on img "Host Tools Logo" at bounding box center [88, 25] width 128 height 26
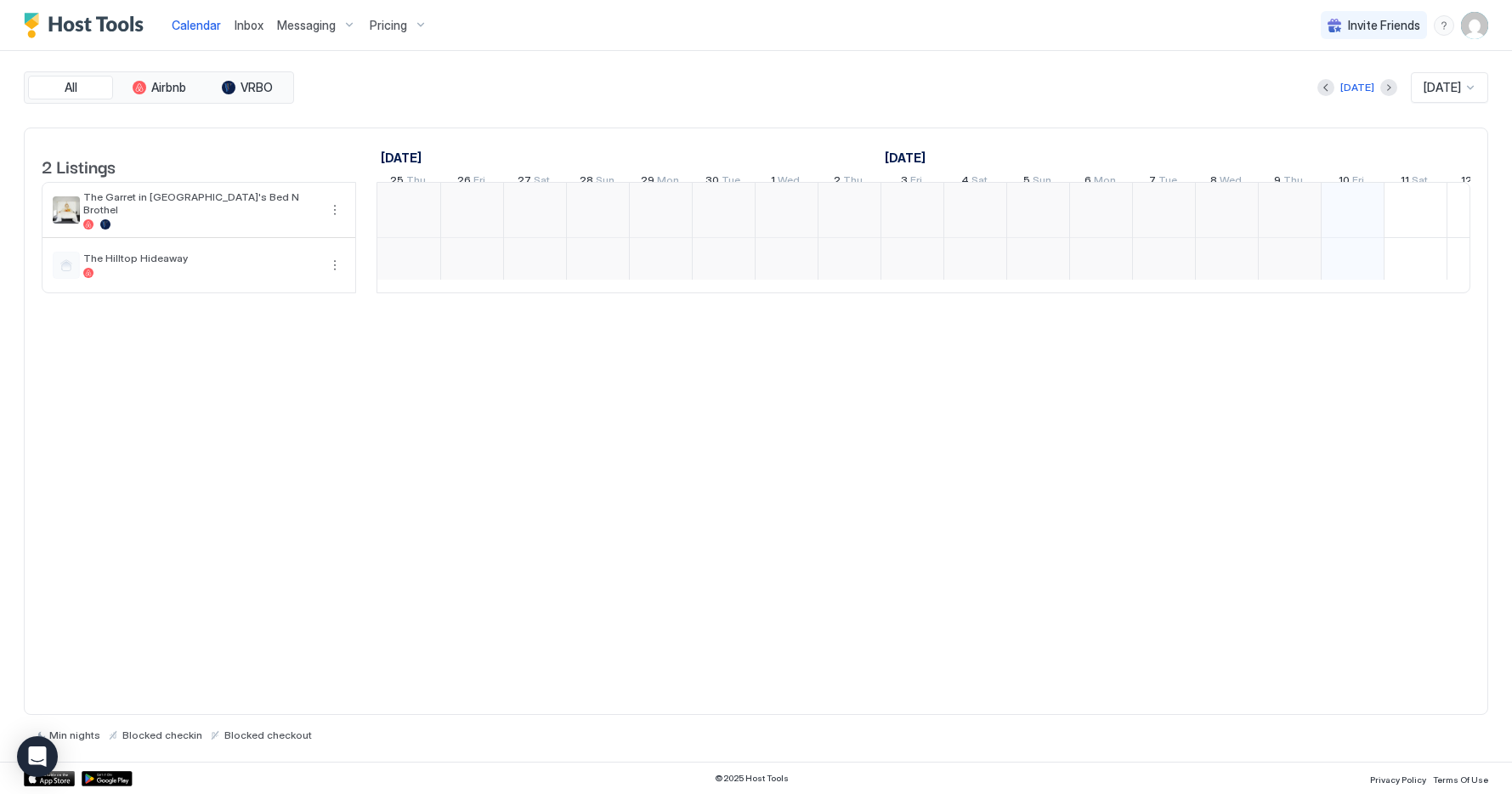
scroll to position [0, 944]
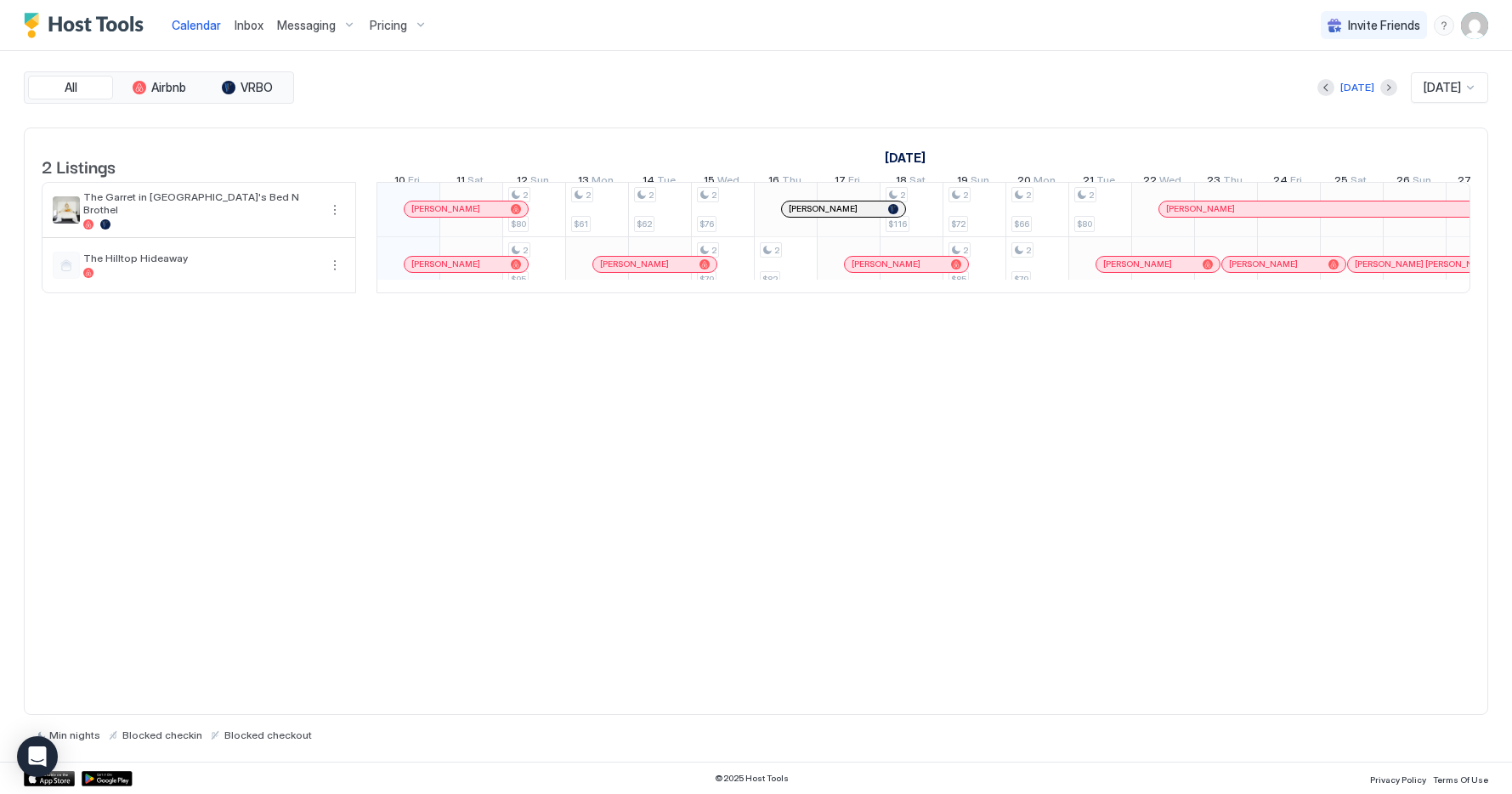
click at [1477, 23] on img "User profile" at bounding box center [1475, 25] width 28 height 28
click at [1327, 95] on span "Settings" at bounding box center [1322, 95] width 46 height 15
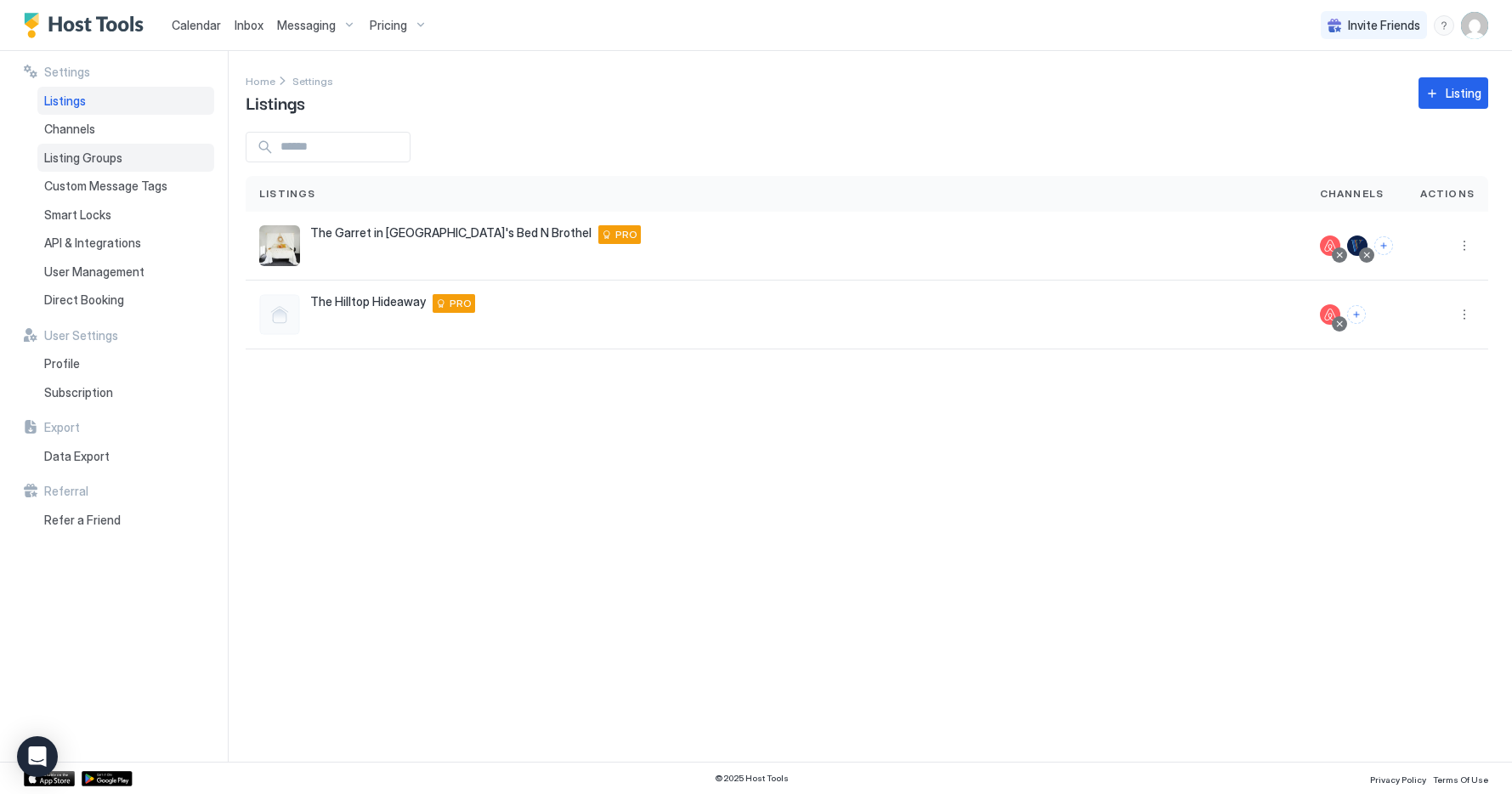
click at [116, 153] on span "Listing Groups" at bounding box center [83, 158] width 78 height 15
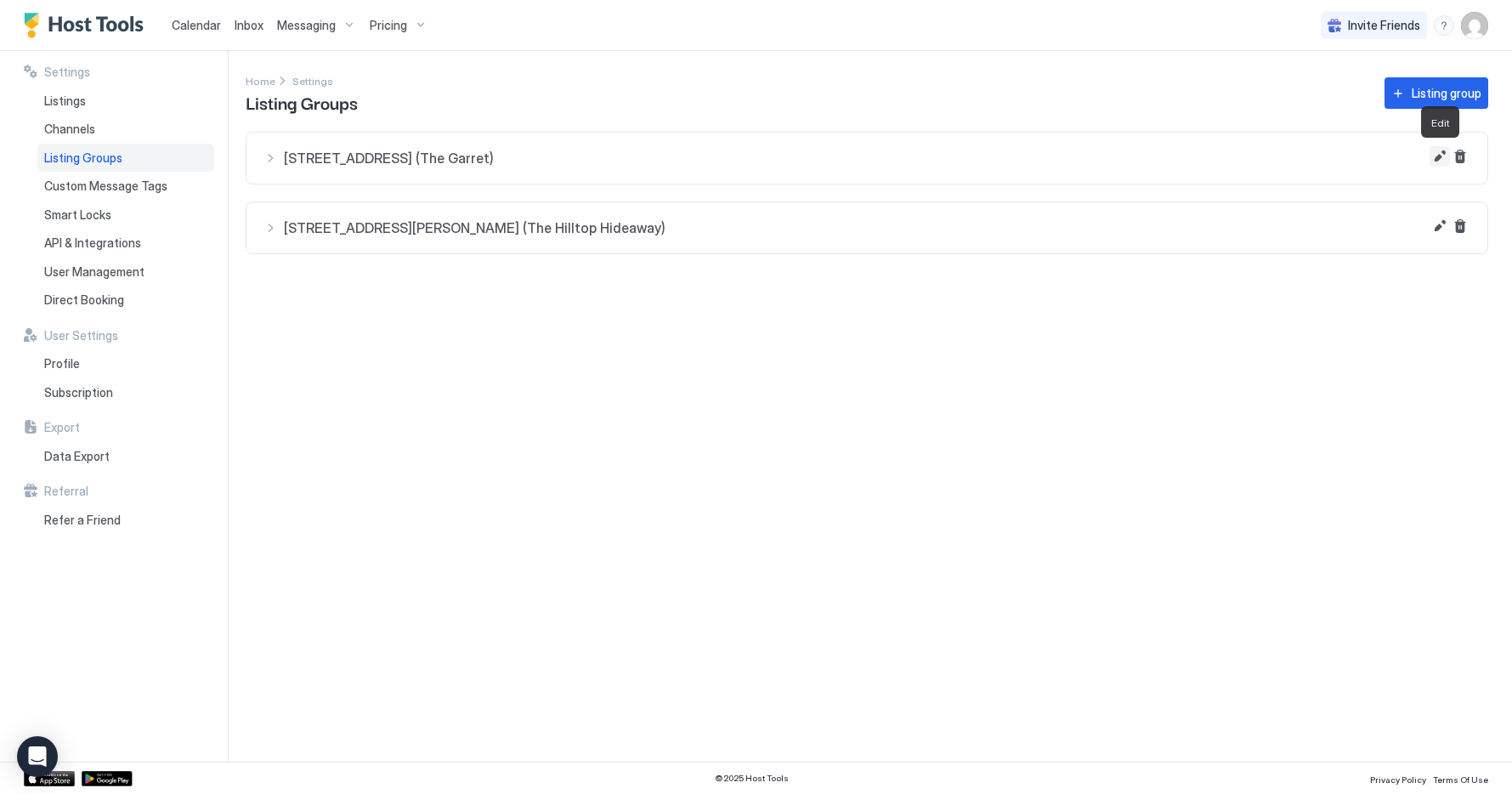
click at [1435, 157] on button "Edit" at bounding box center [1440, 156] width 20 height 20
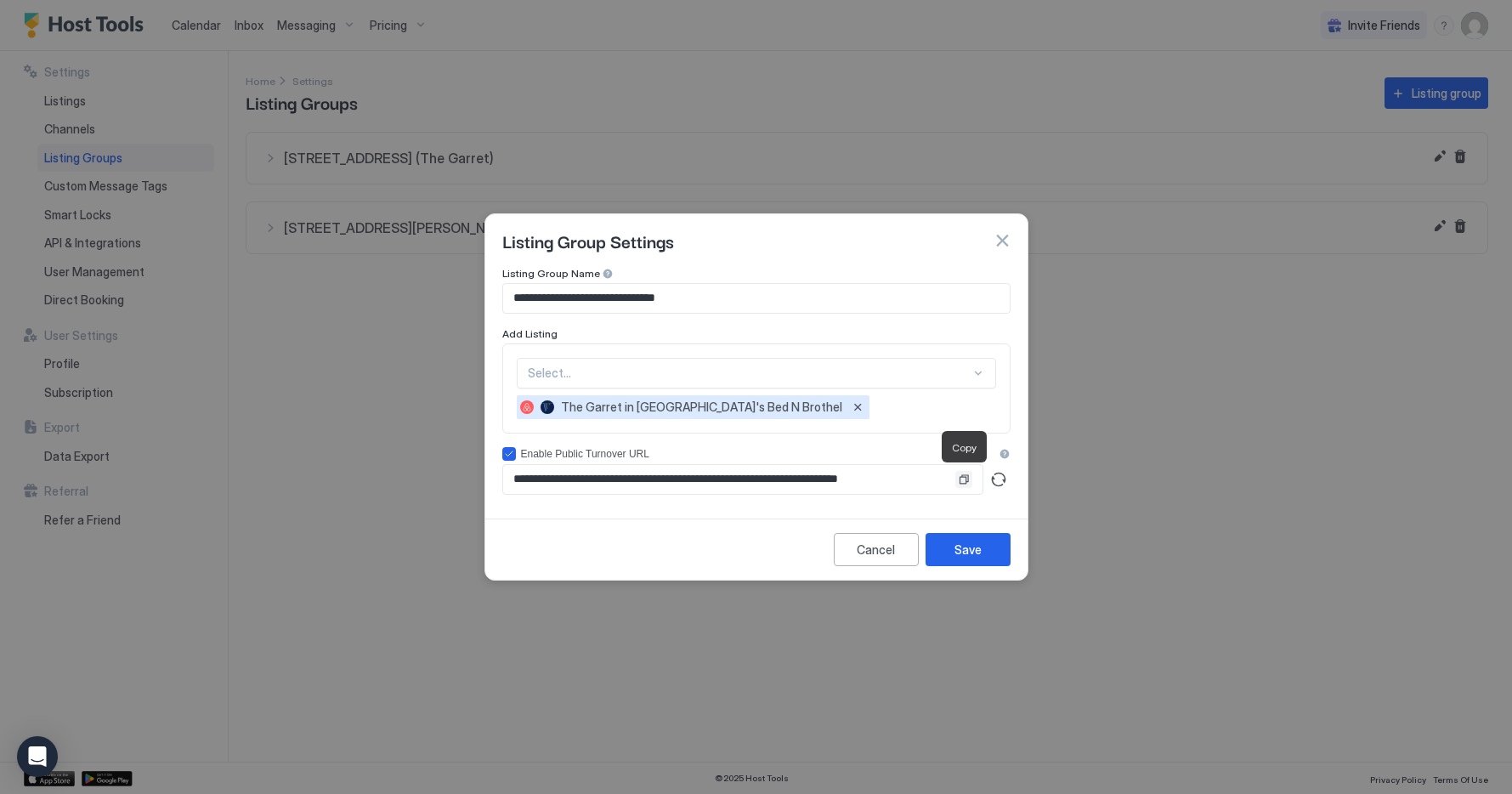
click at [967, 372] on button "Copy" at bounding box center [964, 480] width 17 height 17
click at [922, 372] on input "**********" at bounding box center [730, 480] width 452 height 29
click at [938, 372] on input "**********" at bounding box center [730, 480] width 452 height 29
click at [939, 372] on input "**********" at bounding box center [730, 480] width 452 height 29
click at [938, 372] on input "**********" at bounding box center [730, 480] width 452 height 29
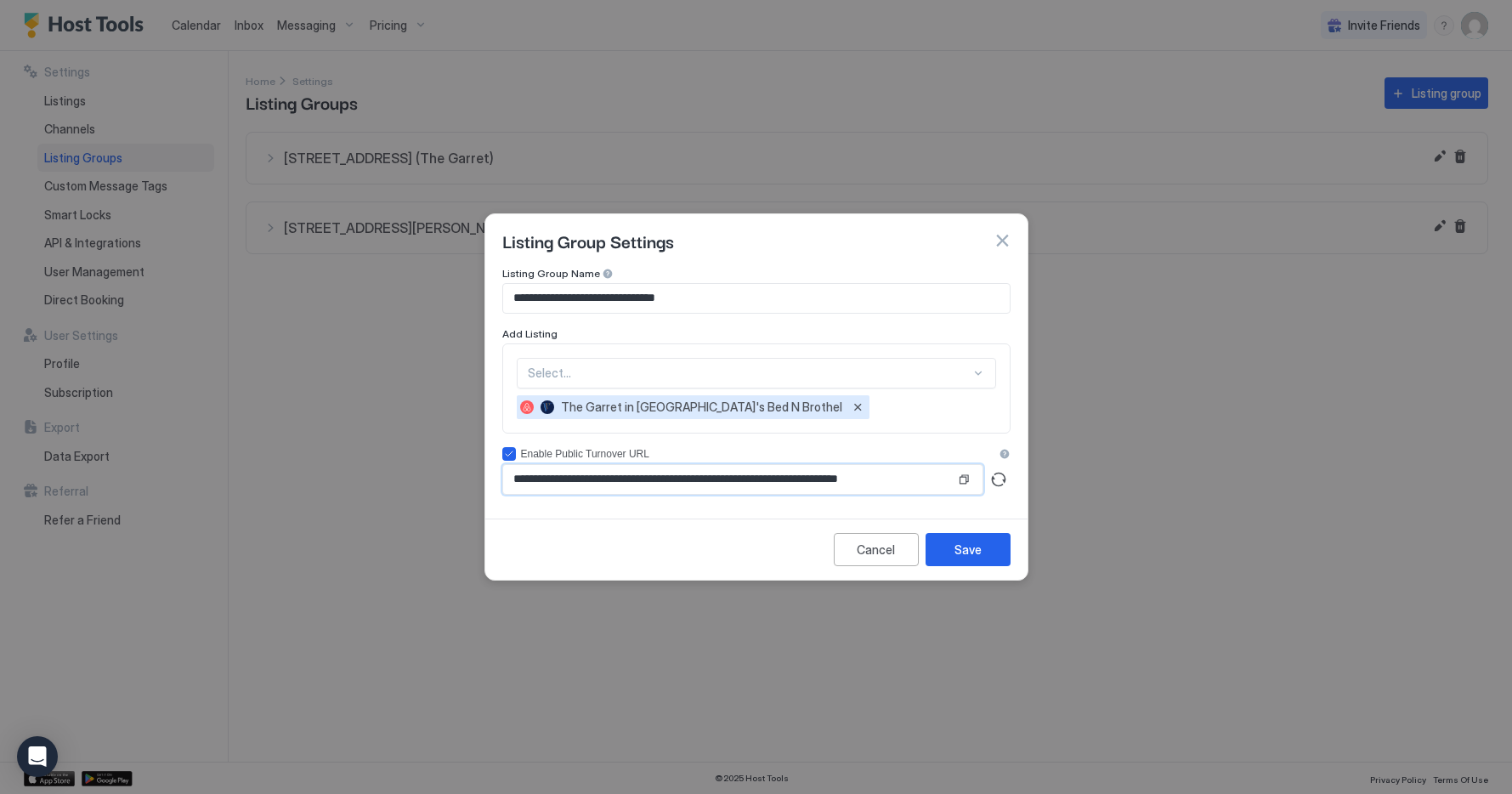
click at [927, 372] on input "**********" at bounding box center [730, 480] width 452 height 29
drag, startPoint x: 917, startPoint y: 481, endPoint x: 993, endPoint y: 481, distance: 76.0
click at [993, 372] on div "**********" at bounding box center [756, 480] width 508 height 31
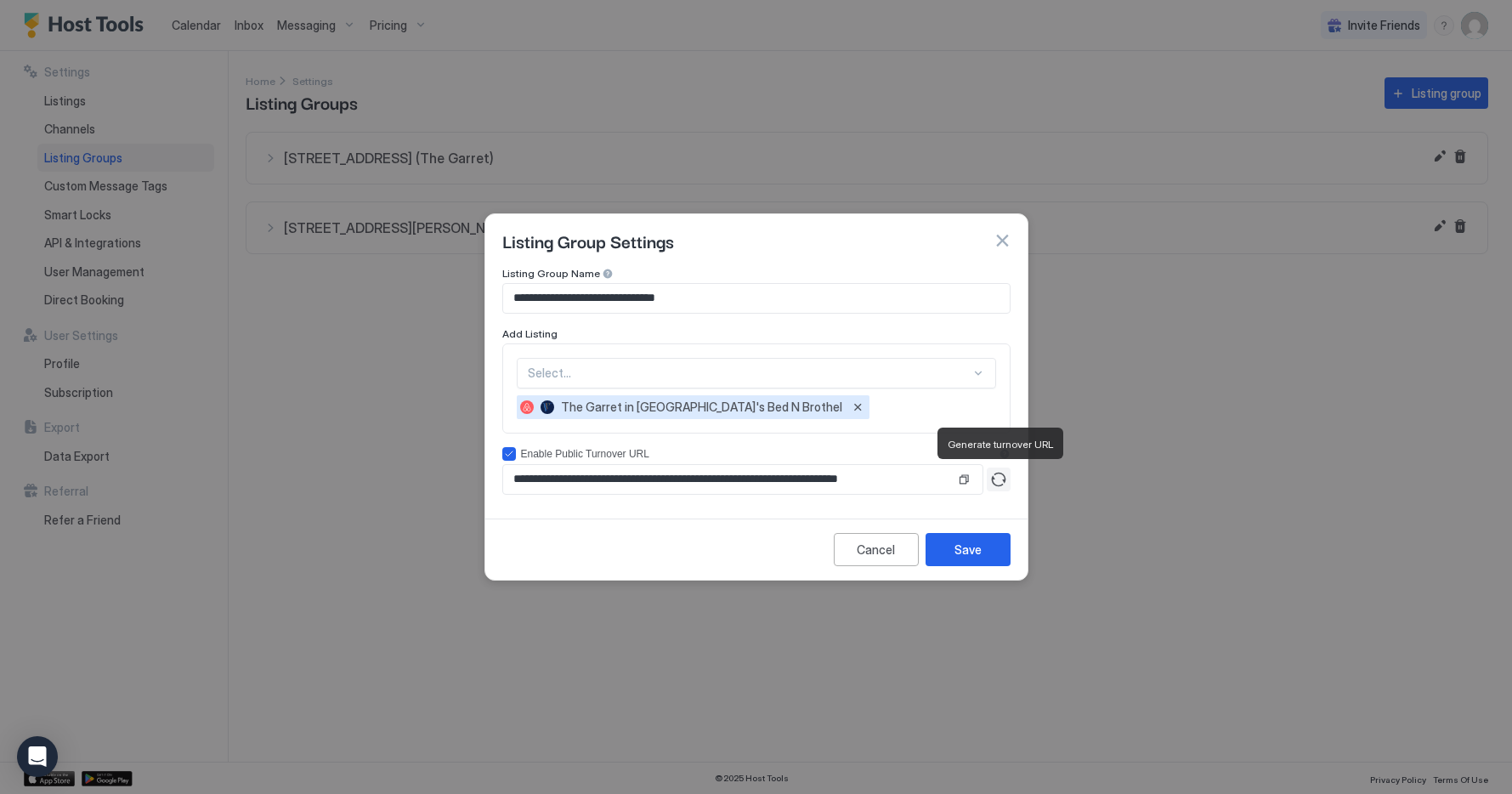
click at [998, 372] on button "Generate turnover URL" at bounding box center [999, 479] width 24 height 24
type input "**********"
click at [897, 372] on input "**********" at bounding box center [730, 480] width 452 height 29
drag, startPoint x: 897, startPoint y: 482, endPoint x: 991, endPoint y: 483, distance: 94.0
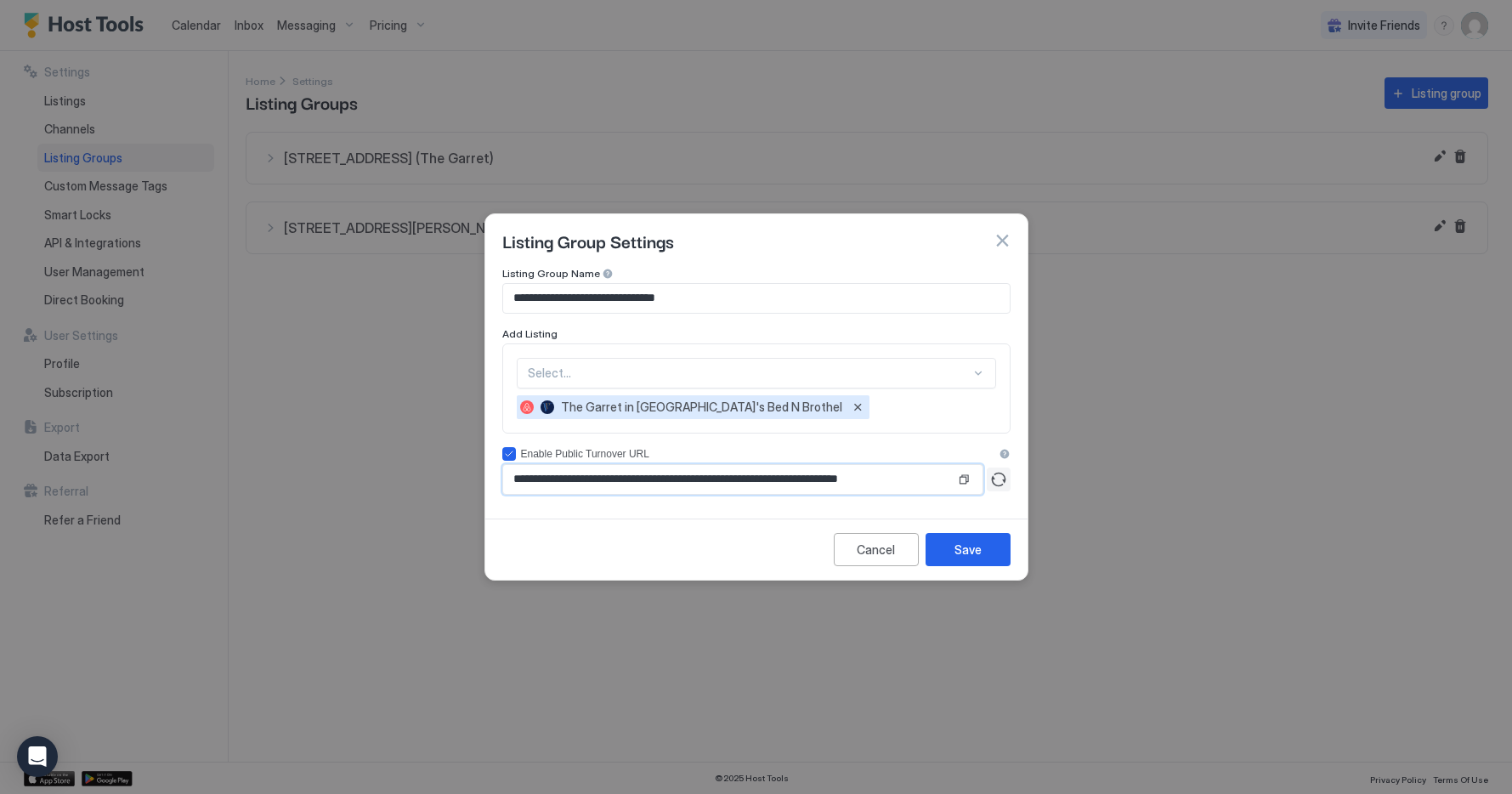
click at [991, 372] on div "**********" at bounding box center [756, 480] width 508 height 31
drag, startPoint x: 742, startPoint y: 514, endPoint x: 788, endPoint y: 510, distance: 46.2
click at [745, 372] on div "**********" at bounding box center [756, 397] width 544 height 367
click at [958, 372] on button "Copy" at bounding box center [964, 480] width 17 height 17
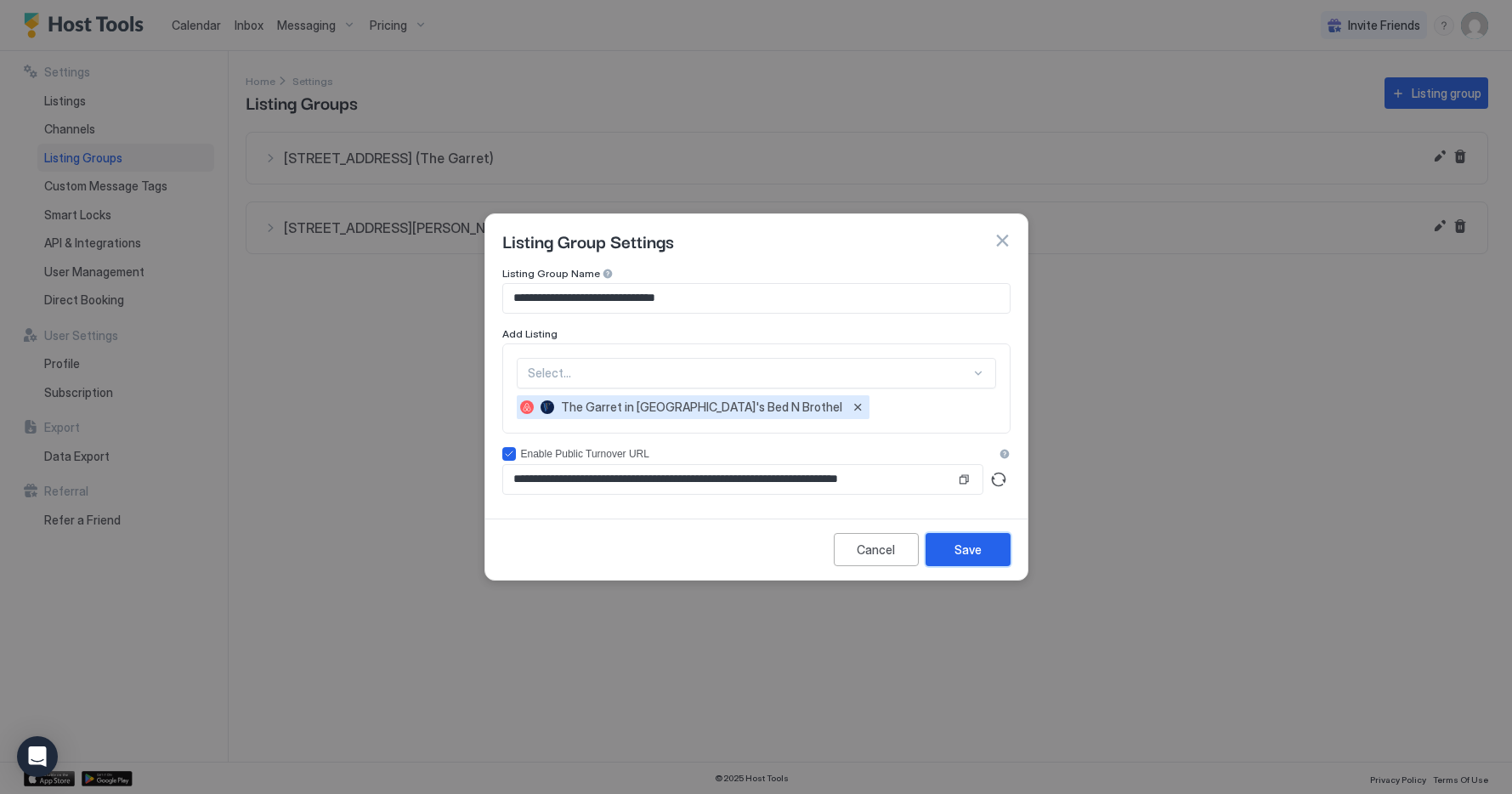
click at [955, 372] on div "Save" at bounding box center [968, 550] width 28 height 18
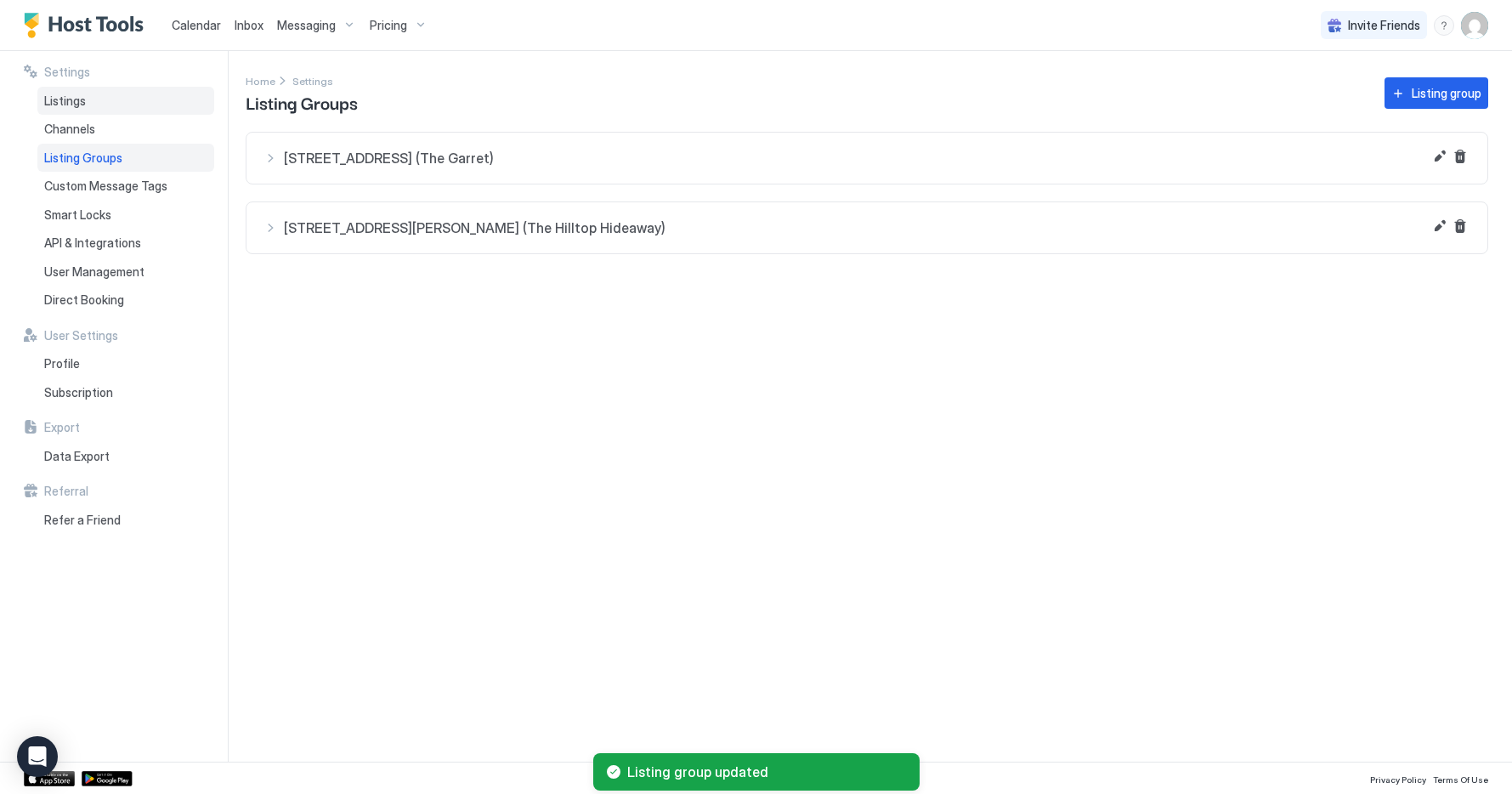
click at [83, 100] on span "Listings" at bounding box center [65, 101] width 42 height 15
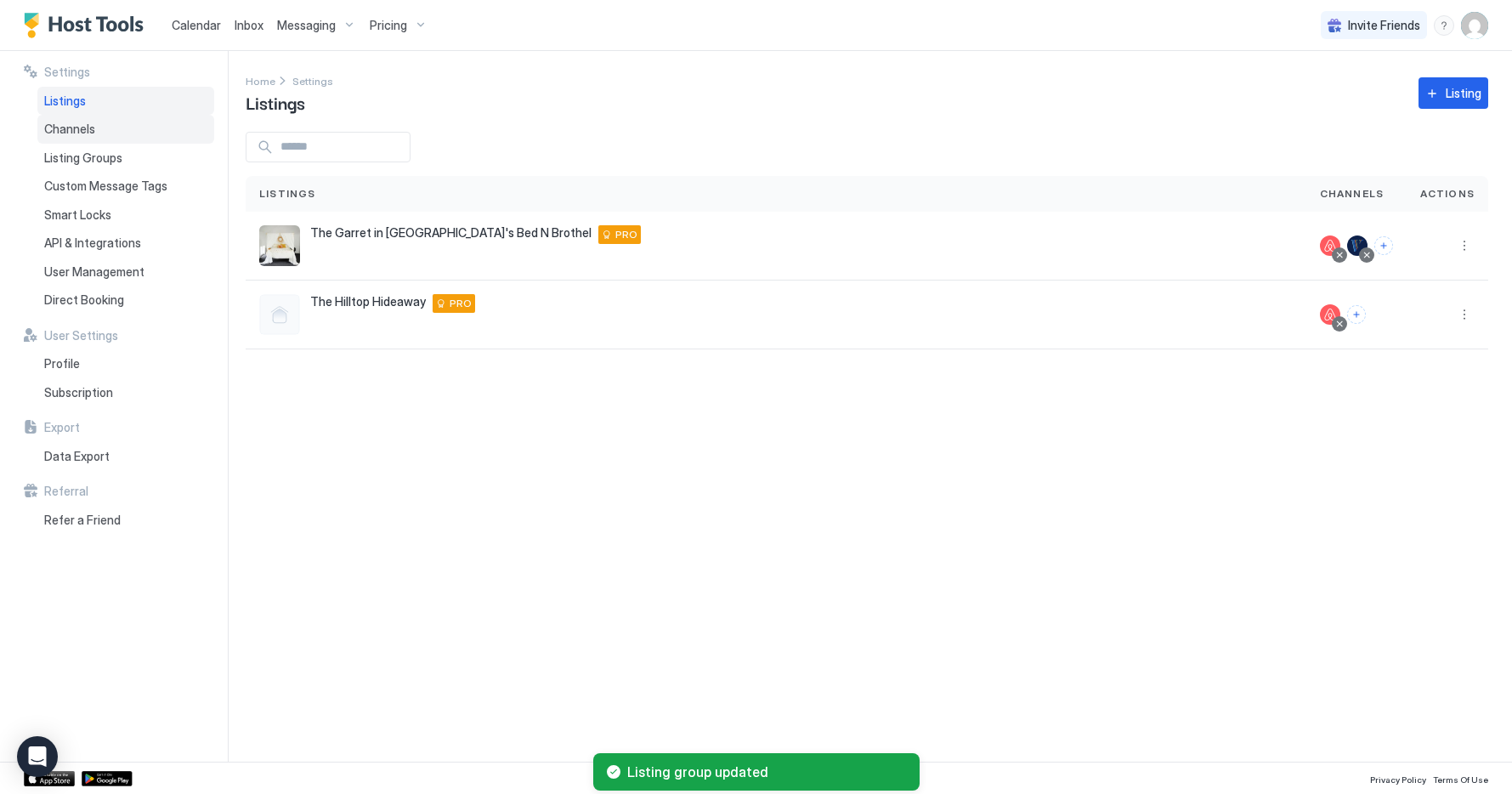
click at [84, 128] on span "Channels" at bounding box center [69, 129] width 51 height 15
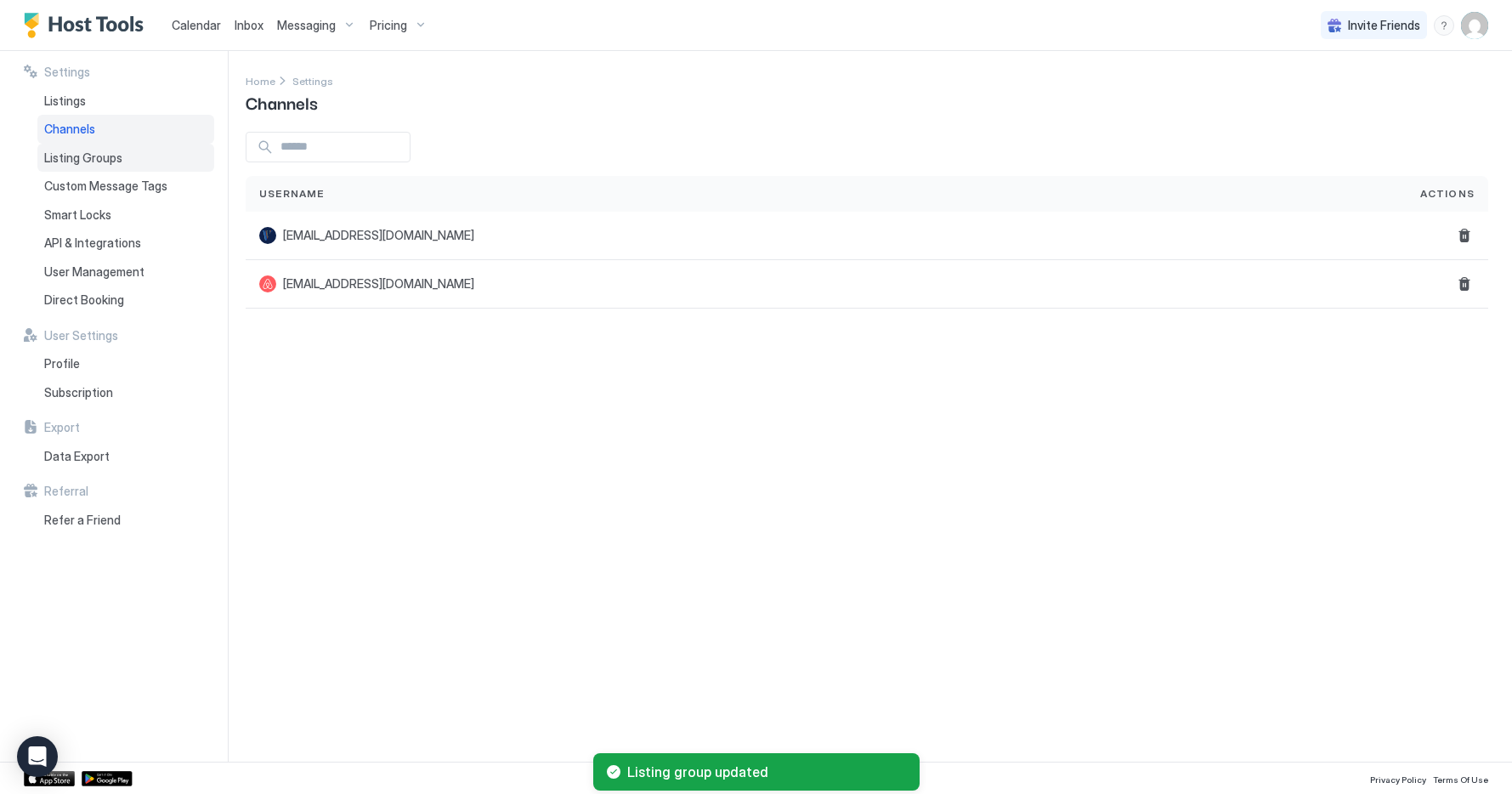
click at [90, 152] on span "Listing Groups" at bounding box center [83, 158] width 78 height 15
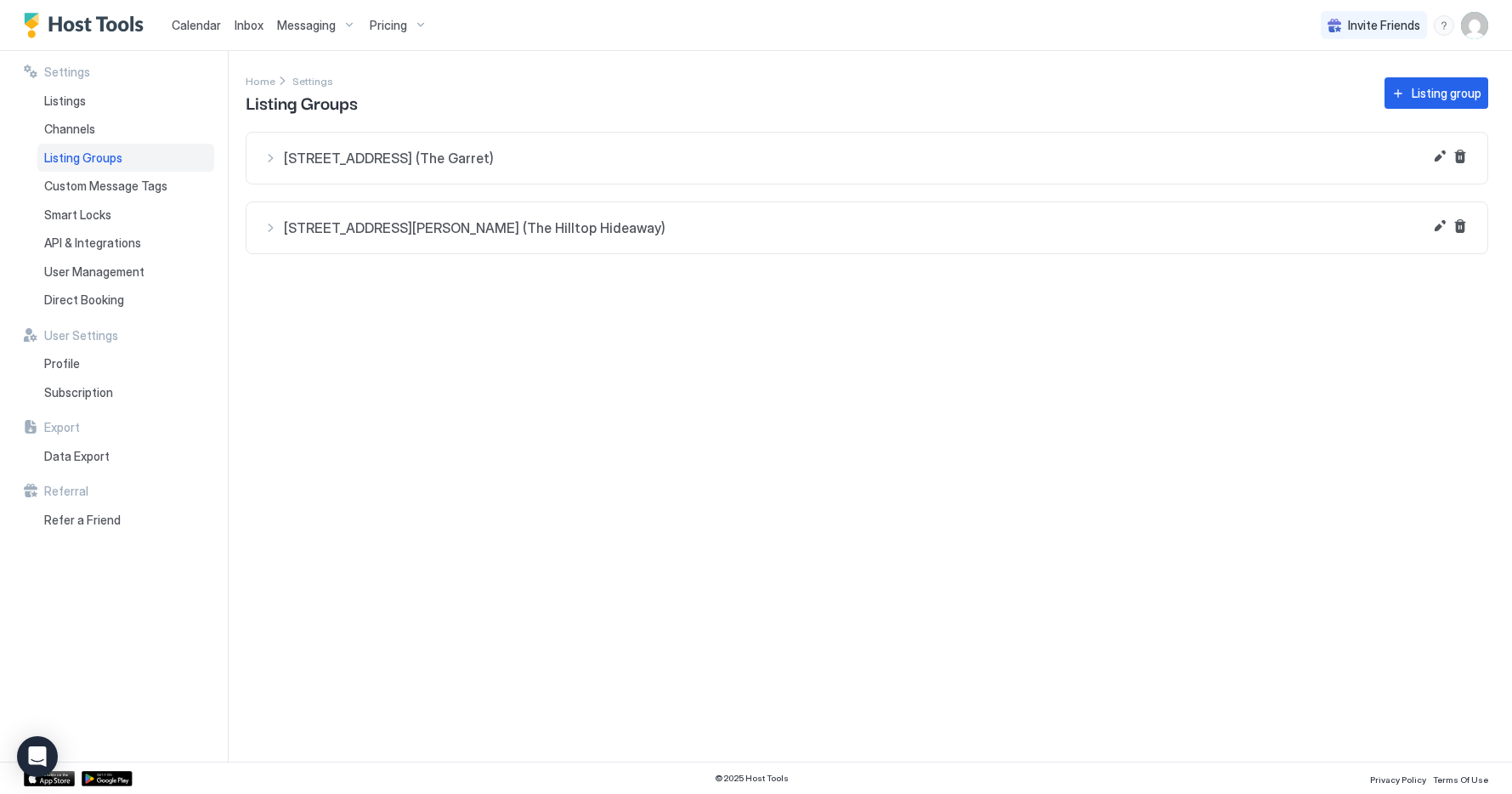
click at [1170, 150] on span "[STREET_ADDRESS] (The Garret)" at bounding box center [878, 158] width 1187 height 17
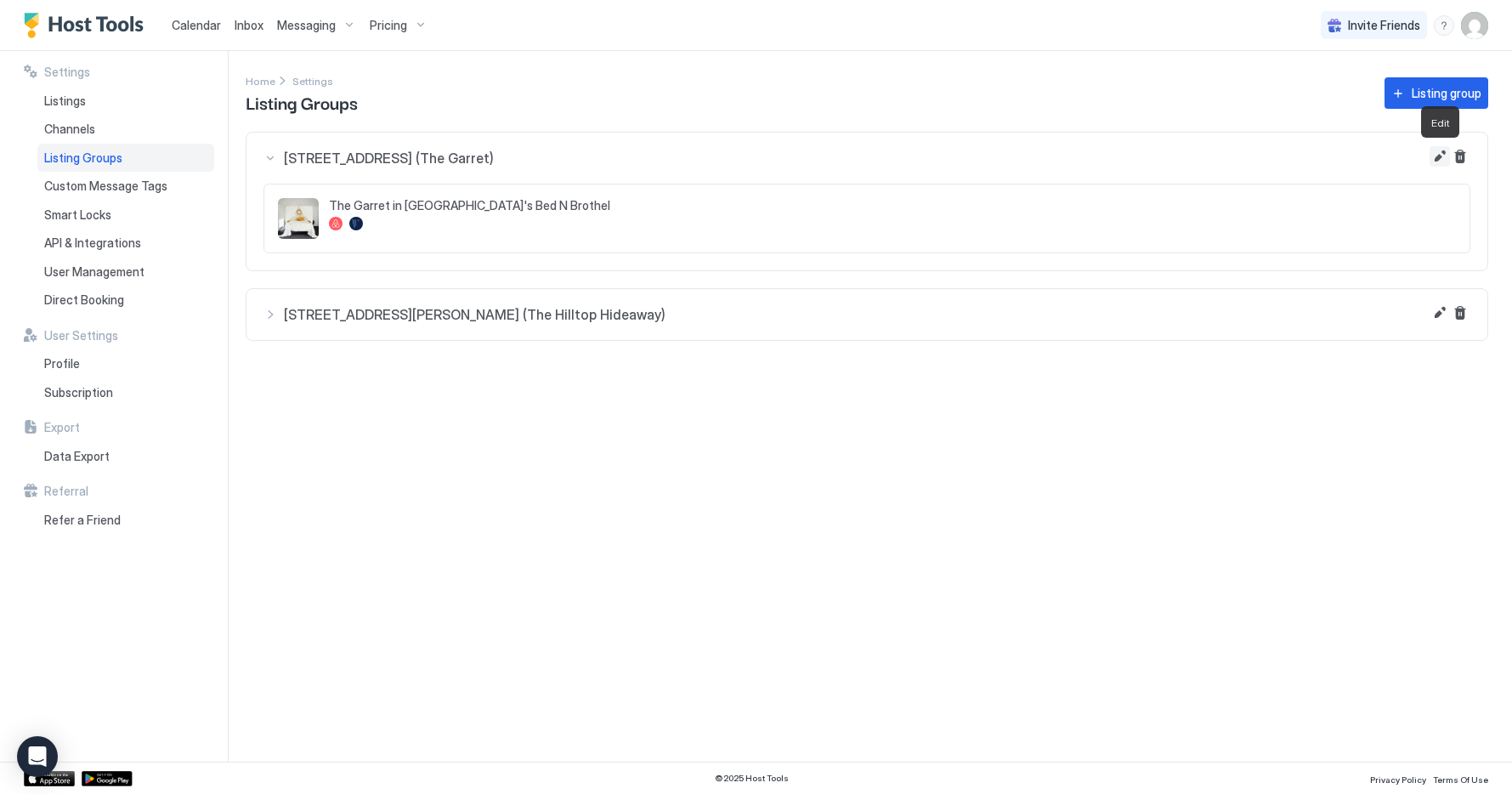
click at [1442, 157] on button "Edit" at bounding box center [1440, 156] width 20 height 20
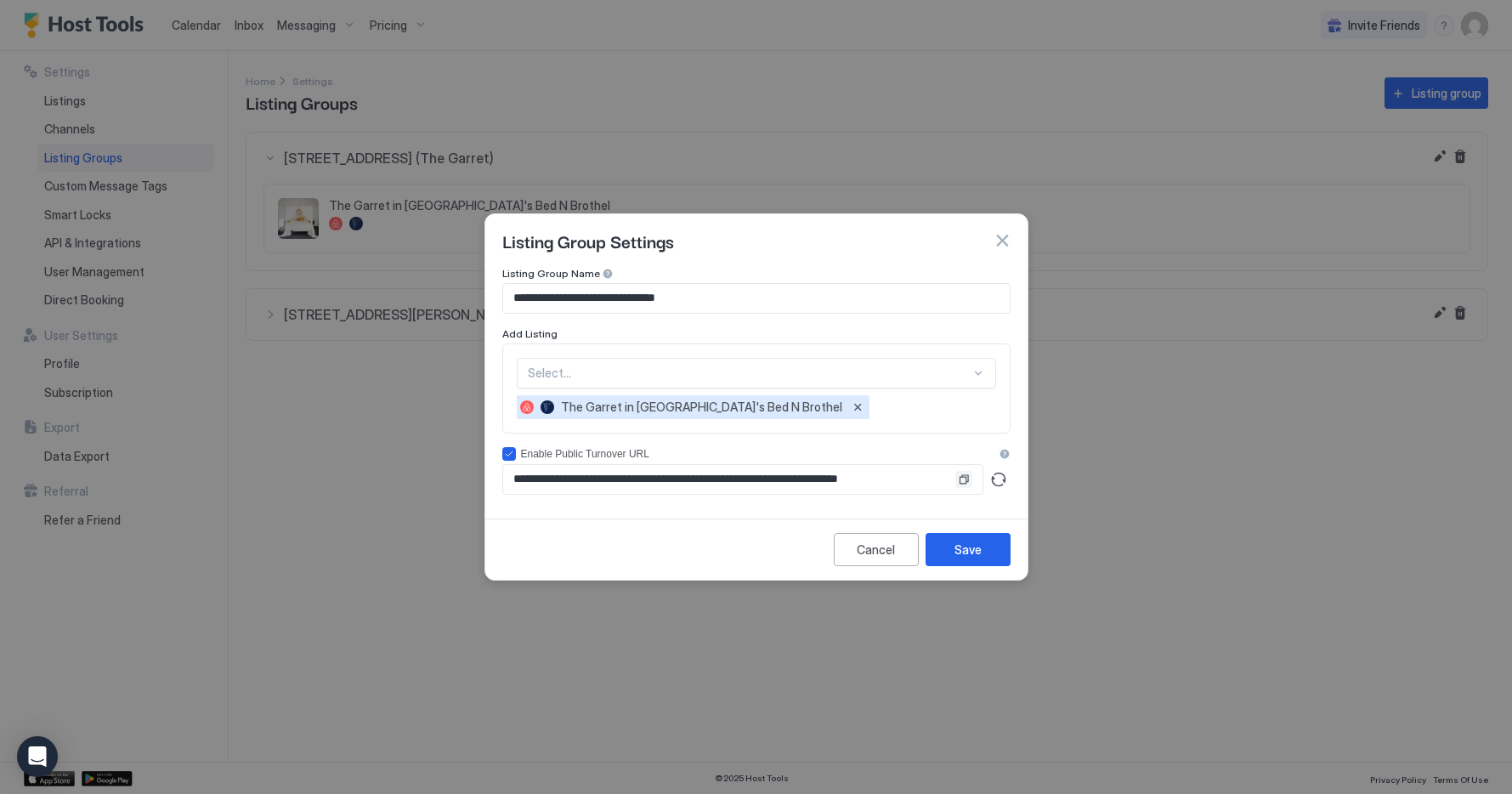
click at [967, 372] on button "Copy" at bounding box center [964, 480] width 17 height 17
click at [961, 372] on button "Copy" at bounding box center [964, 480] width 17 height 17
click at [872, 372] on div "Cancel" at bounding box center [876, 550] width 38 height 18
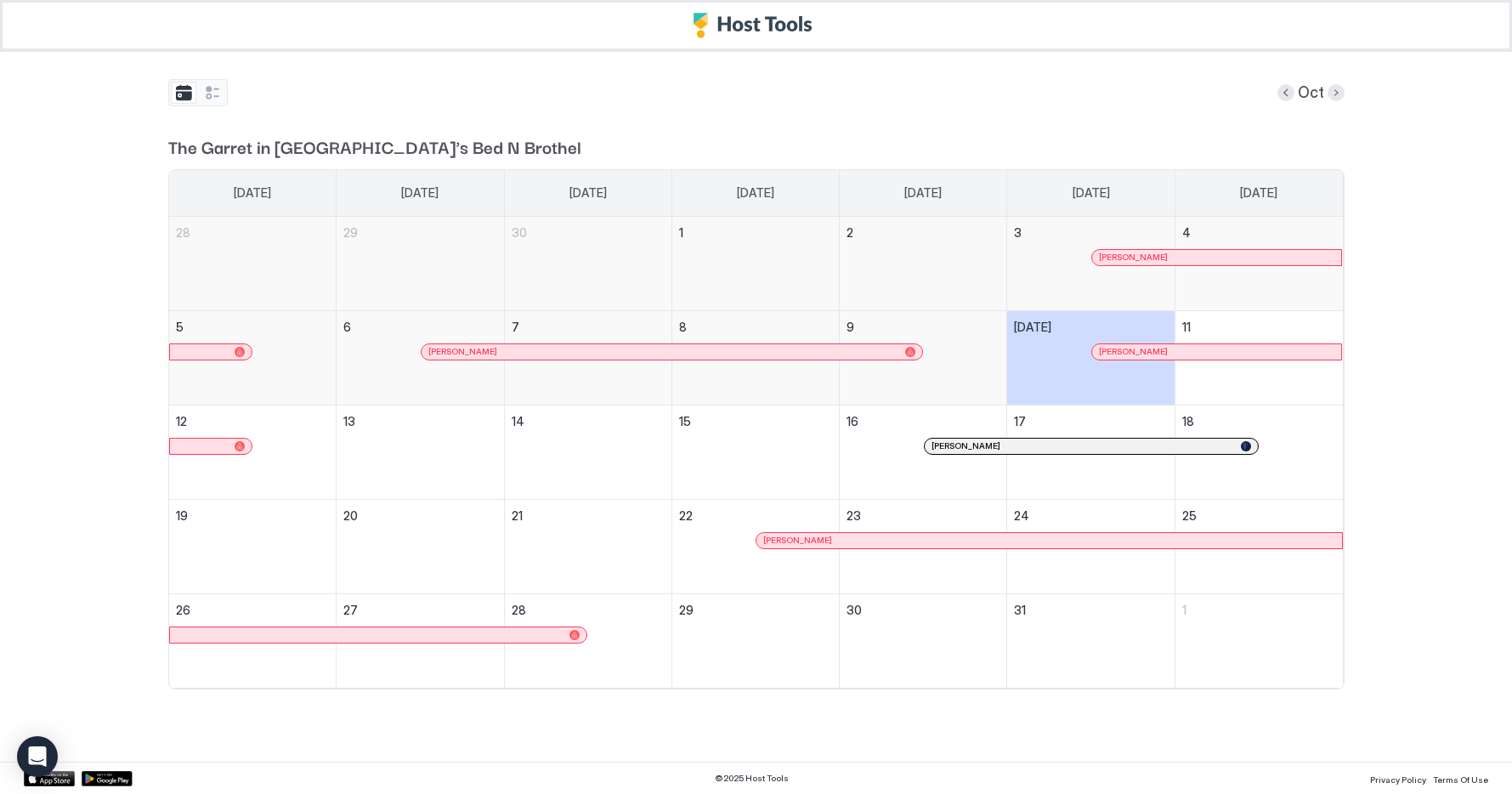
click at [747, 355] on div at bounding box center [747, 352] width 13 height 13
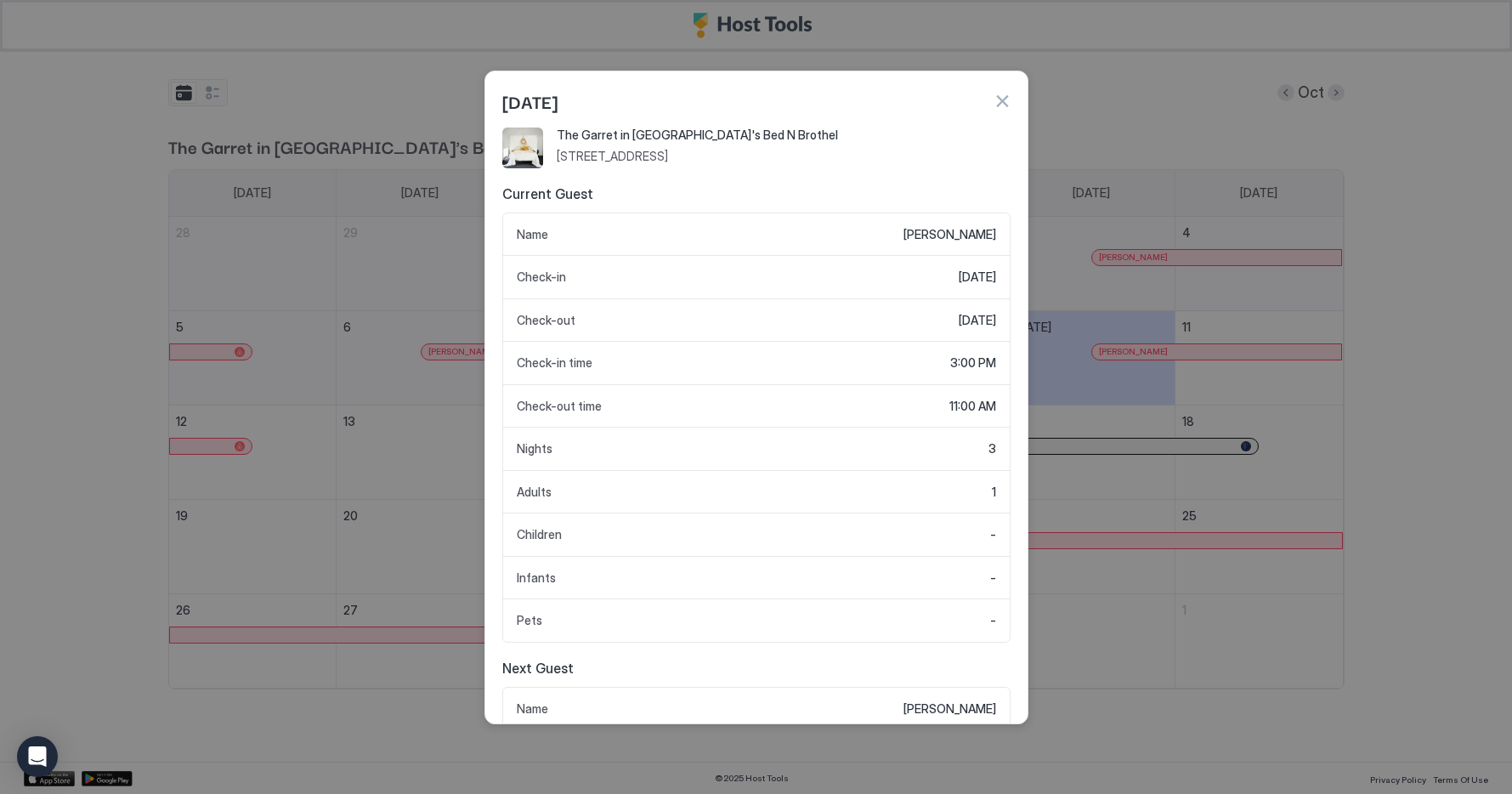
click at [1000, 101] on button "button" at bounding box center [1003, 101] width 17 height 17
